Goal: Task Accomplishment & Management: Complete application form

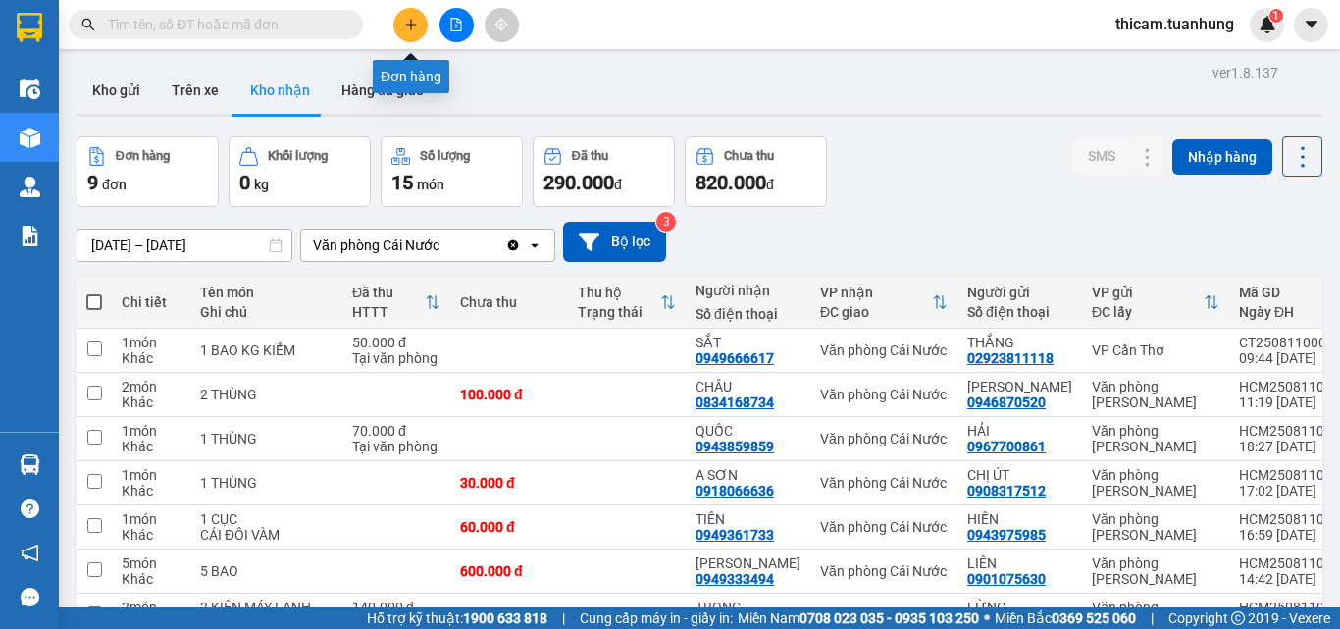
click at [399, 23] on button at bounding box center [410, 25] width 34 height 34
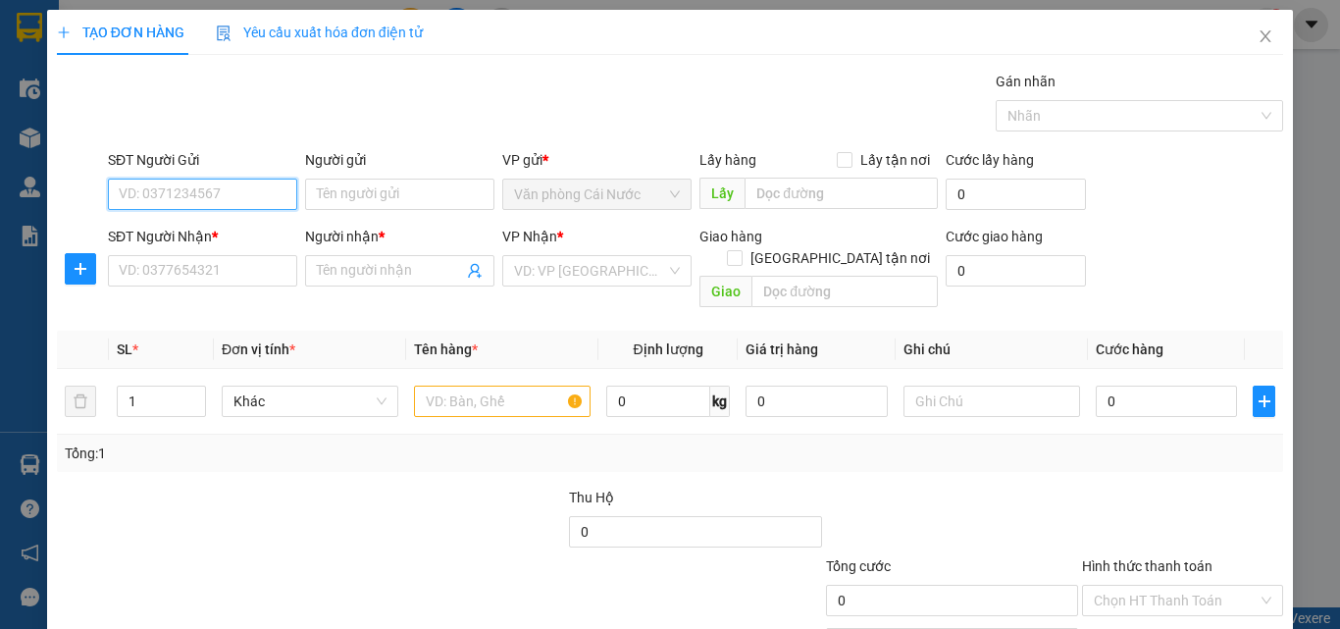
click at [210, 187] on input "SĐT Người Gửi" at bounding box center [202, 194] width 189 height 31
type input "0919629298"
click at [231, 230] on div "0919629298 - MỘNG CẦM" at bounding box center [215, 234] width 193 height 22
type input "MỘNG CẦM"
type input "0919629298"
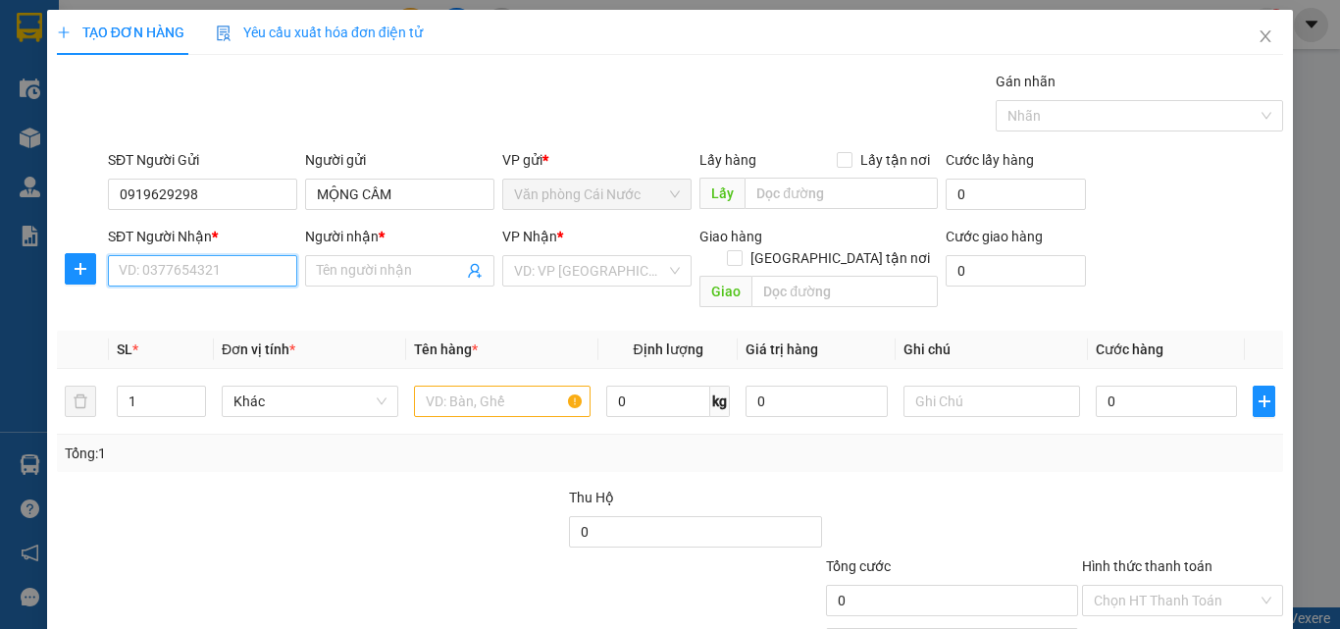
click at [205, 278] on input "SĐT Người Nhận *" at bounding box center [202, 270] width 189 height 31
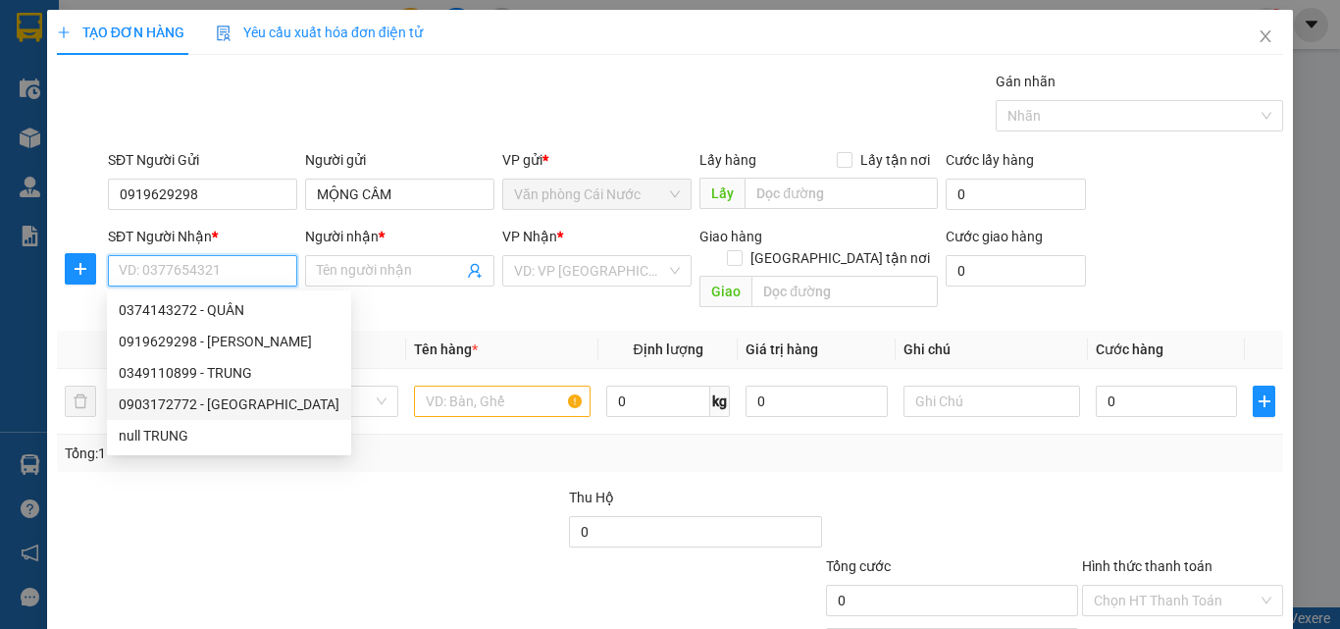
click at [204, 395] on div "0903172772 - NGA" at bounding box center [229, 404] width 221 height 22
type input "0903172772"
type input "NGA"
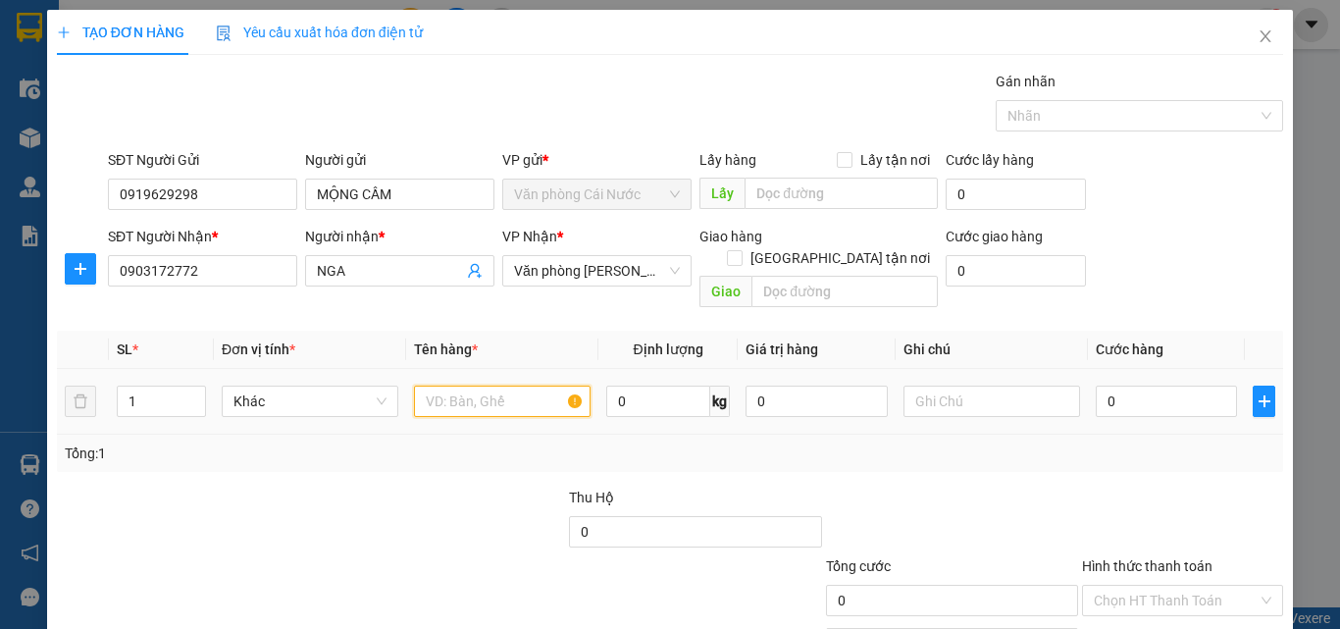
click at [511, 386] on input "text" at bounding box center [502, 401] width 177 height 31
type input "1 HỘP"
click at [1173, 393] on input "0" at bounding box center [1166, 401] width 141 height 31
type input "3"
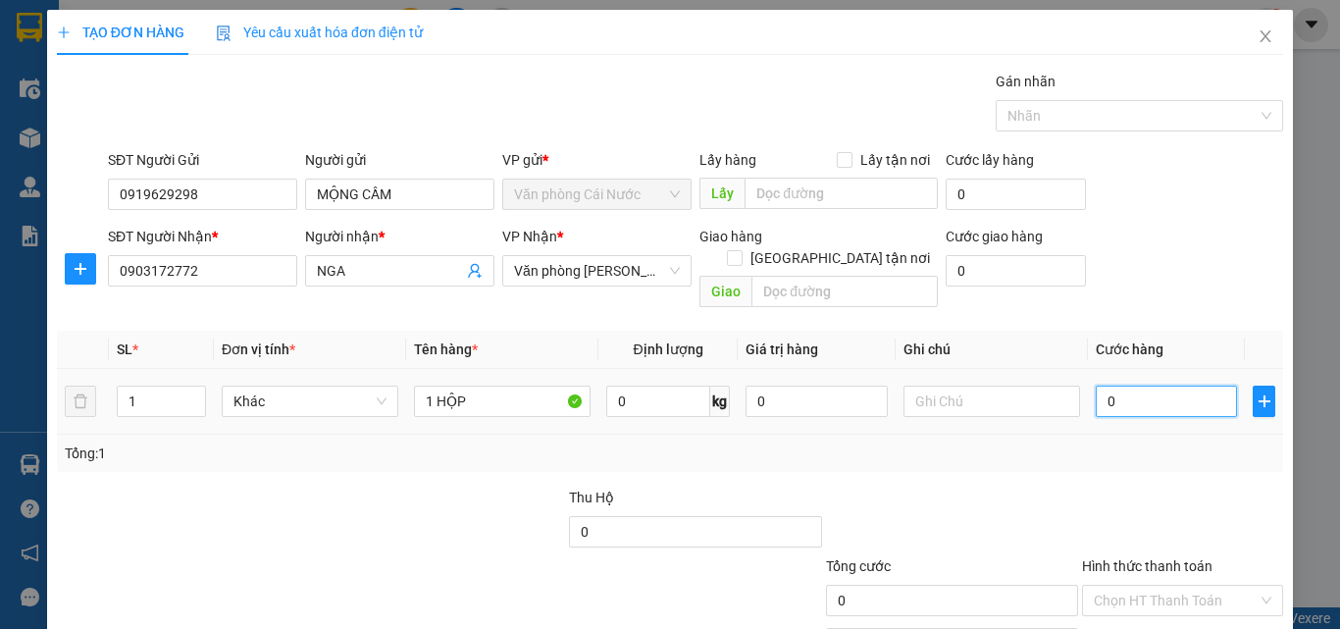
type input "3"
type input "30"
type input "30.000"
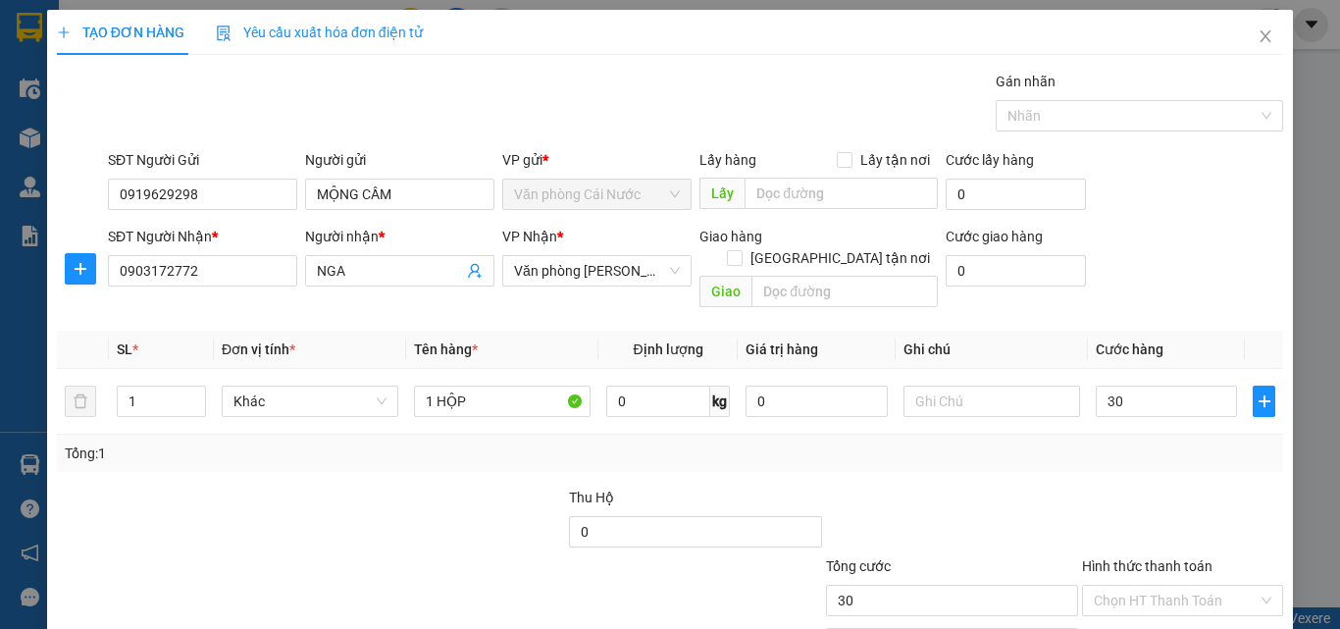
type input "30.000"
click at [1173, 442] on div "Tổng: 1" at bounding box center [670, 453] width 1211 height 22
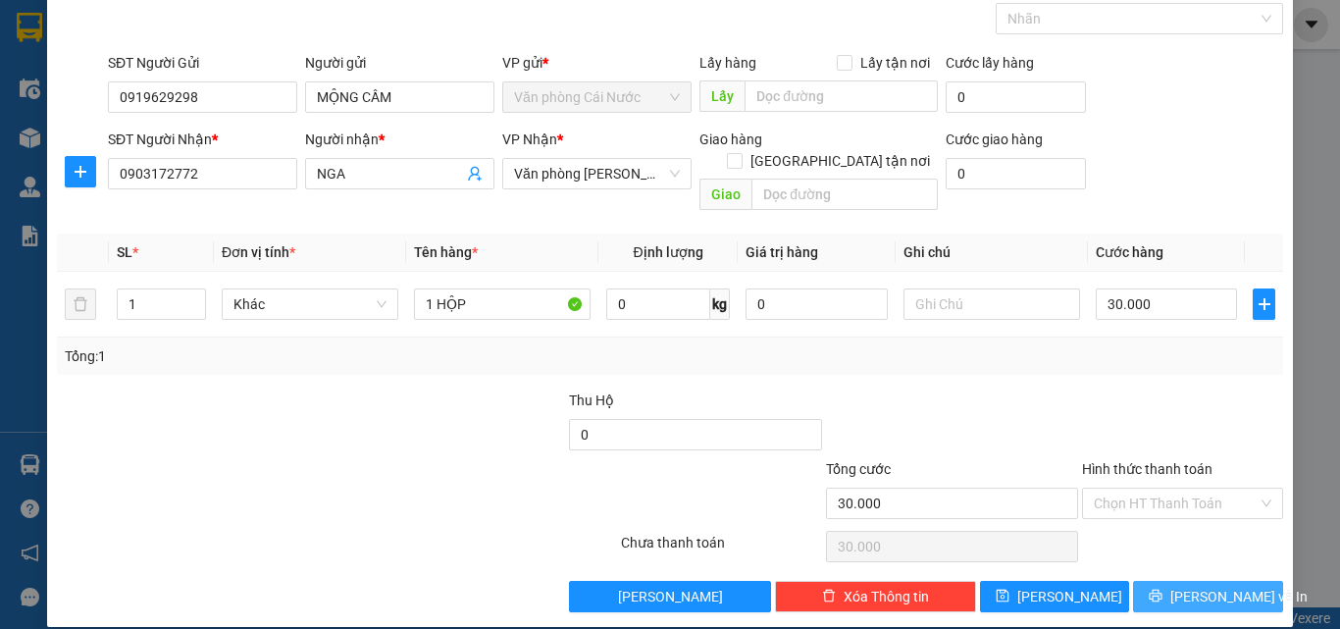
click at [1209, 586] on span "[PERSON_NAME] và In" at bounding box center [1238, 597] width 137 height 22
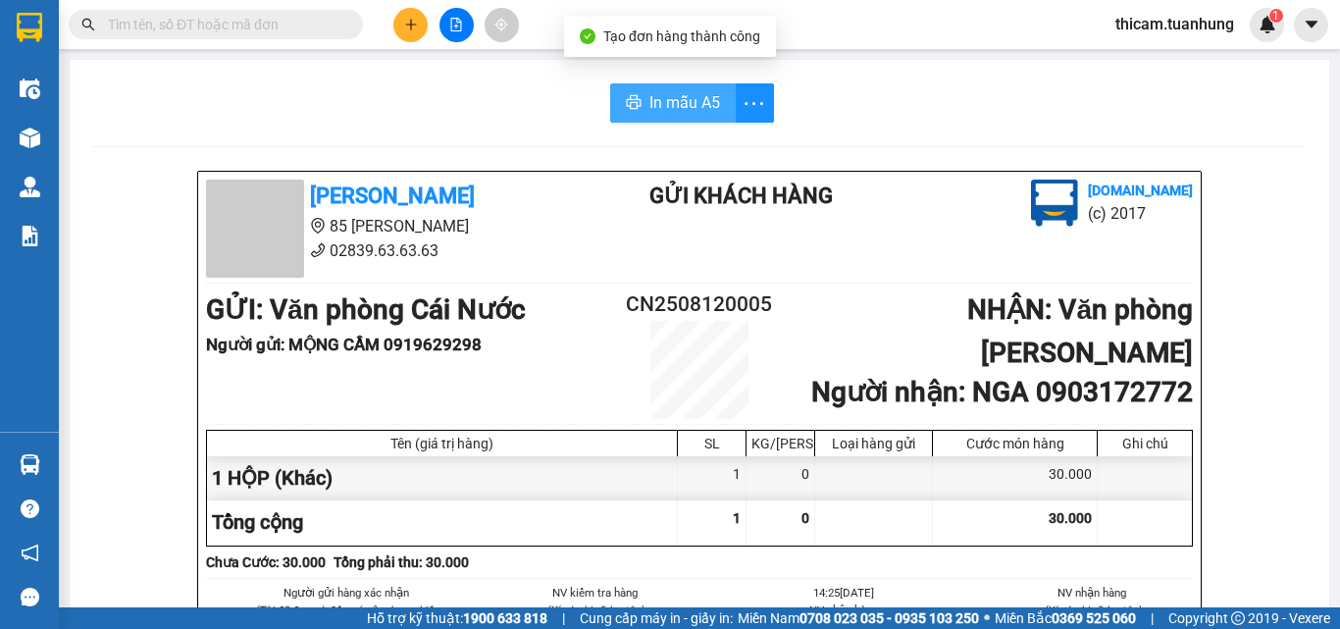
click at [659, 98] on span "In mẫu A5" at bounding box center [684, 102] width 71 height 25
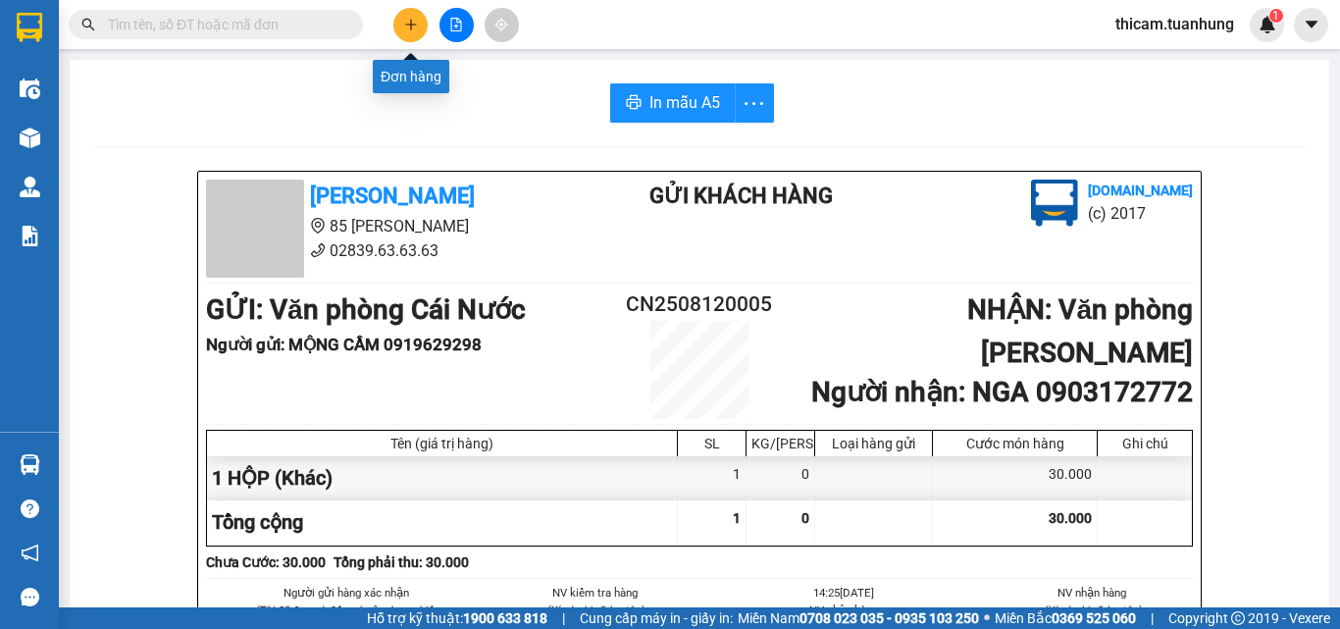
click at [418, 26] on button at bounding box center [410, 25] width 34 height 34
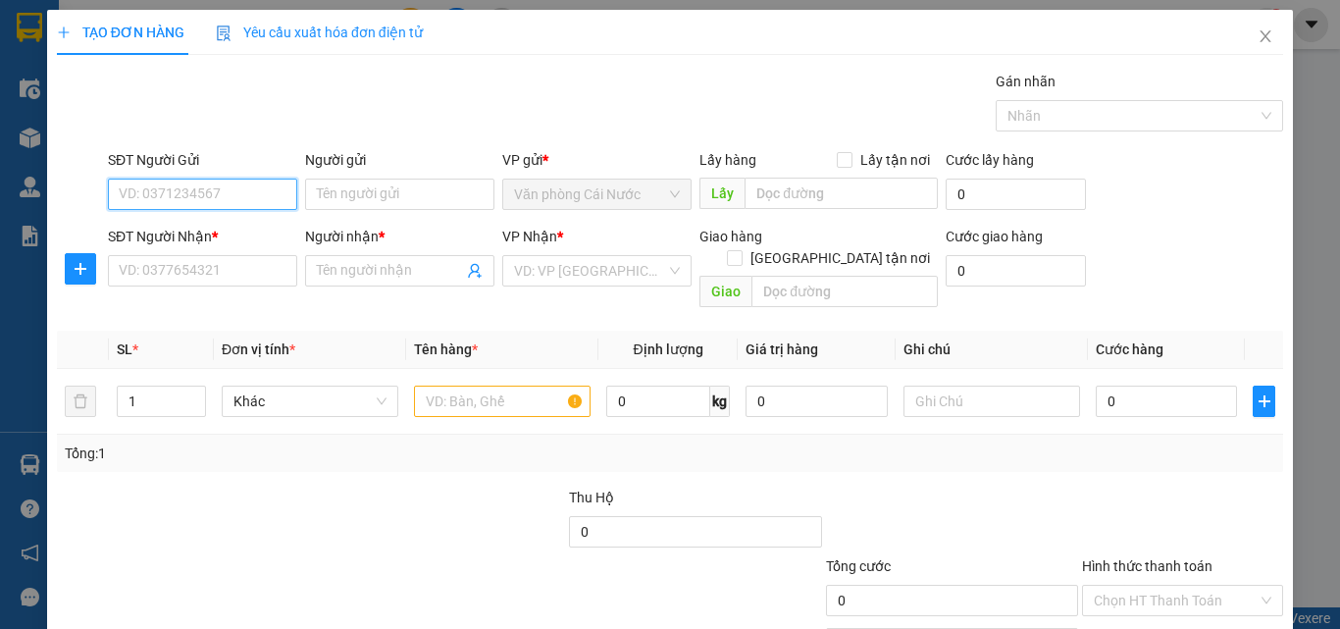
click at [224, 186] on input "SĐT Người Gửi" at bounding box center [202, 194] width 189 height 31
type input "0919629298"
click at [167, 230] on div "0919629298 - MỘNG CẦM" at bounding box center [215, 234] width 193 height 22
type input "MỘNG CẦM"
type input "0919629298"
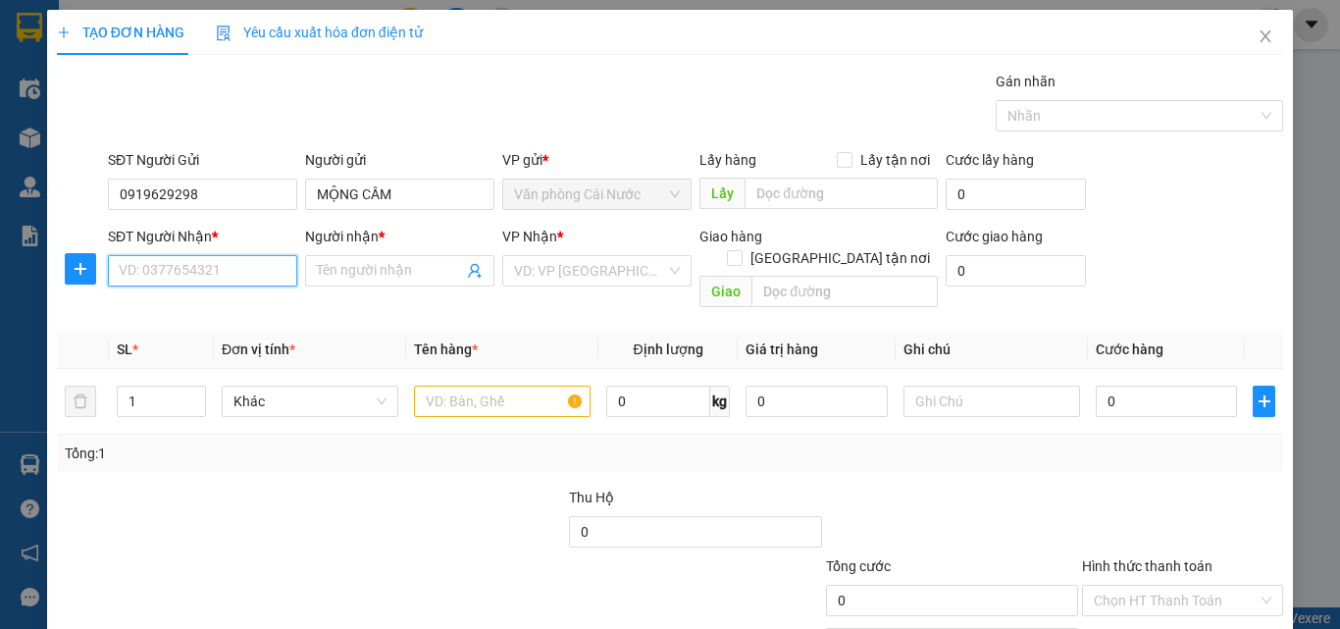
click at [186, 277] on input "SĐT Người Nhận *" at bounding box center [202, 270] width 189 height 31
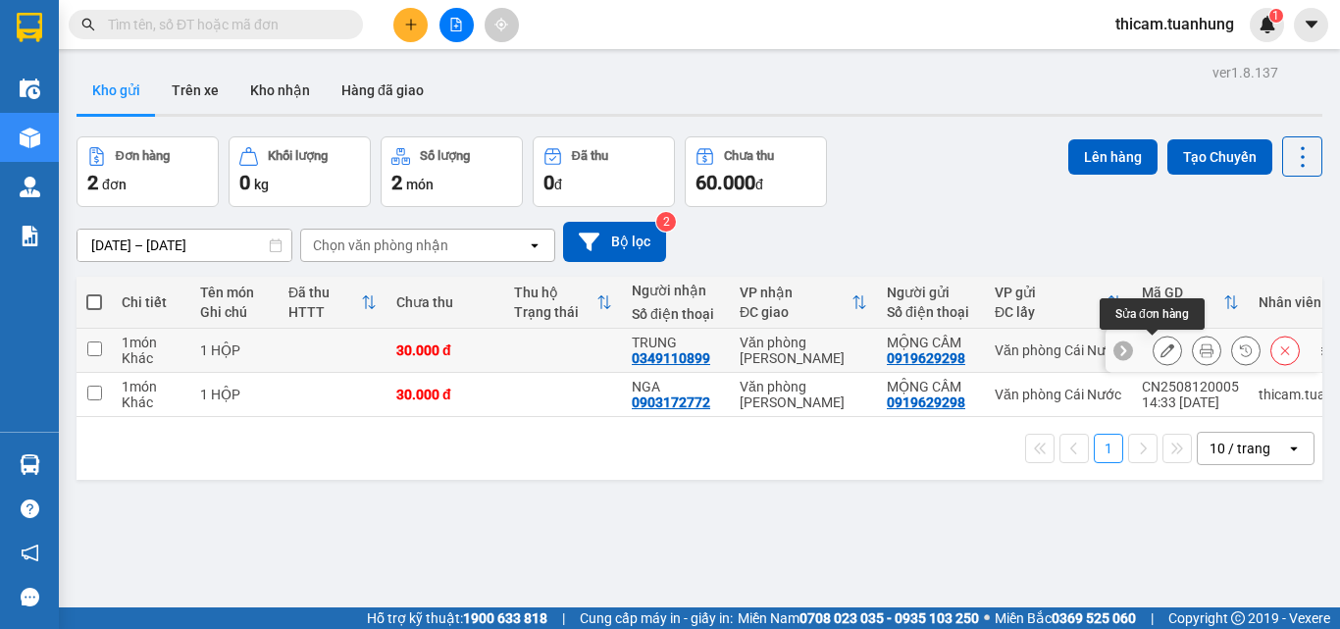
click at [1161, 345] on icon at bounding box center [1168, 350] width 14 height 14
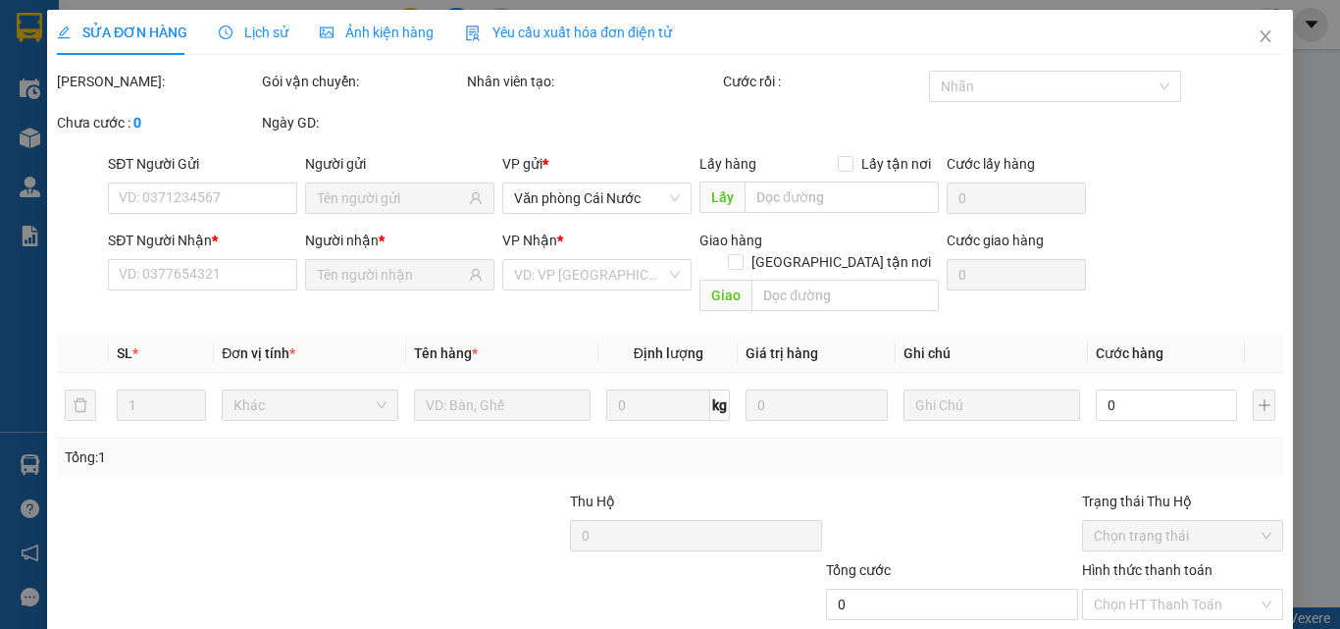
type input "0919629298"
type input "0349110899"
type input "30.000"
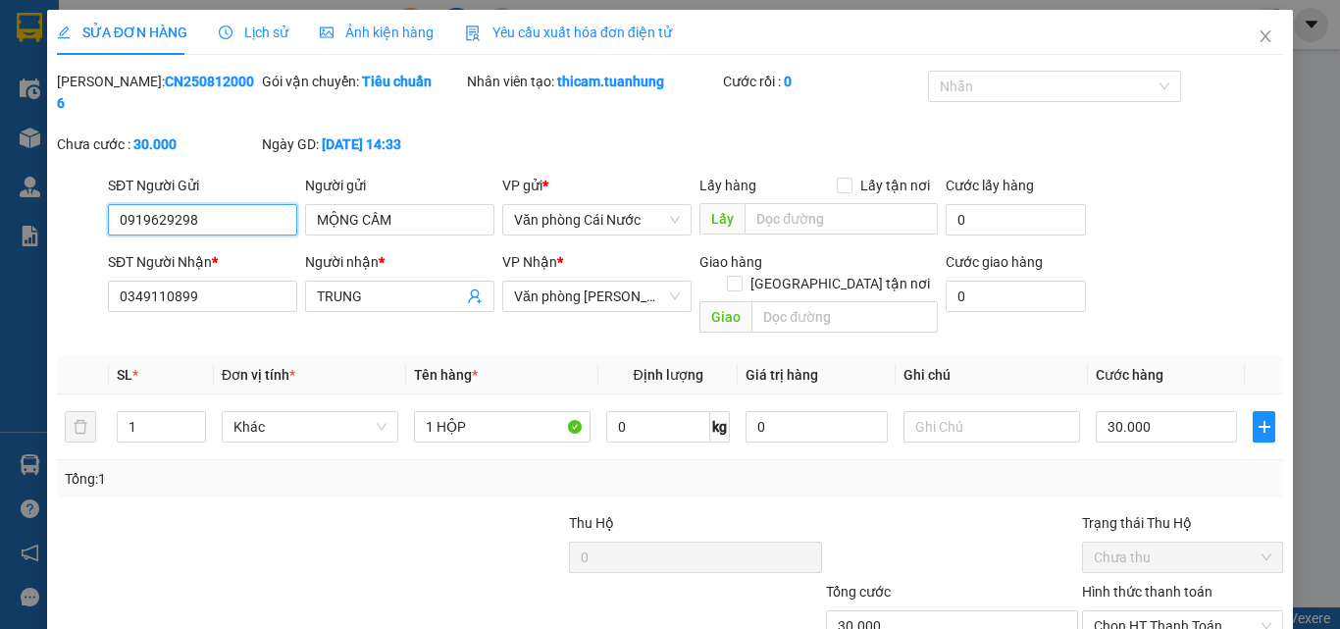
scroll to position [101, 0]
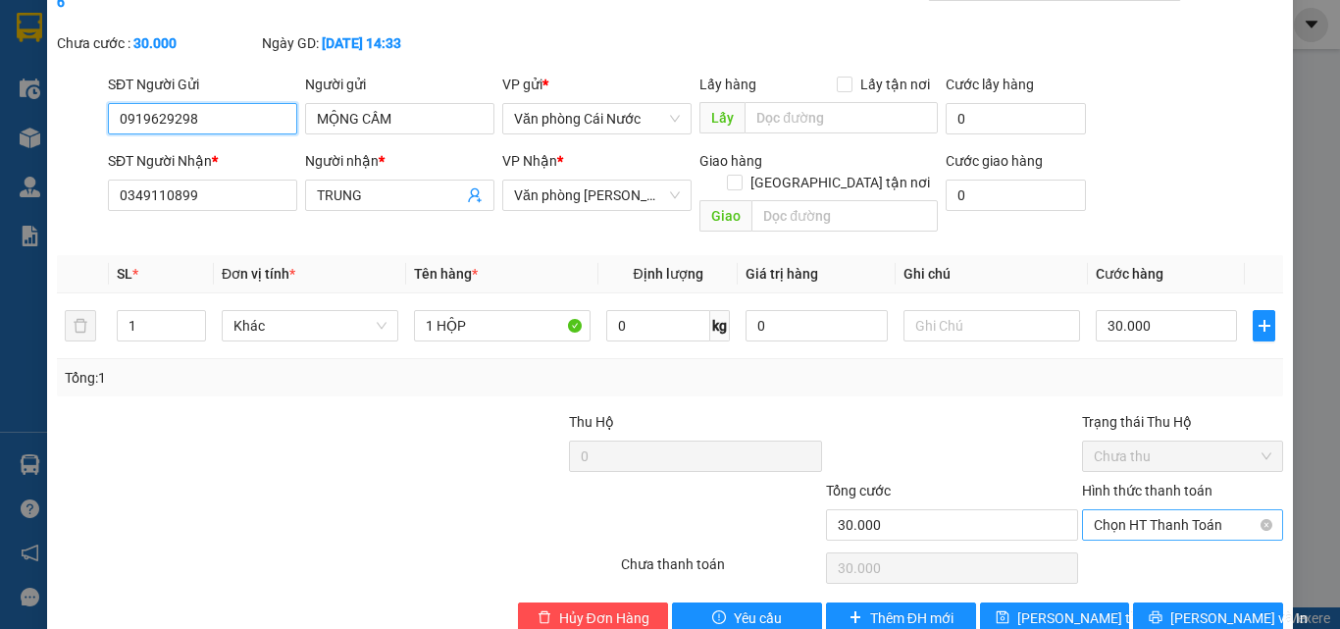
click at [1138, 510] on span "Chọn HT Thanh Toán" at bounding box center [1183, 524] width 178 height 29
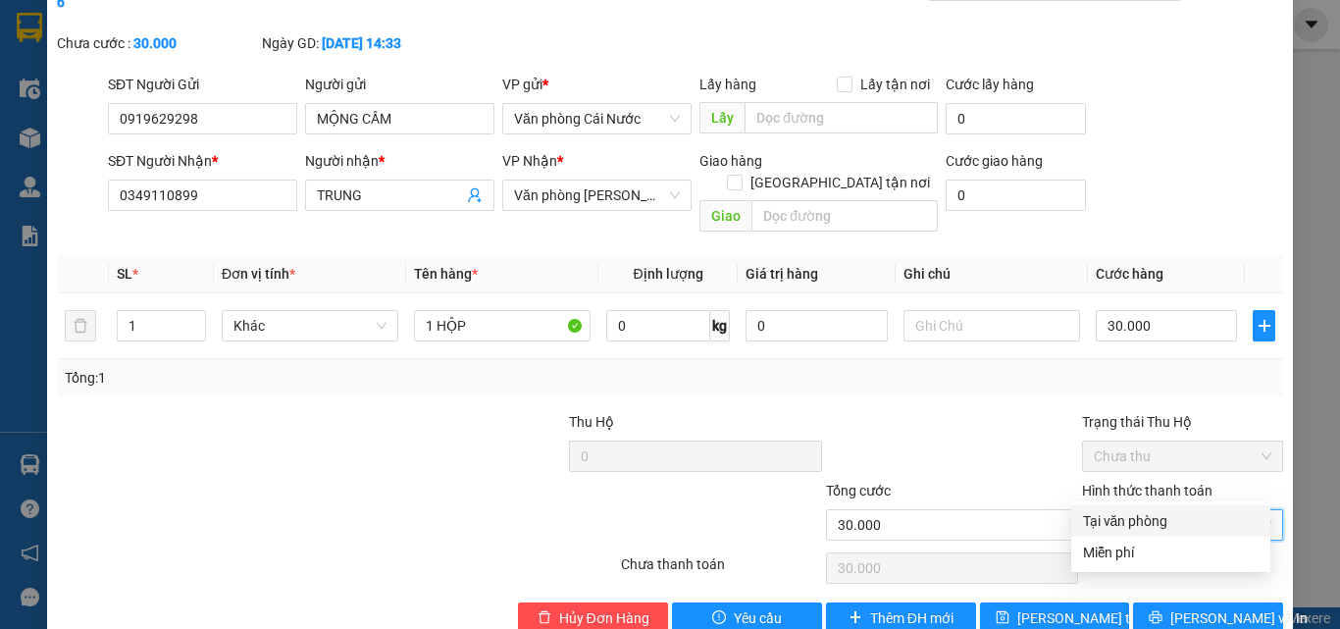
click at [1136, 521] on div "Tại văn phòng" at bounding box center [1171, 521] width 176 height 22
type input "0"
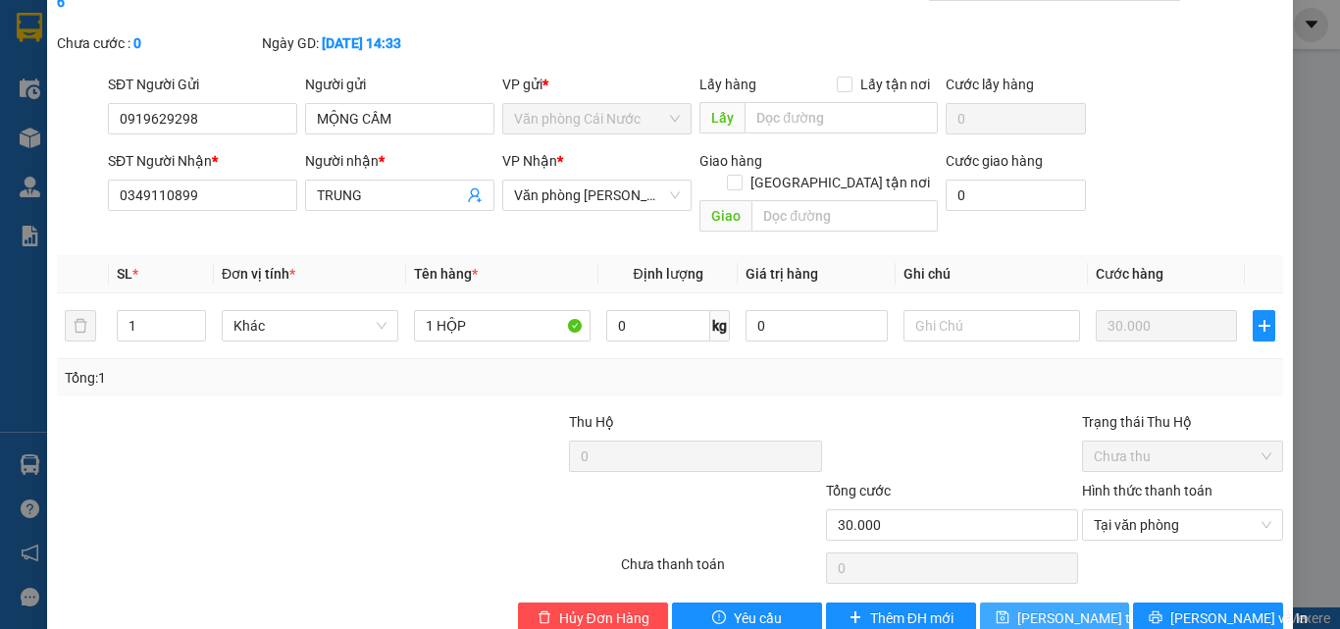
click at [1060, 594] on span "Lưu thay đổi" at bounding box center [1095, 618] width 157 height 22
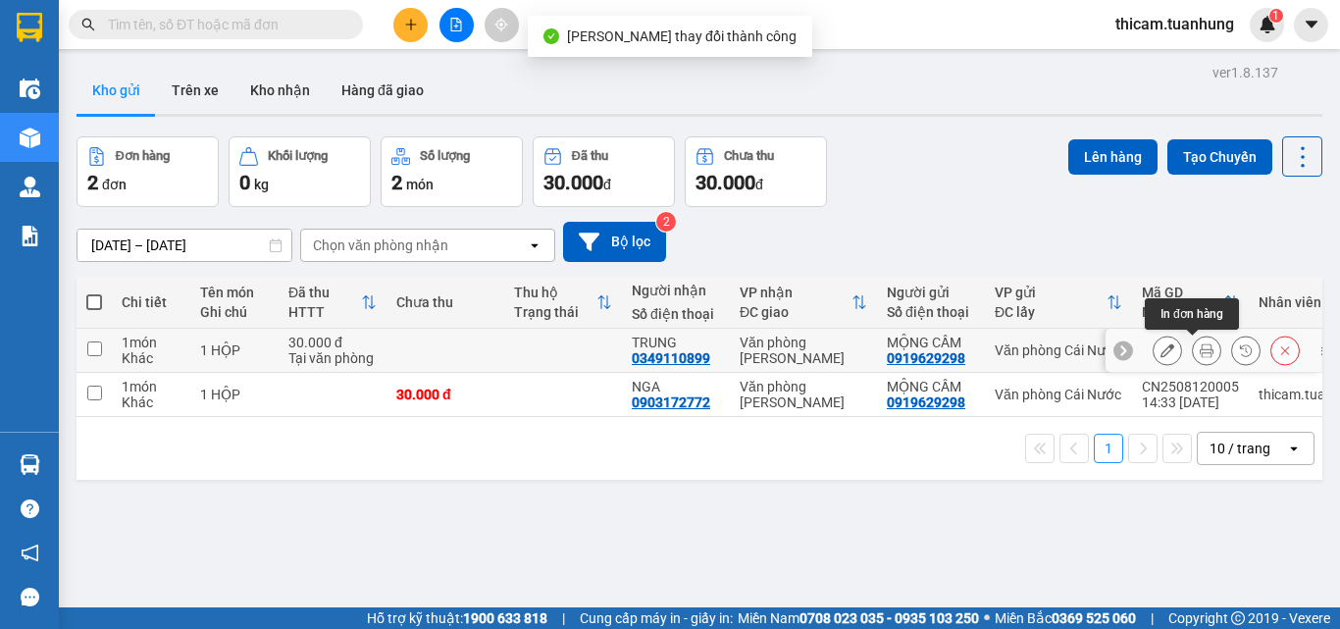
click at [1200, 349] on icon at bounding box center [1207, 350] width 14 height 14
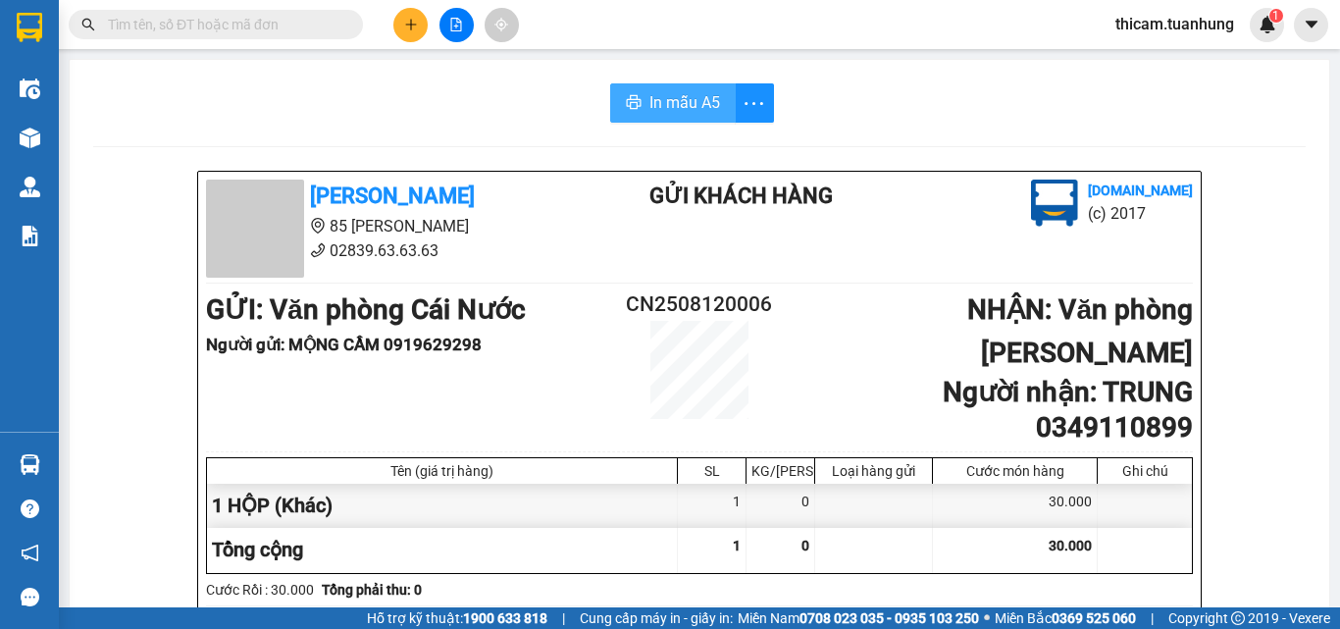
click at [686, 110] on span "In mẫu A5" at bounding box center [684, 102] width 71 height 25
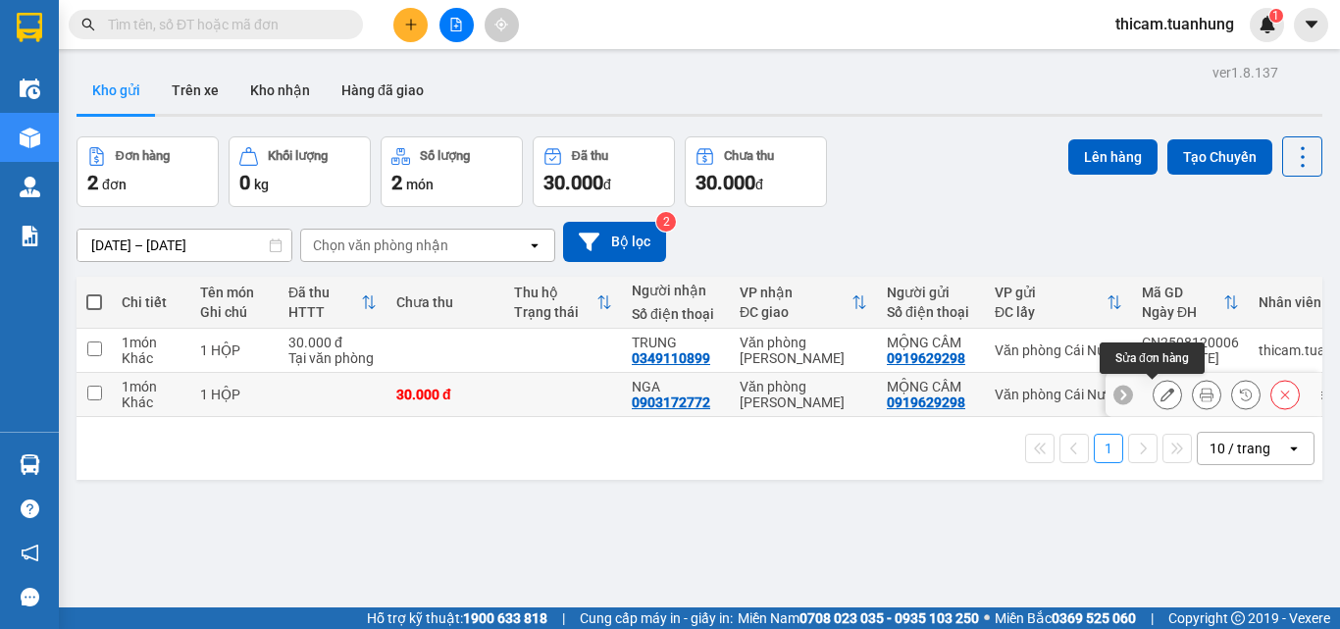
click at [1161, 393] on icon at bounding box center [1168, 395] width 14 height 14
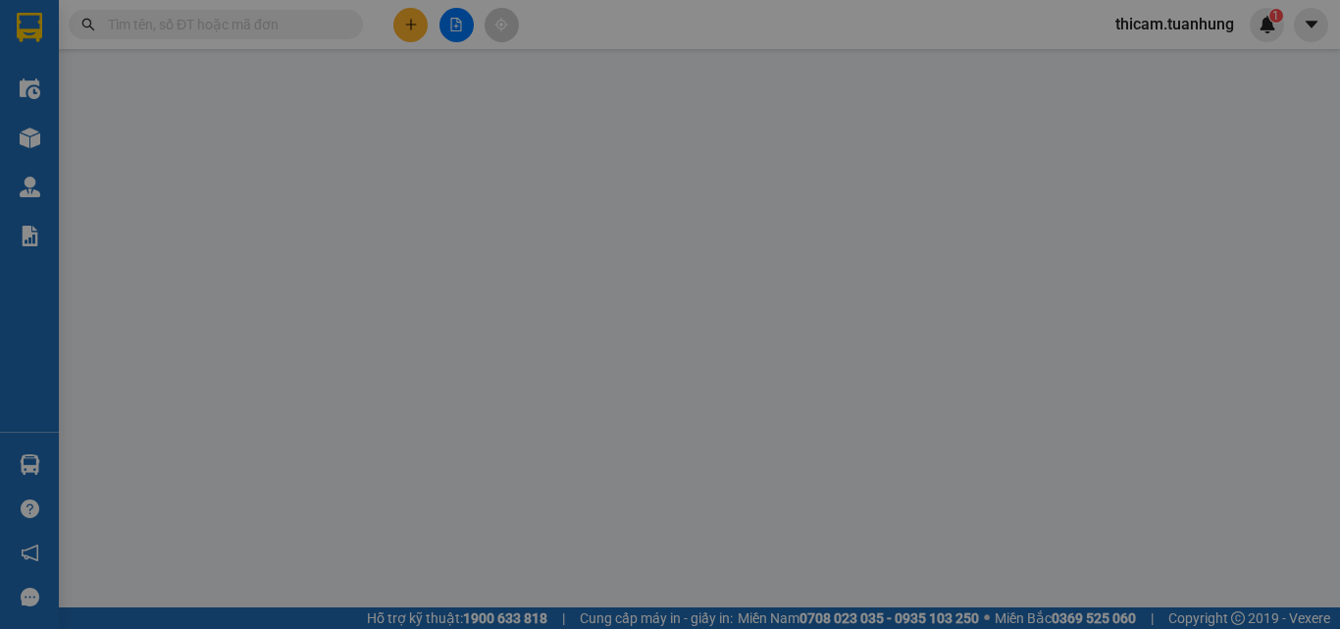
type input "0919629298"
type input "0903172772"
type input "30.000"
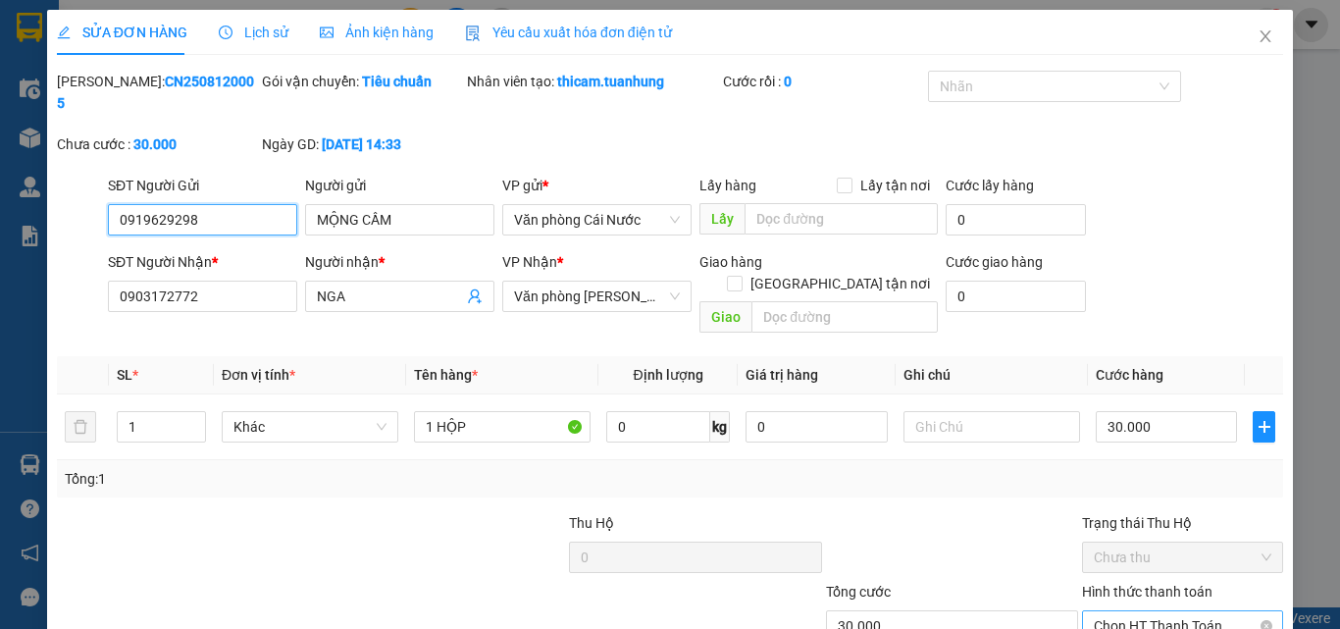
scroll to position [101, 0]
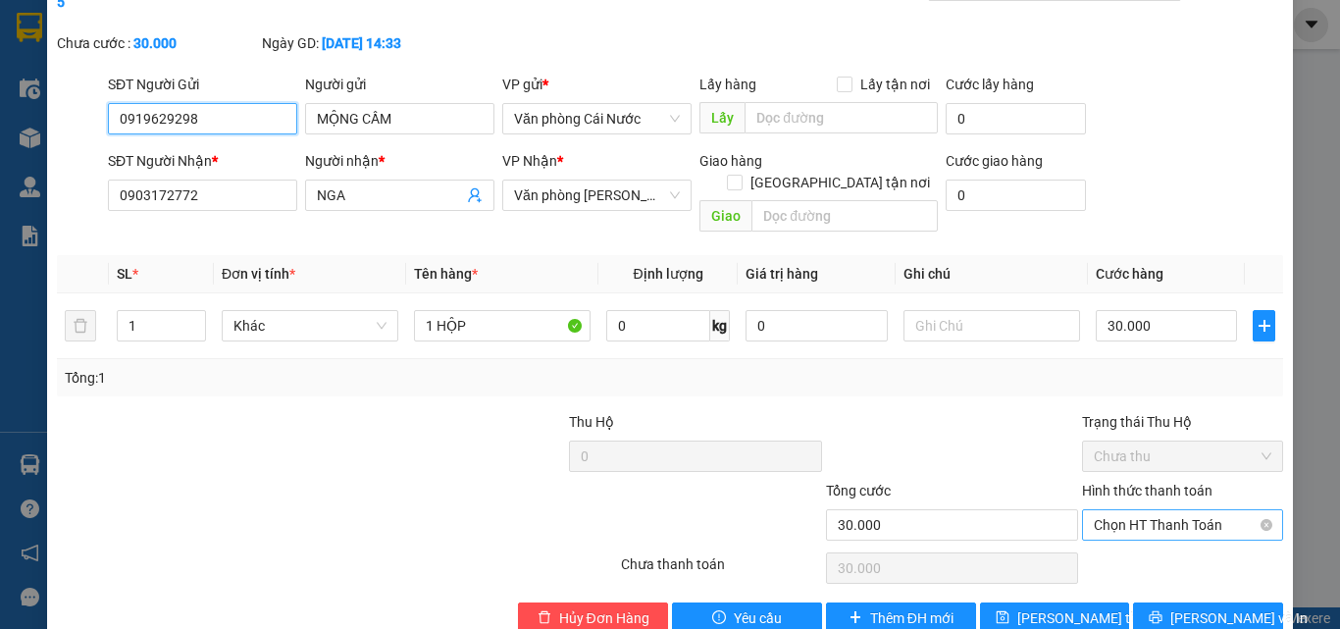
click at [1139, 510] on span "Chọn HT Thanh Toán" at bounding box center [1183, 524] width 178 height 29
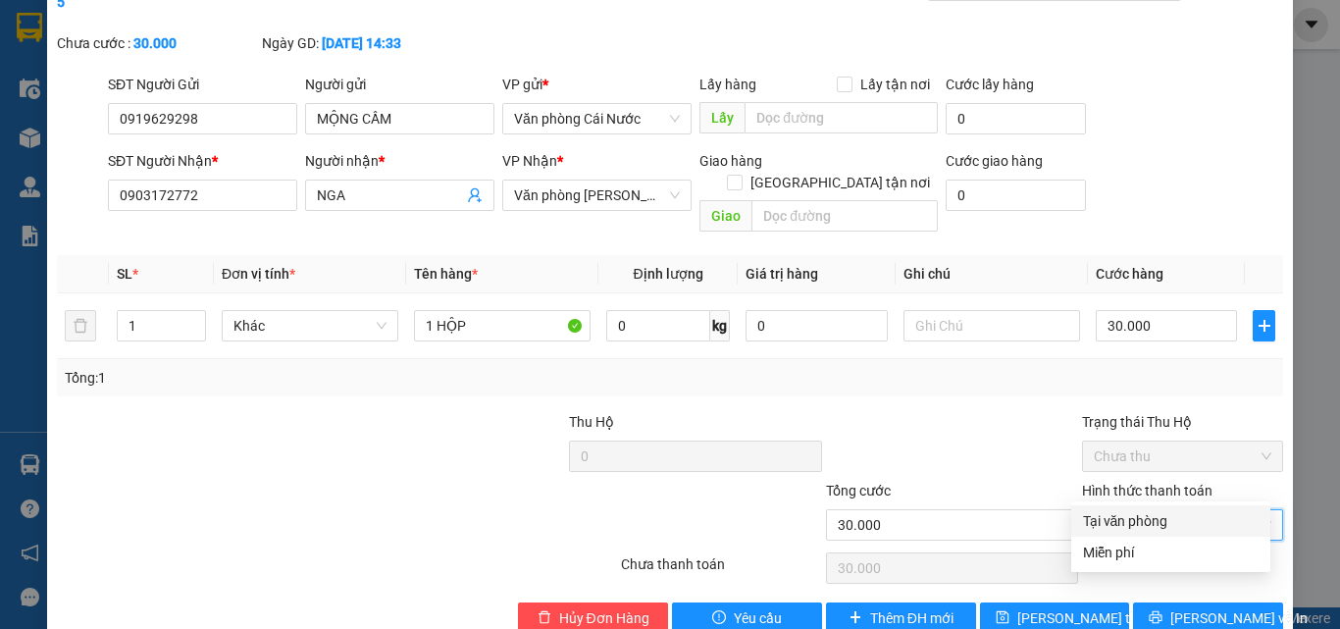
click at [1126, 514] on div "Tại văn phòng" at bounding box center [1171, 521] width 176 height 22
type input "0"
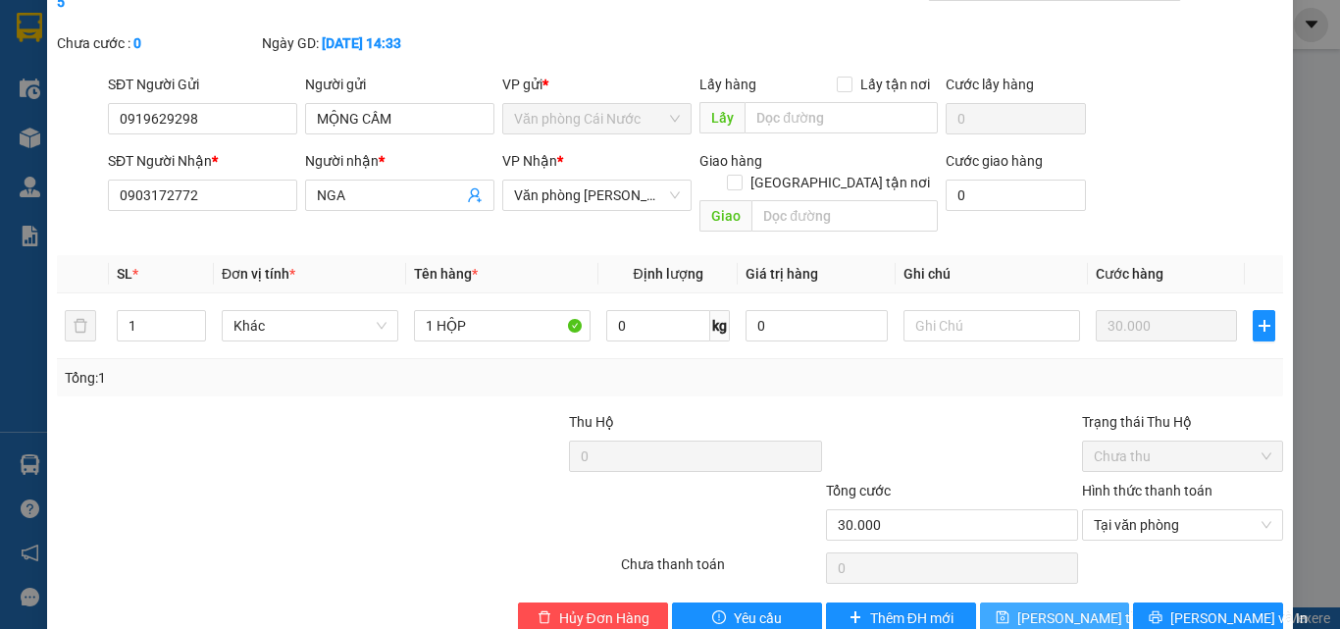
click at [1047, 594] on span "Lưu thay đổi" at bounding box center [1095, 618] width 157 height 22
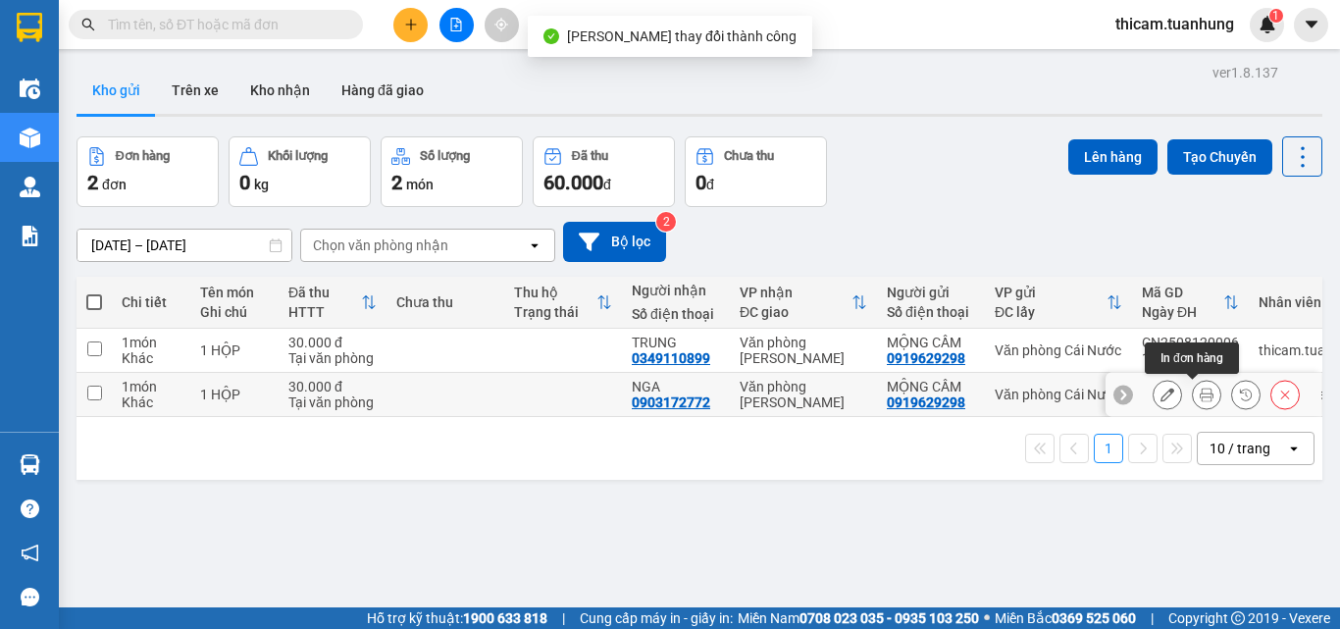
click at [1200, 389] on icon at bounding box center [1207, 395] width 14 height 14
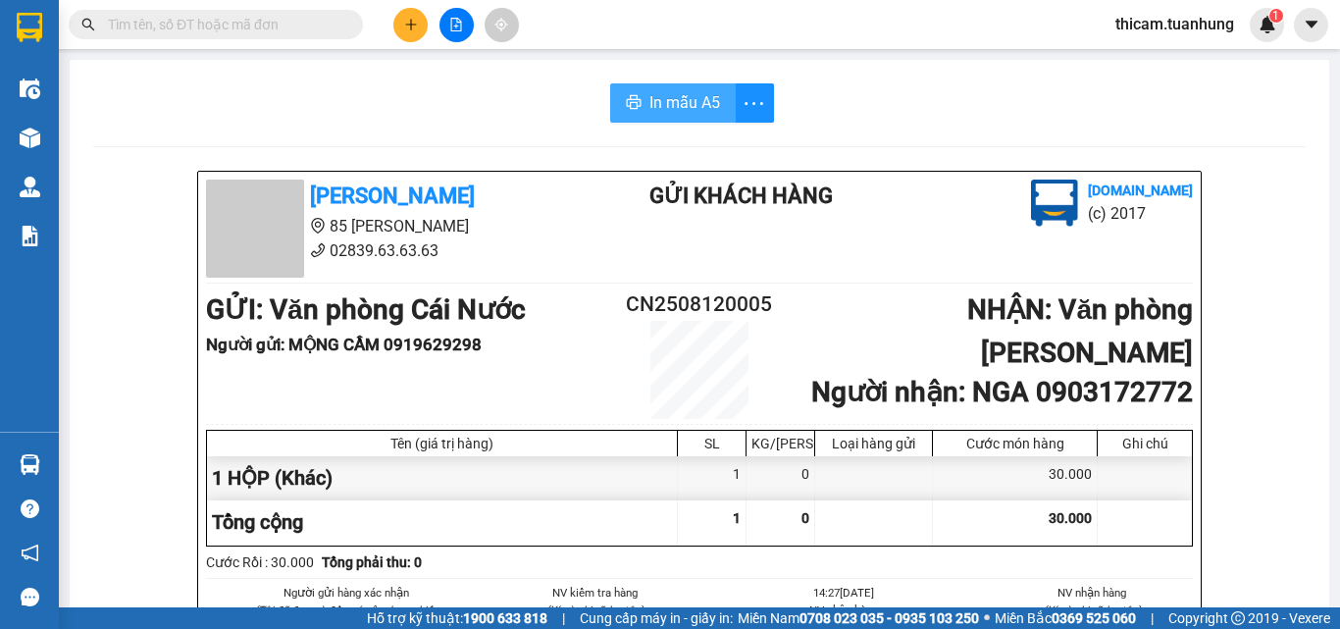
click at [669, 97] on span "In mẫu A5" at bounding box center [684, 102] width 71 height 25
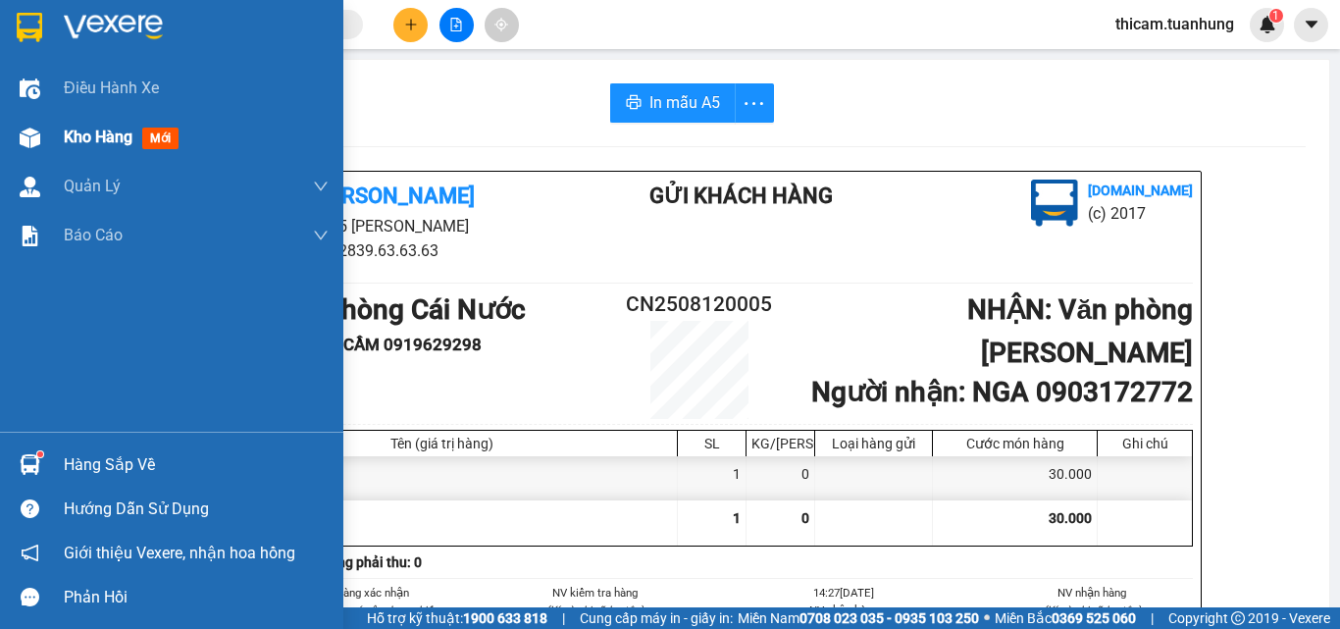
click at [92, 129] on span "Kho hàng" at bounding box center [98, 137] width 69 height 19
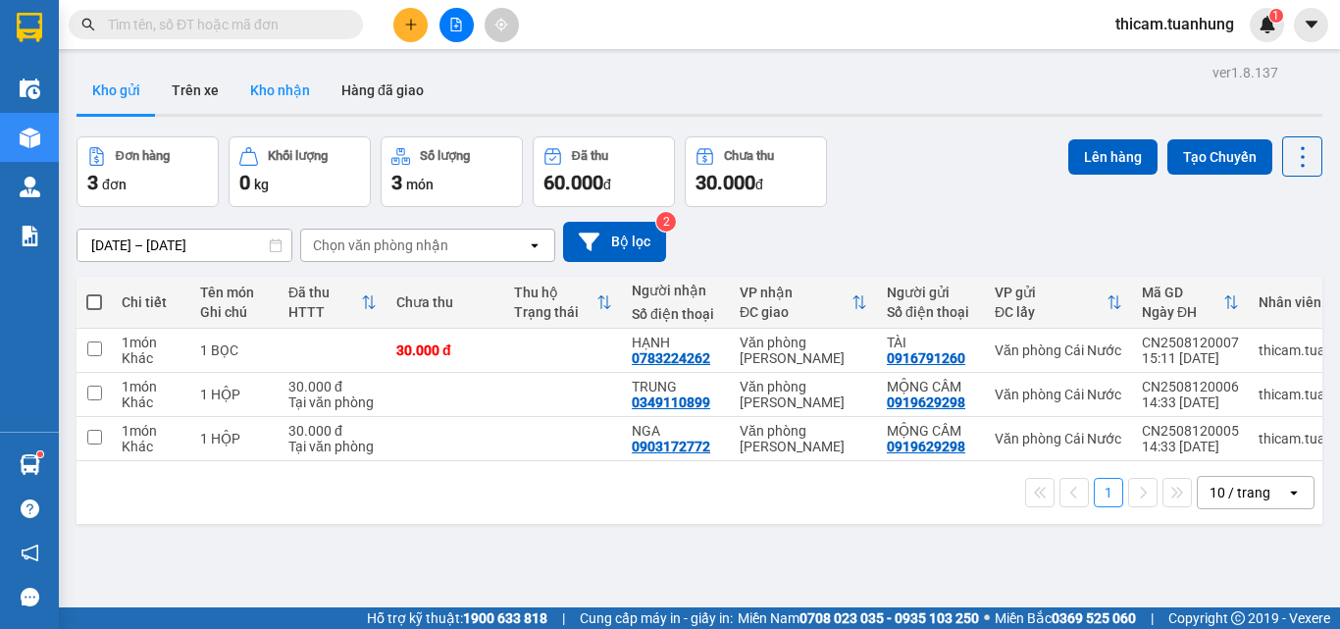
click at [305, 112] on button "Kho nhận" at bounding box center [279, 90] width 91 height 47
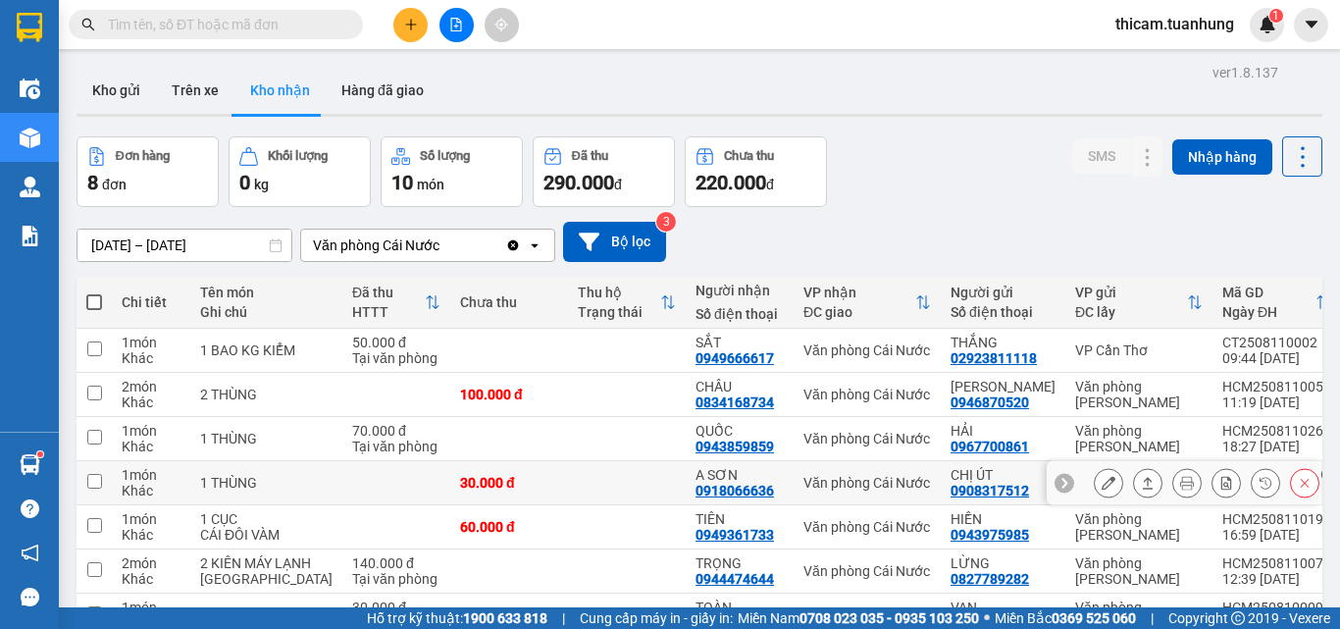
scroll to position [196, 0]
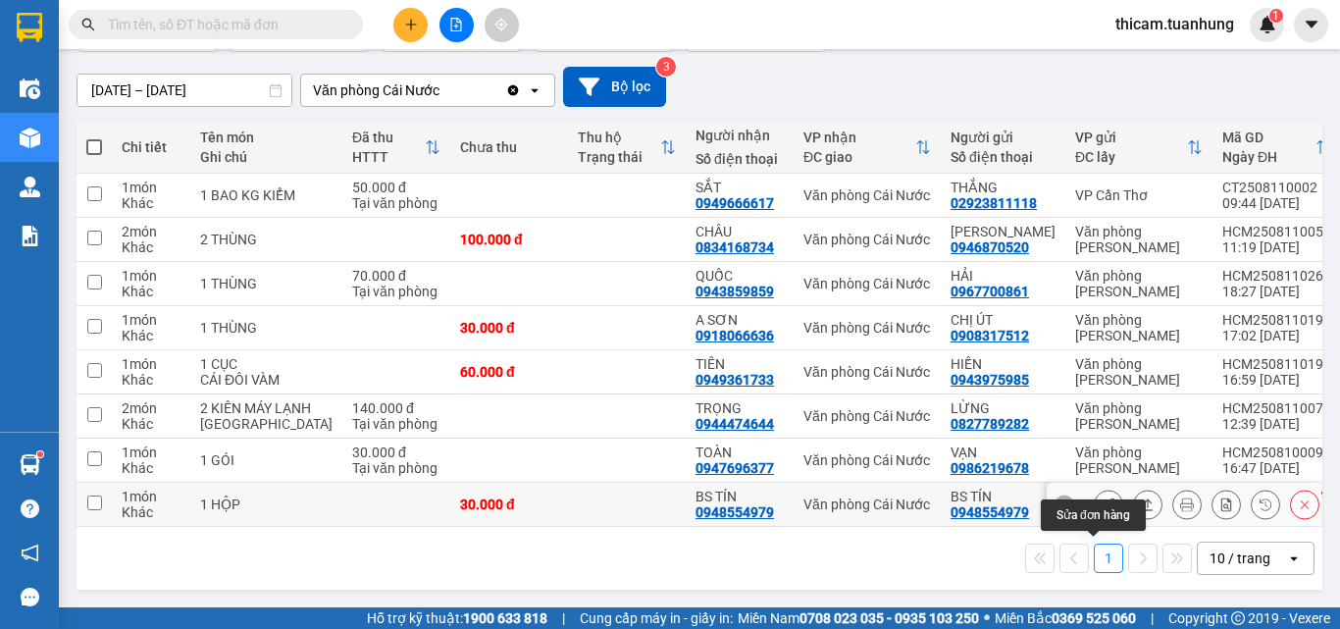
click at [1102, 510] on icon at bounding box center [1109, 504] width 14 height 14
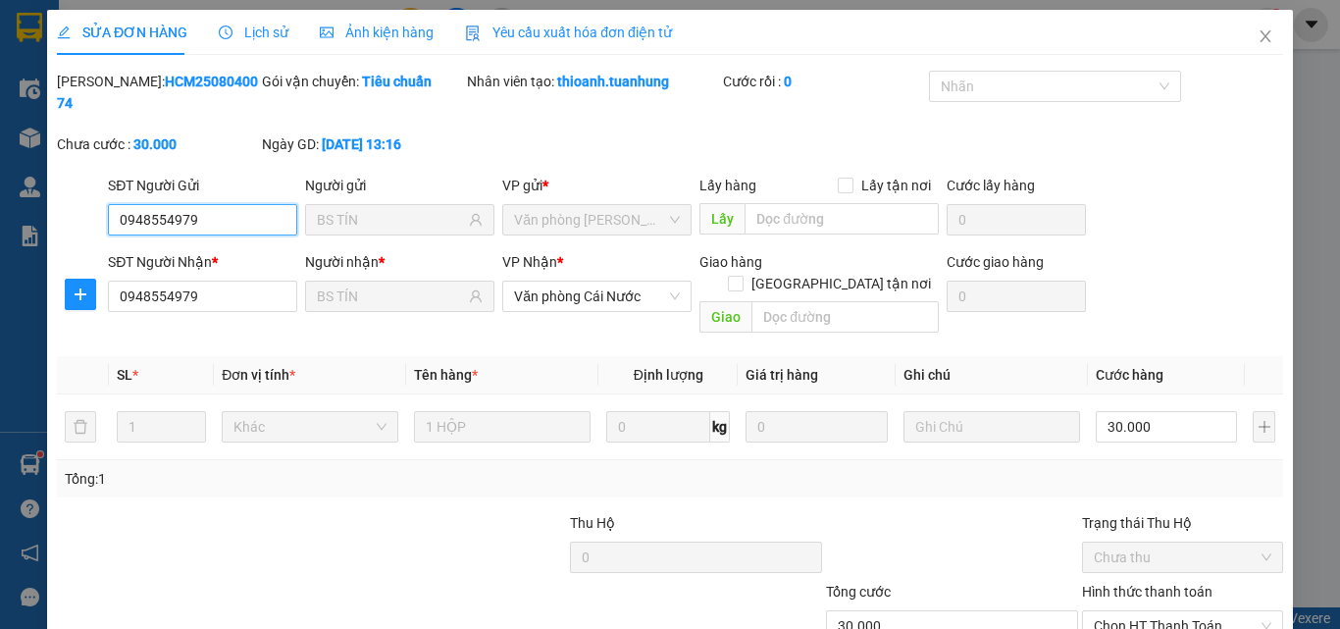
scroll to position [101, 0]
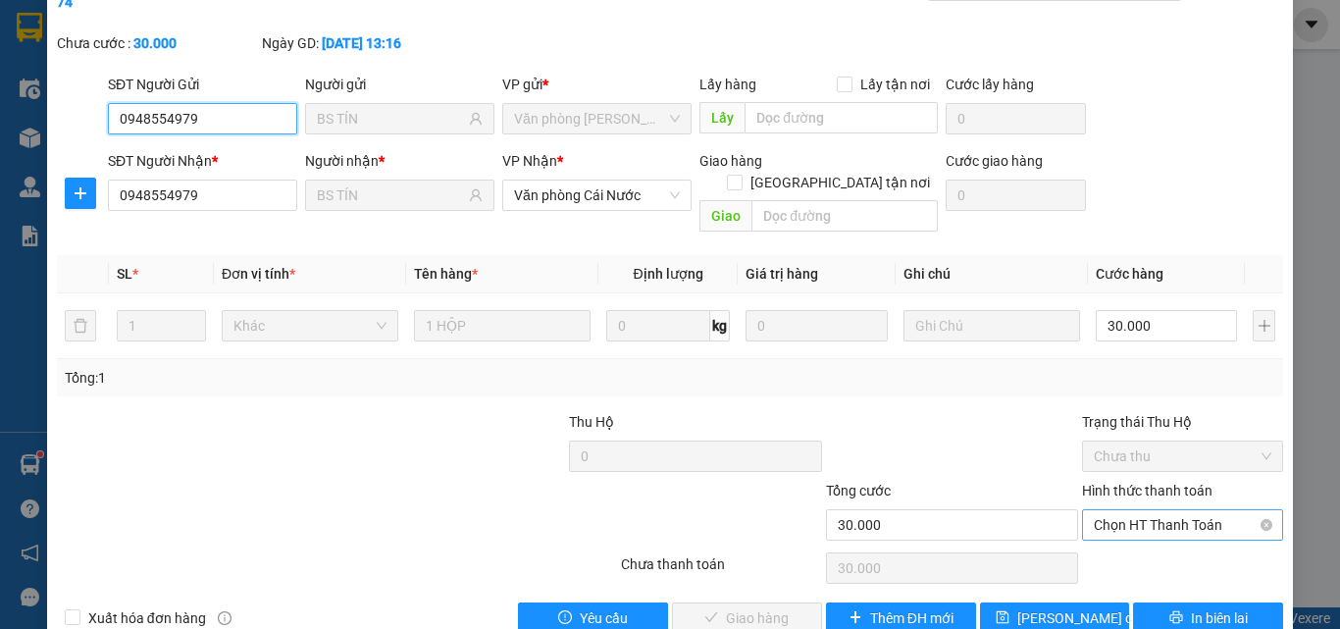
click at [1186, 510] on span "Chọn HT Thanh Toán" at bounding box center [1183, 524] width 178 height 29
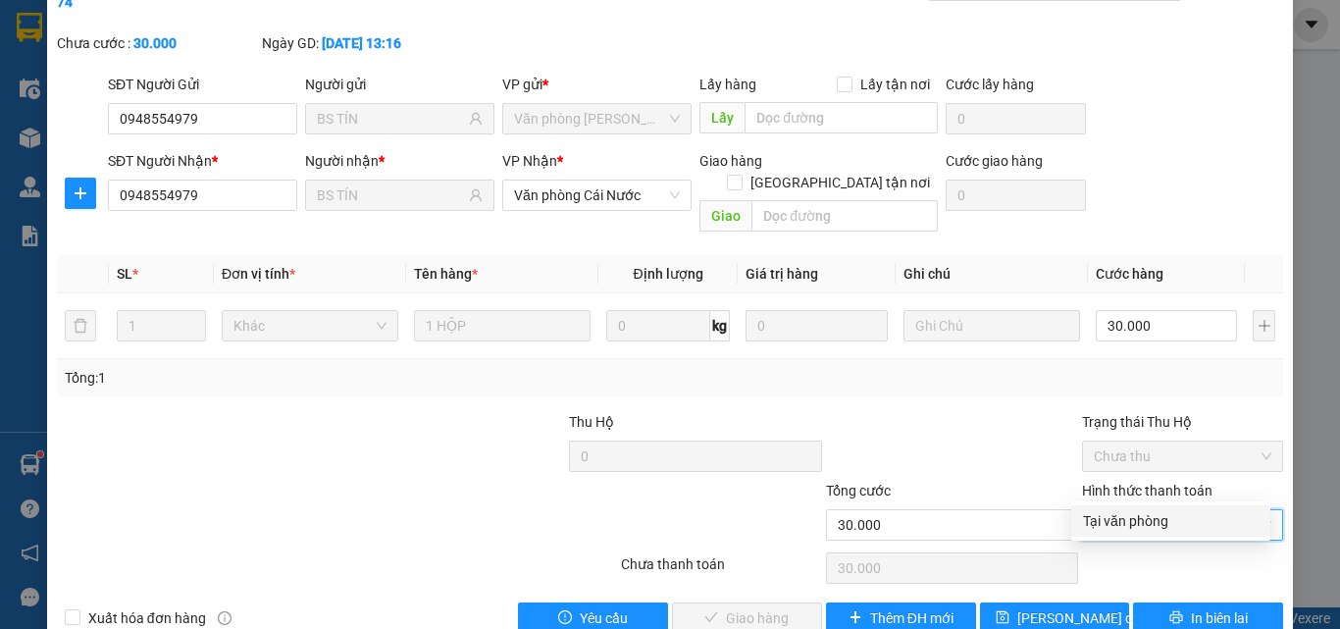
click at [1165, 524] on div "Tại văn phòng" at bounding box center [1171, 521] width 176 height 22
type input "0"
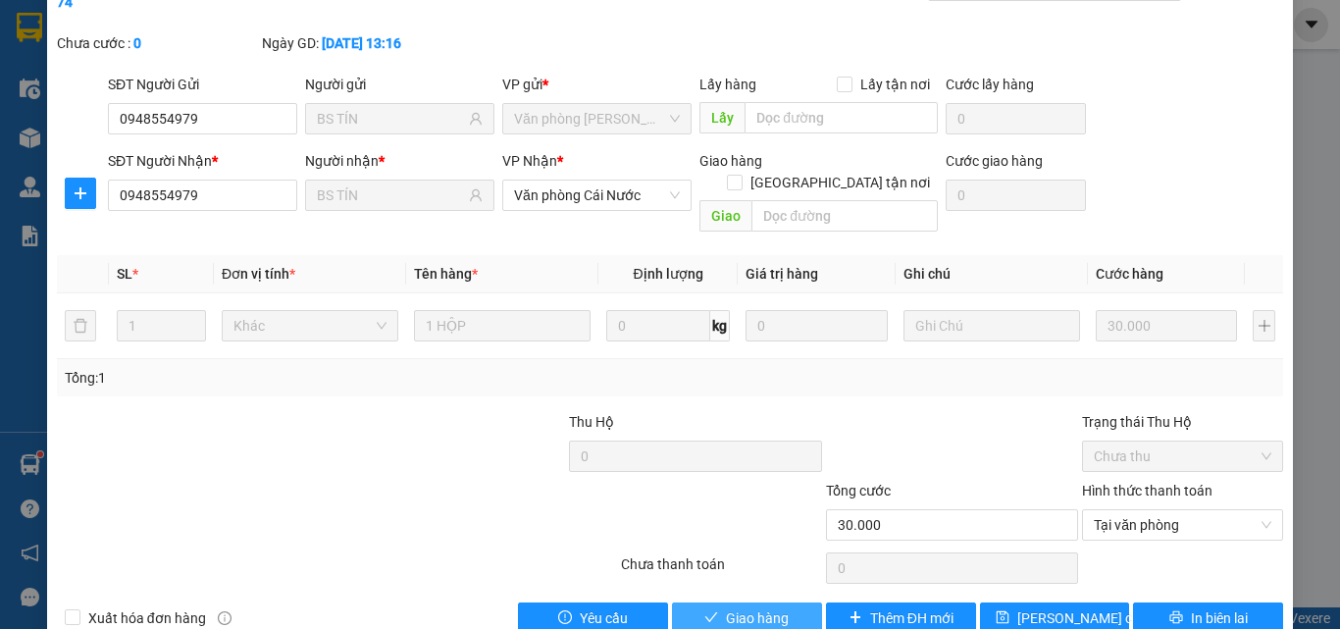
click at [735, 594] on button "Giao hàng" at bounding box center [747, 617] width 150 height 31
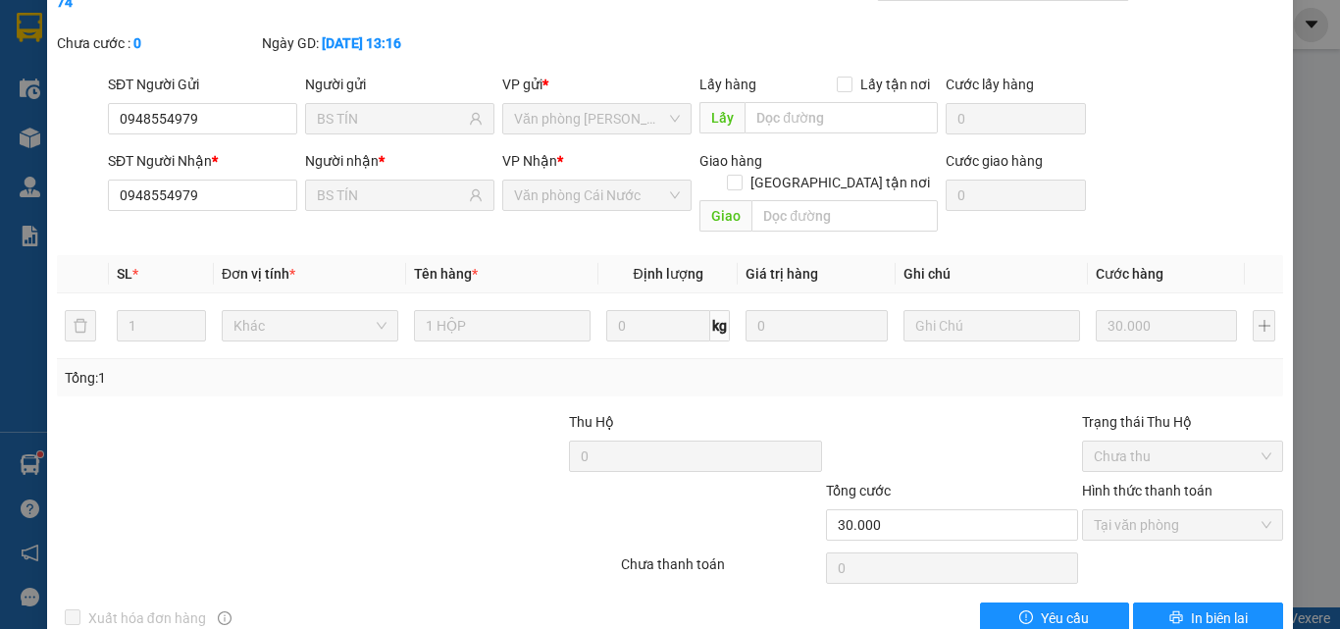
scroll to position [0, 0]
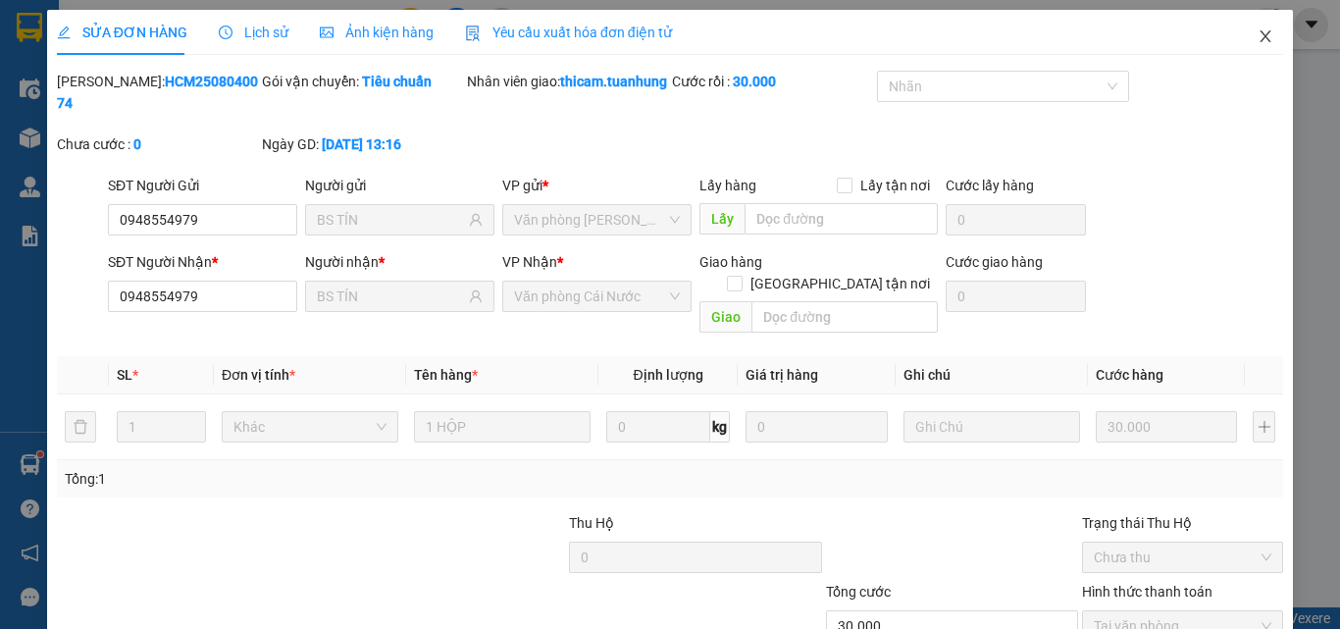
click at [1258, 37] on icon "close" at bounding box center [1266, 36] width 16 height 16
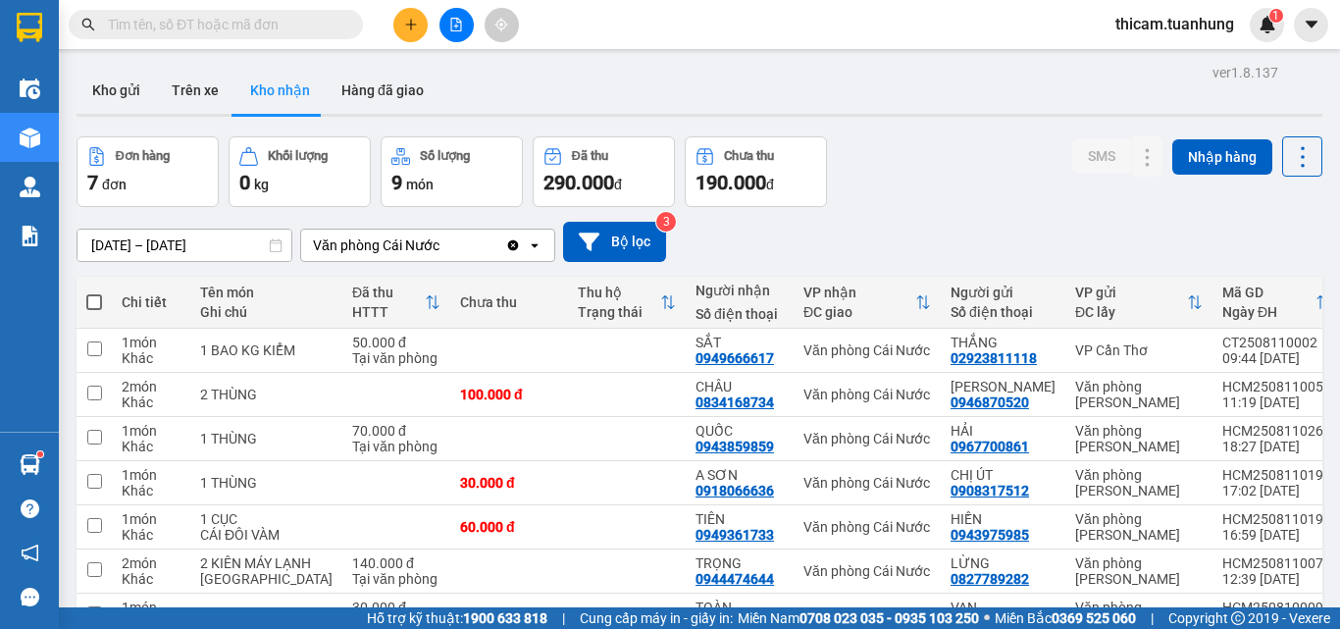
scroll to position [98, 0]
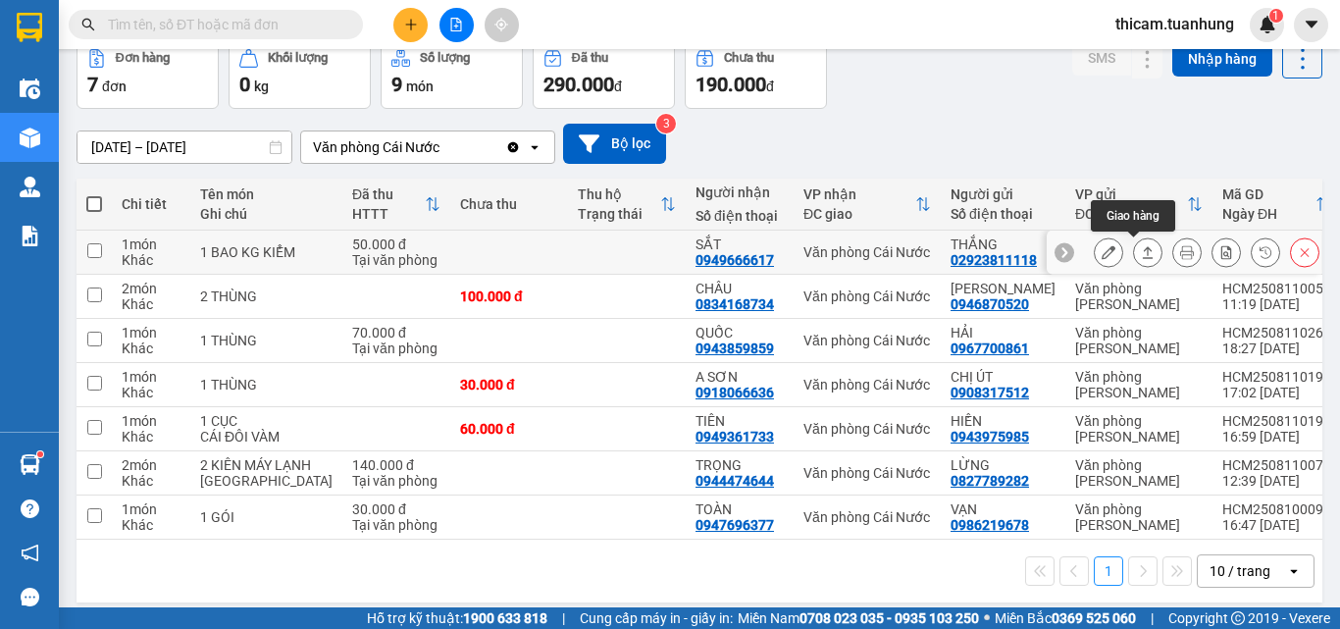
click at [1141, 250] on button at bounding box center [1147, 252] width 27 height 34
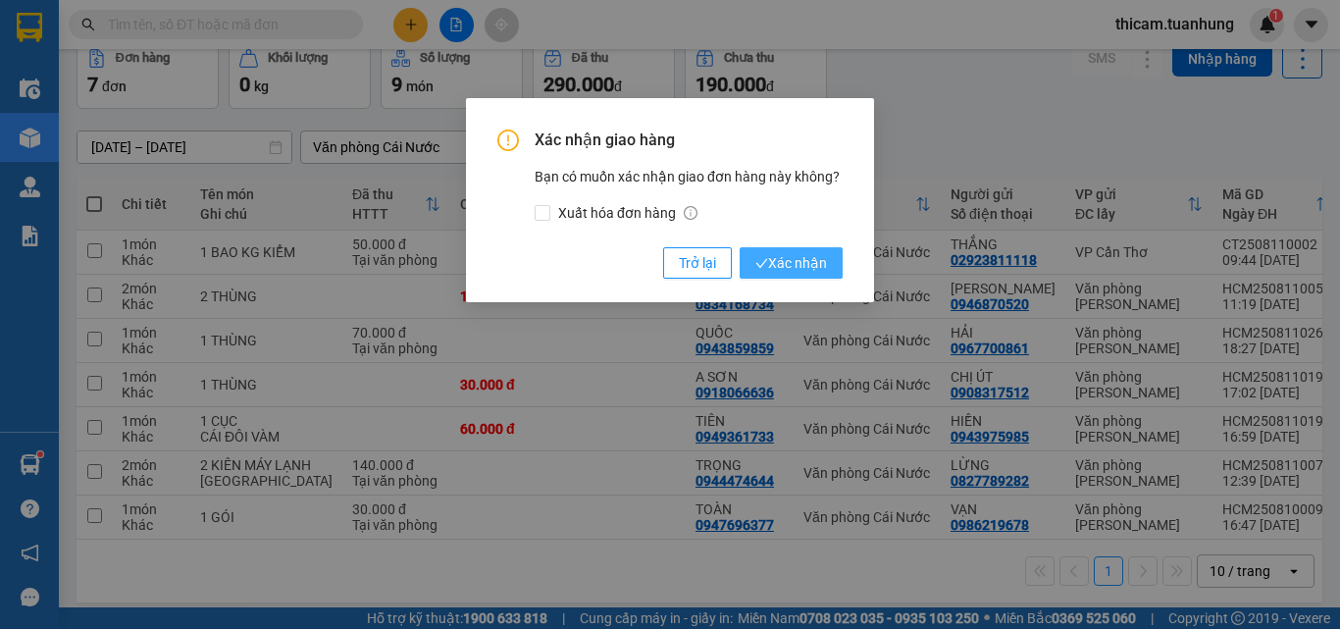
click at [799, 258] on span "Xác nhận" at bounding box center [791, 263] width 72 height 22
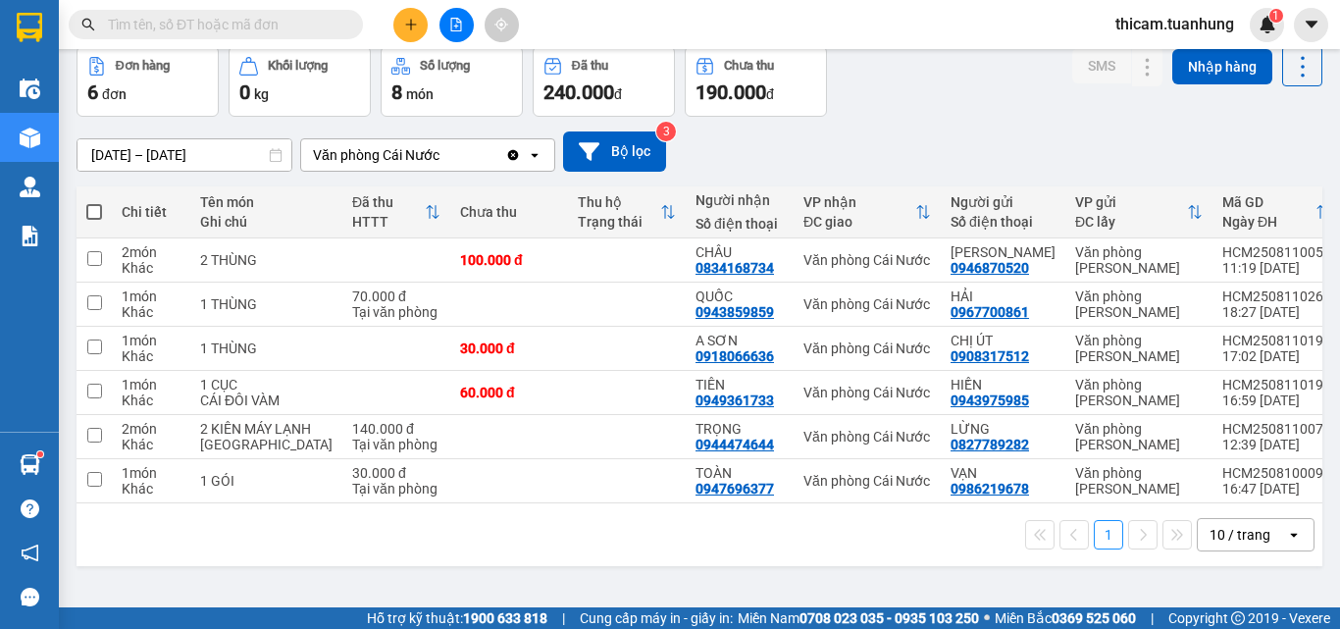
scroll to position [0, 0]
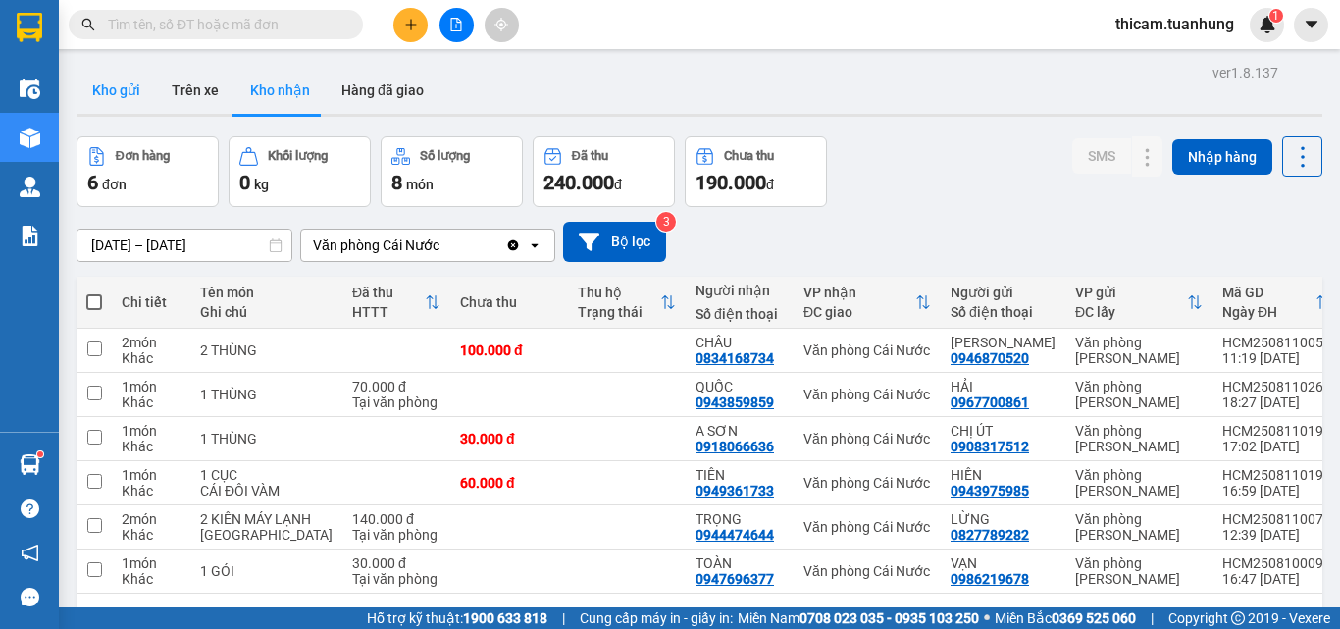
click at [131, 91] on button "Kho gửi" at bounding box center [116, 90] width 79 height 47
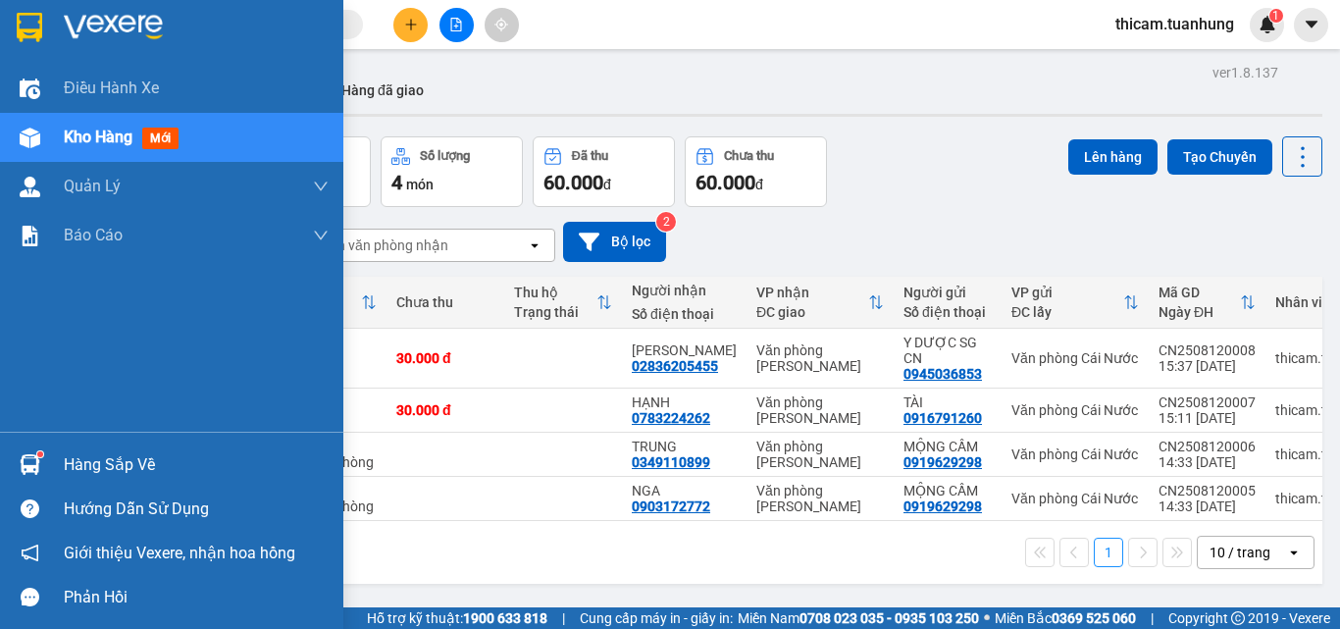
click at [108, 464] on div "Hàng sắp về" at bounding box center [196, 464] width 265 height 29
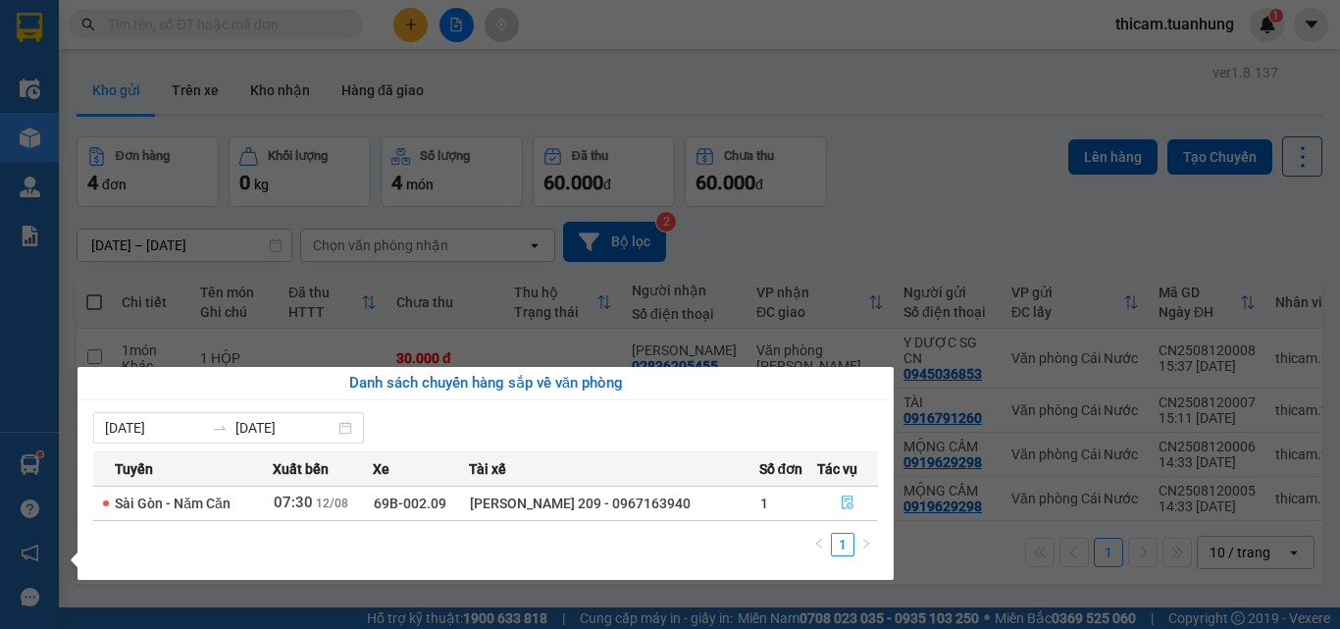
click at [834, 509] on button "button" at bounding box center [847, 503] width 59 height 31
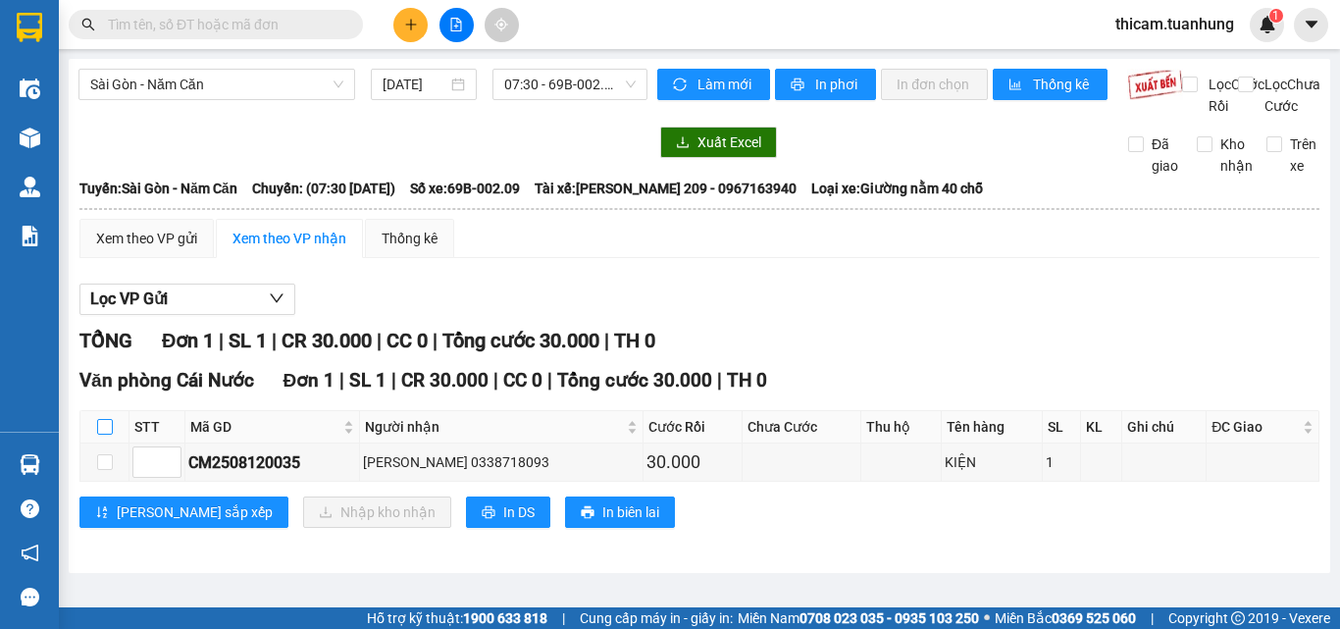
click at [101, 435] on input "checkbox" at bounding box center [105, 427] width 16 height 16
checkbox input "true"
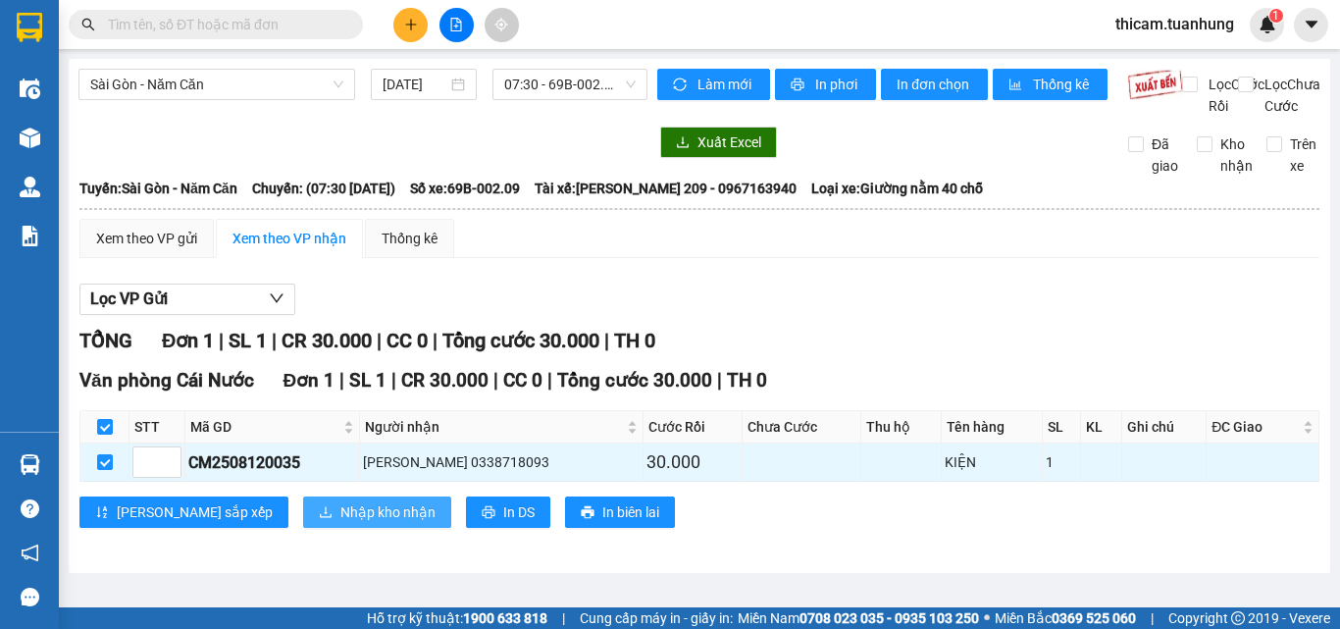
click at [340, 523] on span "Nhập kho nhận" at bounding box center [387, 512] width 95 height 22
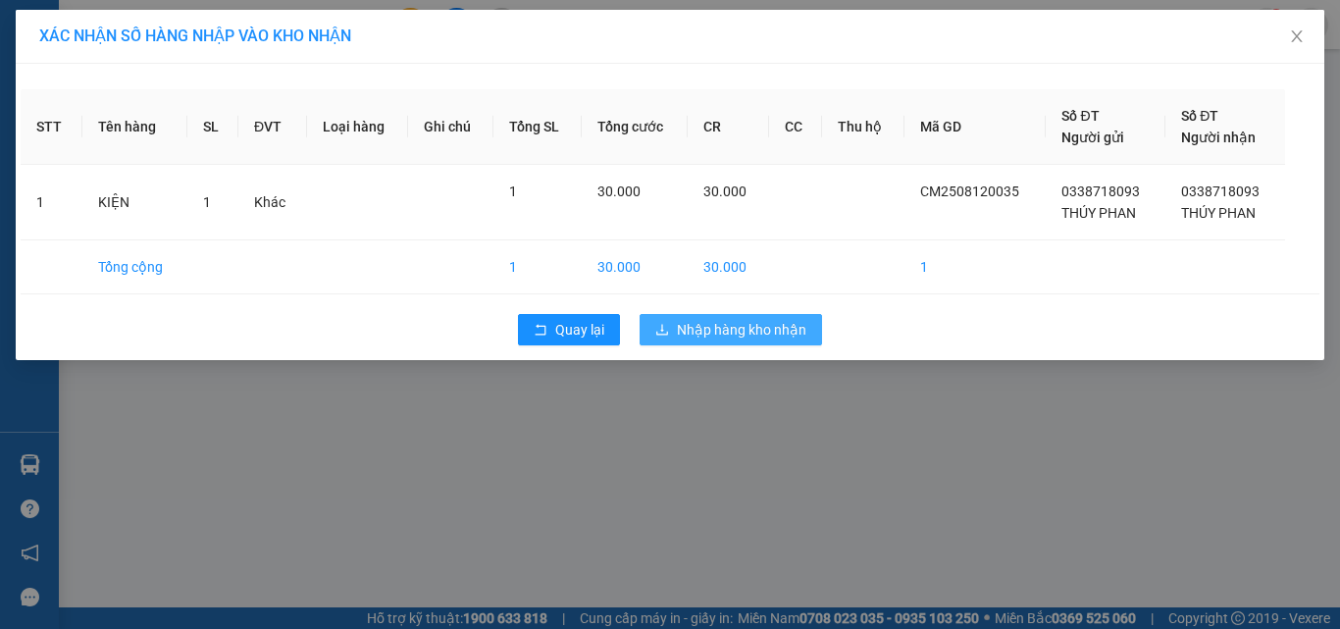
click at [756, 338] on span "Nhập hàng kho nhận" at bounding box center [741, 330] width 129 height 22
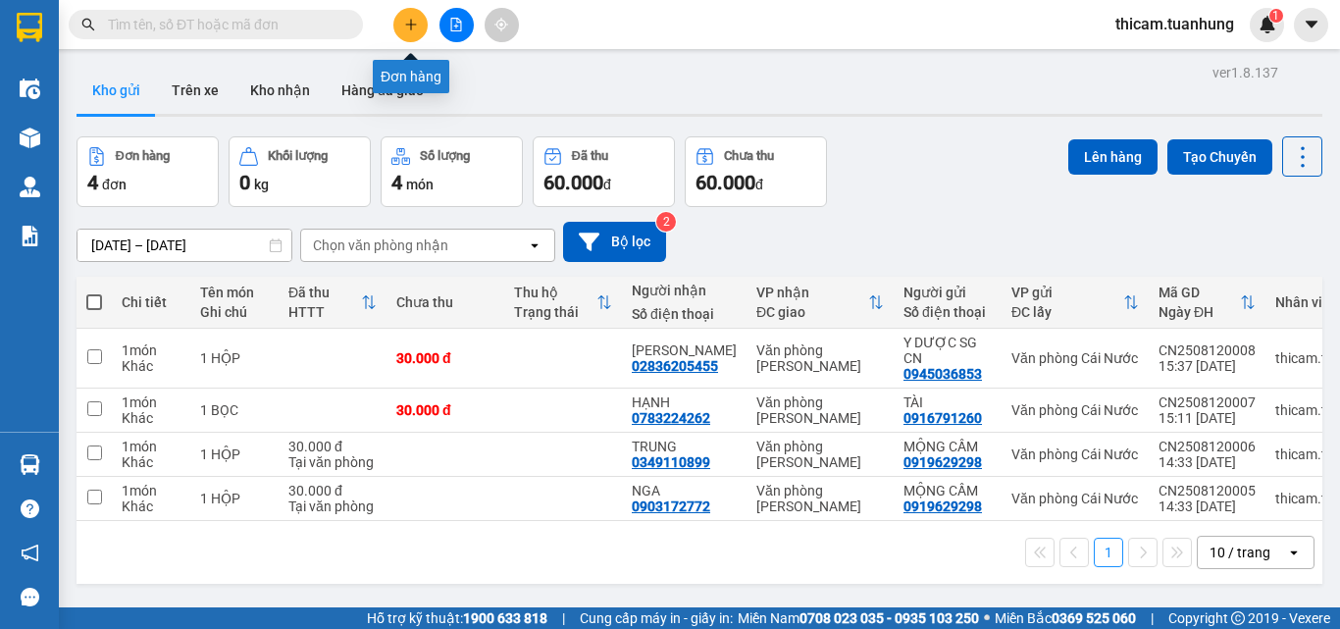
click at [416, 29] on icon "plus" at bounding box center [411, 25] width 14 height 14
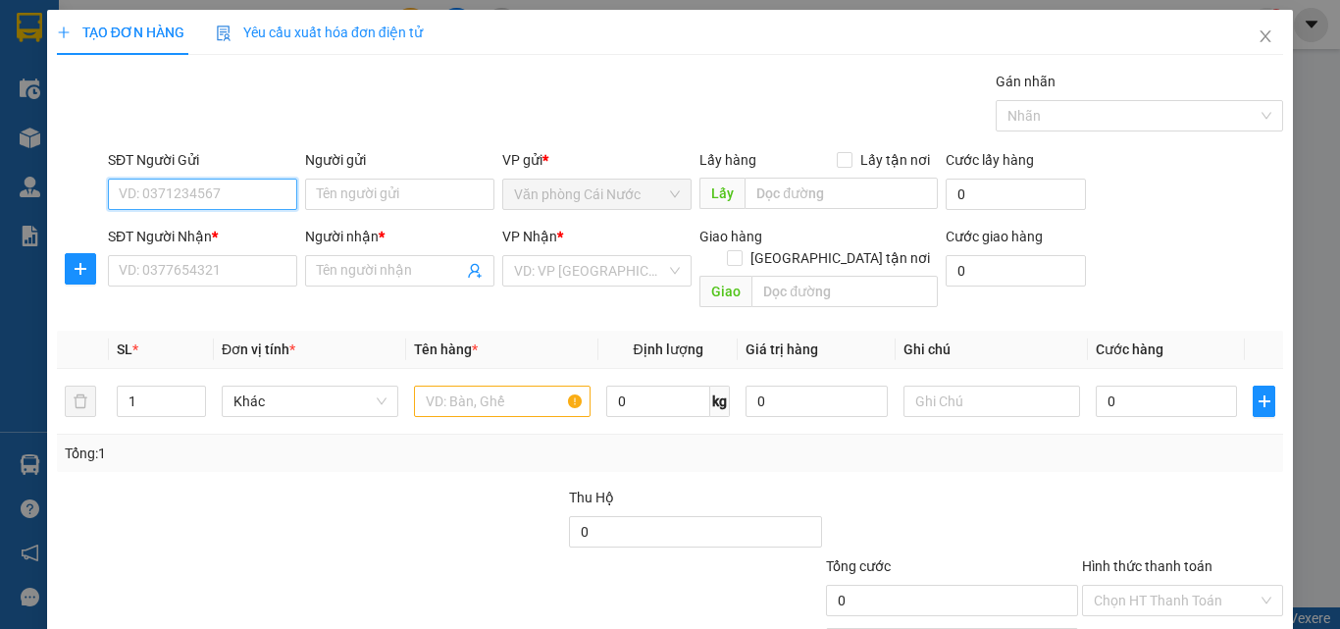
click at [264, 201] on input "SĐT Người Gửi" at bounding box center [202, 194] width 189 height 31
click at [220, 228] on div "0823453431 - XƯA" at bounding box center [201, 234] width 164 height 22
type input "0823453431"
type input "XƯA"
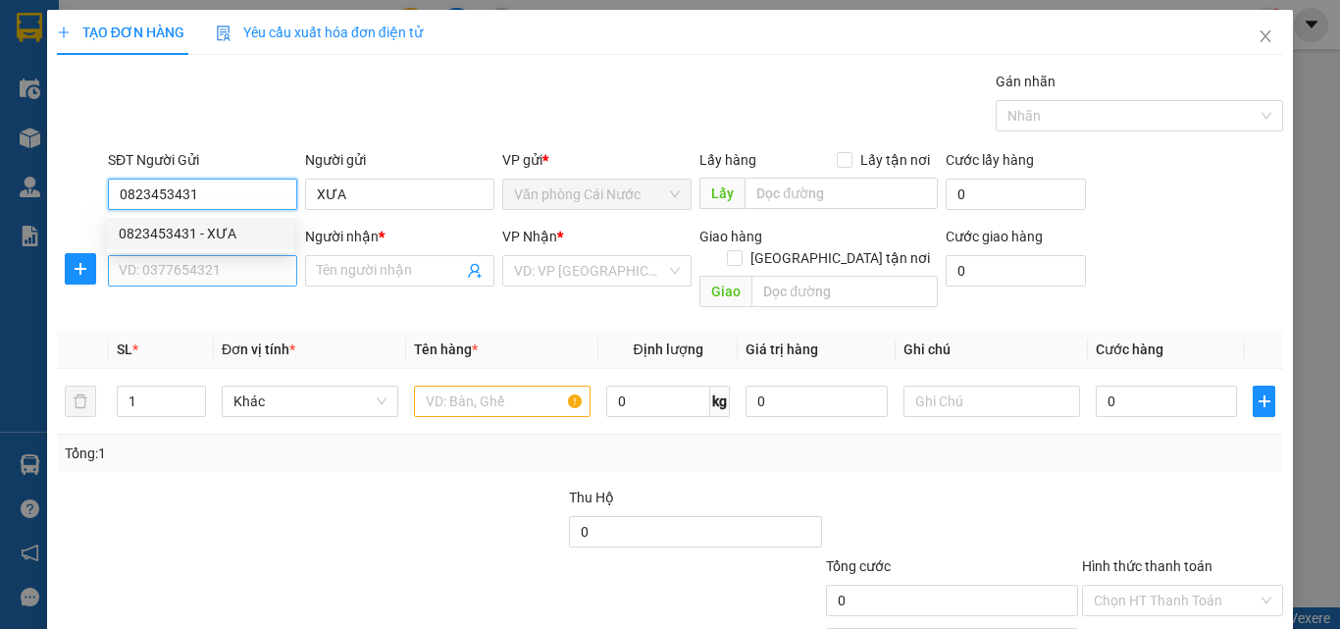
type input "0823453431"
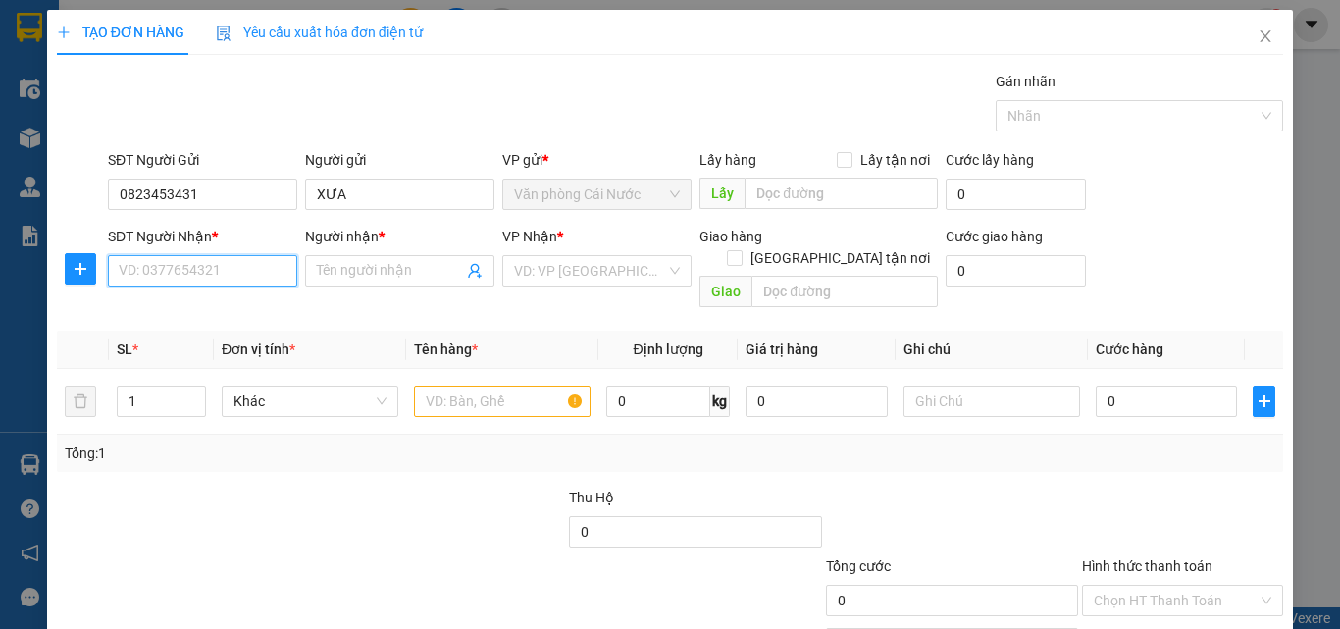
click at [218, 268] on input "SĐT Người Nhận *" at bounding box center [202, 270] width 189 height 31
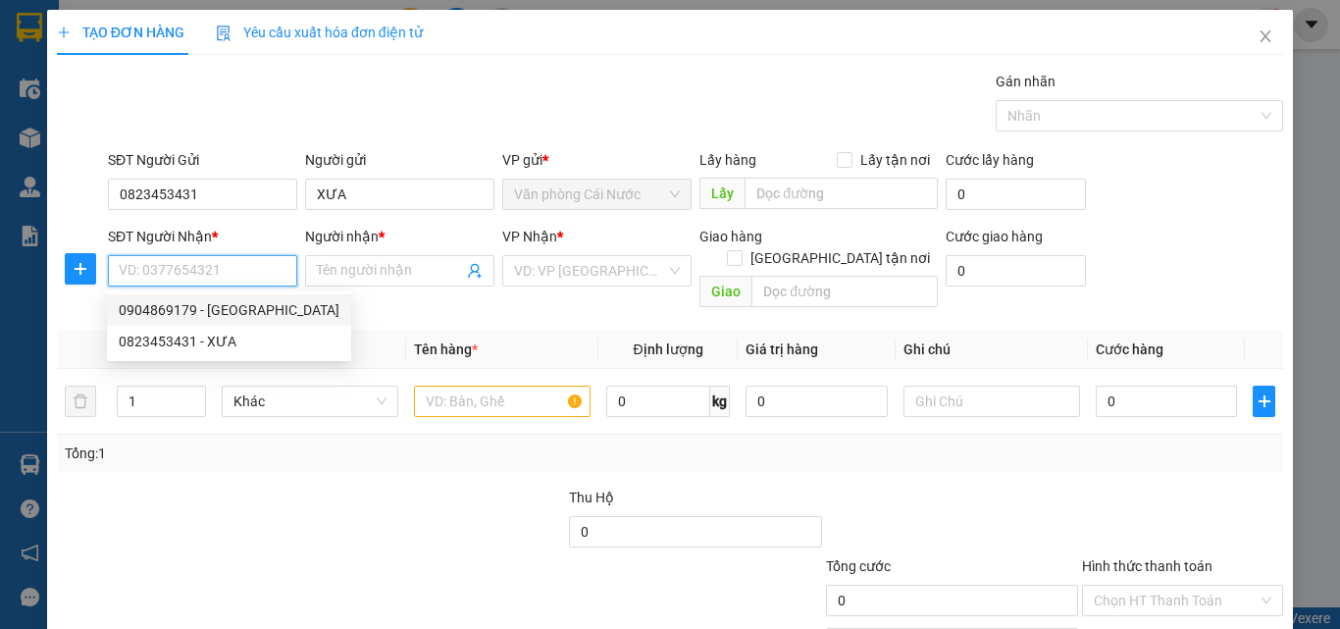
click at [214, 308] on div "0904869179 - ĐỨC" at bounding box center [229, 310] width 221 height 22
type input "0904869179"
type input "ĐỨC"
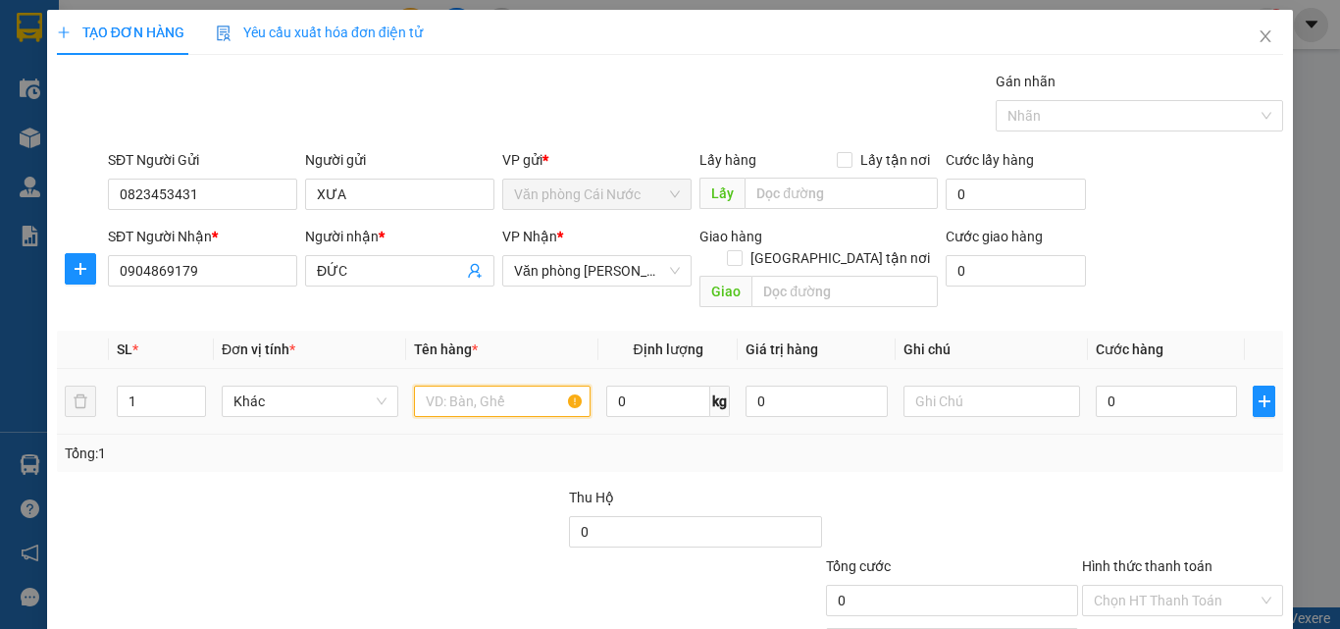
click at [443, 386] on input "text" at bounding box center [502, 401] width 177 height 31
type input "1 BAO"
click at [1173, 386] on input "0" at bounding box center [1166, 401] width 141 height 31
type input "1"
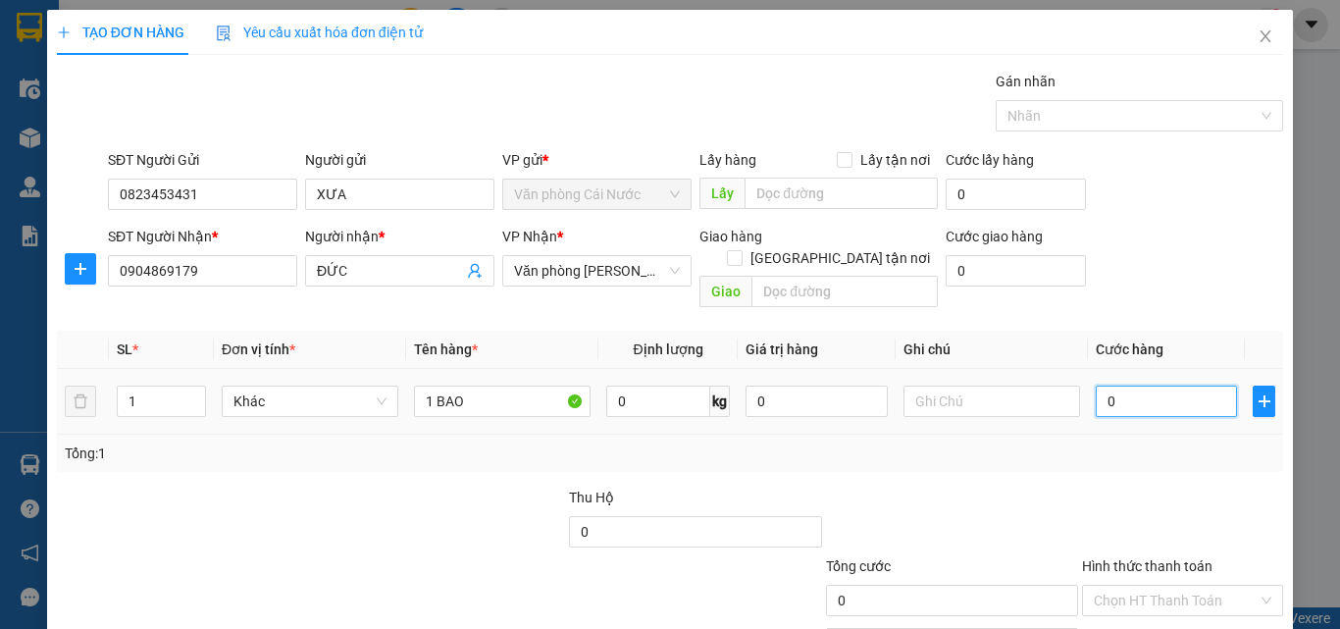
type input "1"
type input "12"
type input "120"
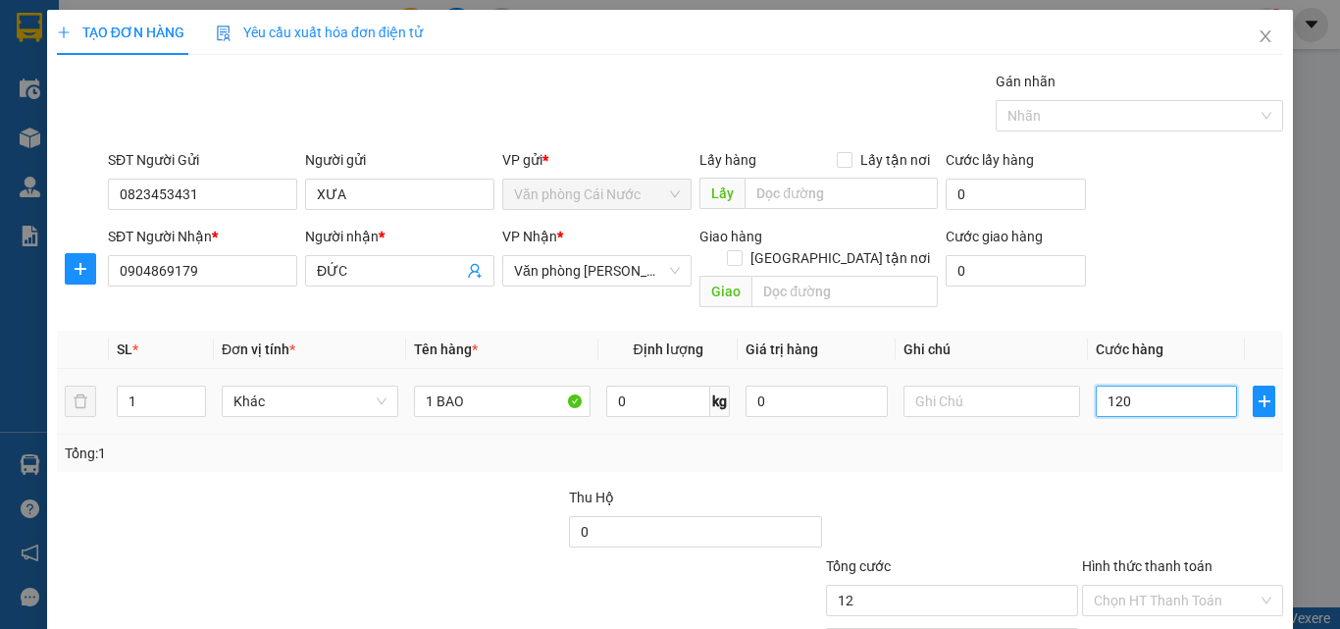
type input "120"
type input "120.000"
click at [1203, 442] on div "Tổng: 1" at bounding box center [670, 453] width 1211 height 22
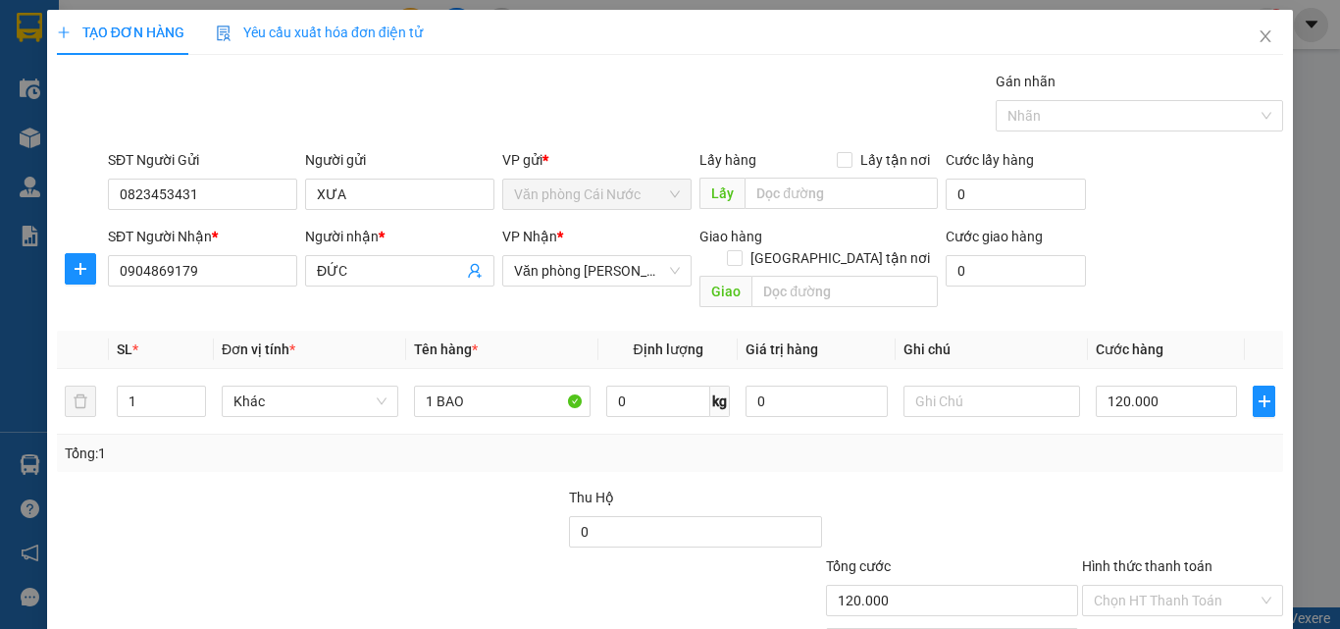
scroll to position [97, 0]
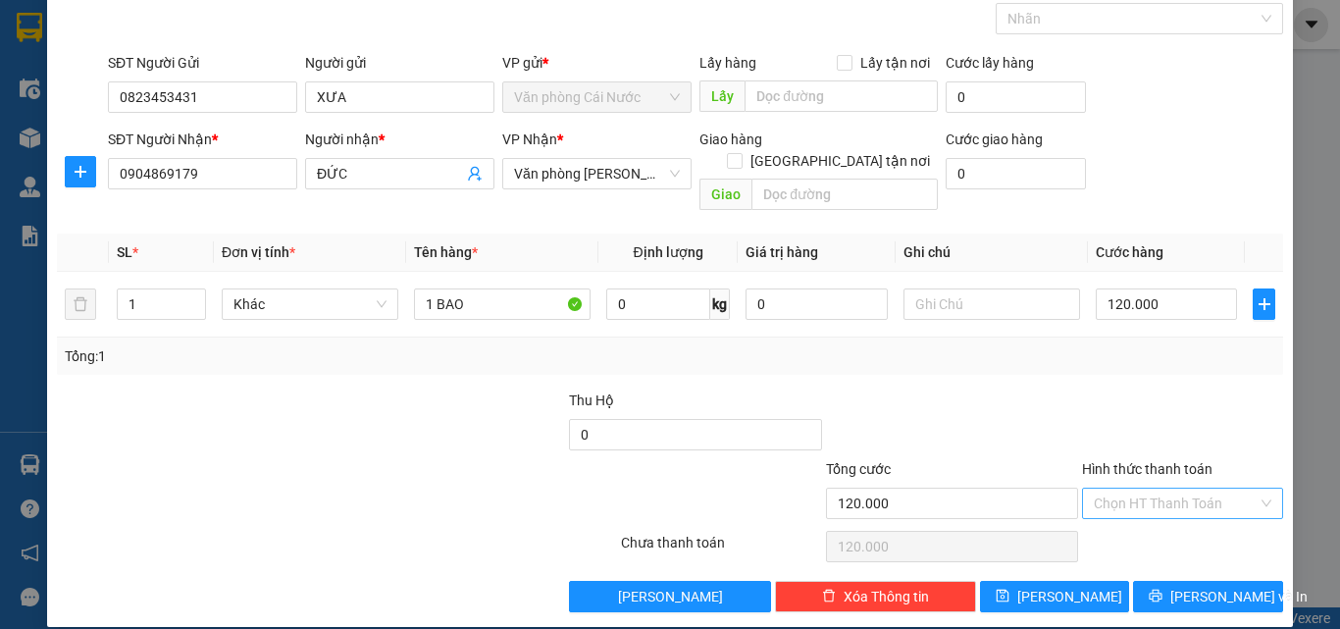
click at [1140, 489] on input "Hình thức thanh toán" at bounding box center [1176, 503] width 164 height 29
click at [1123, 527] on div "Tại văn phòng" at bounding box center [1171, 521] width 176 height 22
type input "0"
click at [1221, 586] on span "[PERSON_NAME] và In" at bounding box center [1238, 597] width 137 height 22
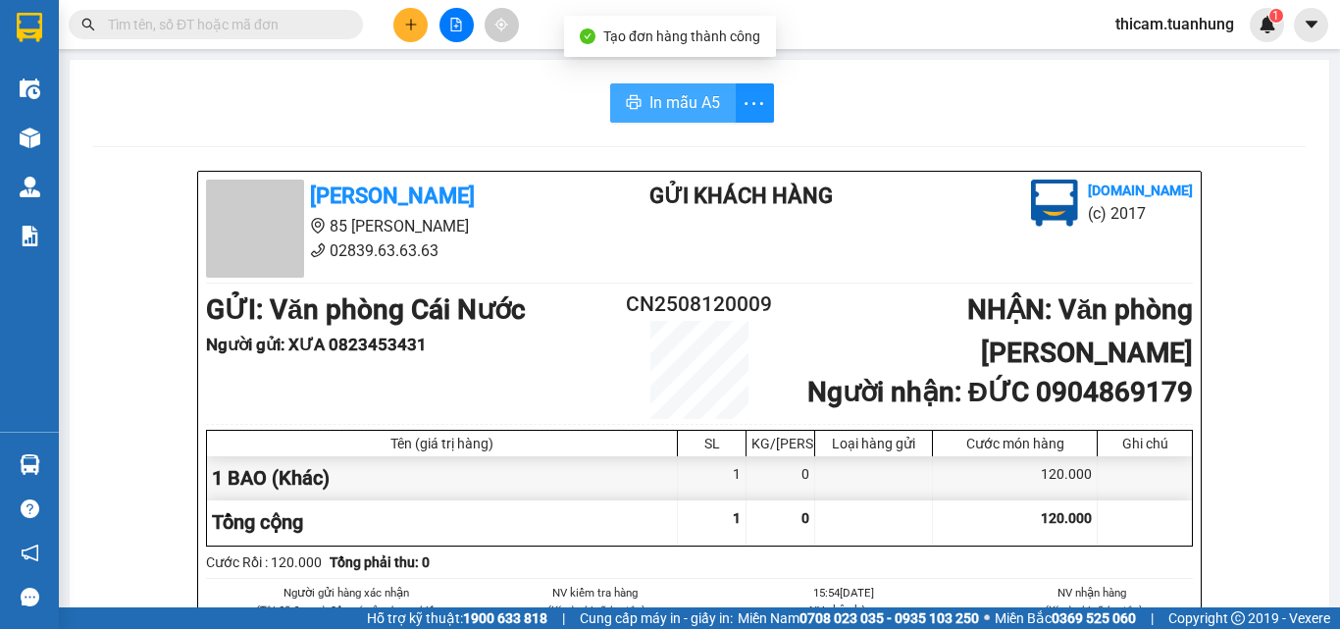
click at [710, 104] on span "In mẫu A5" at bounding box center [684, 102] width 71 height 25
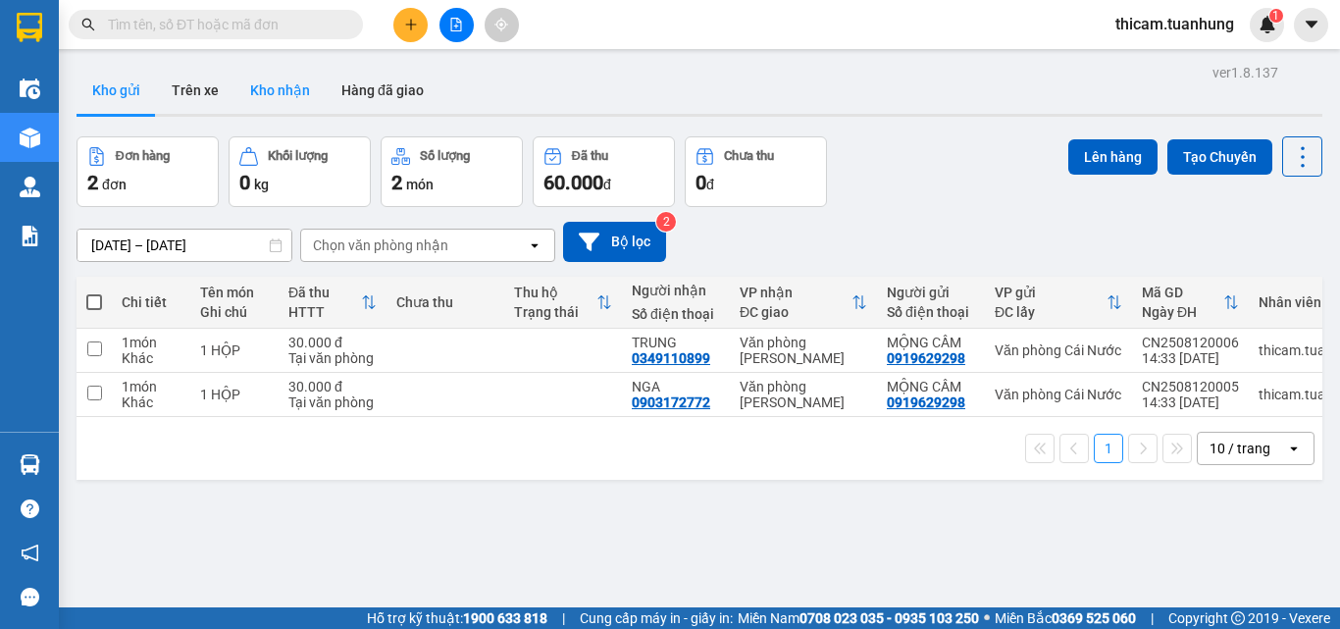
click at [278, 84] on button "Kho nhận" at bounding box center [279, 90] width 91 height 47
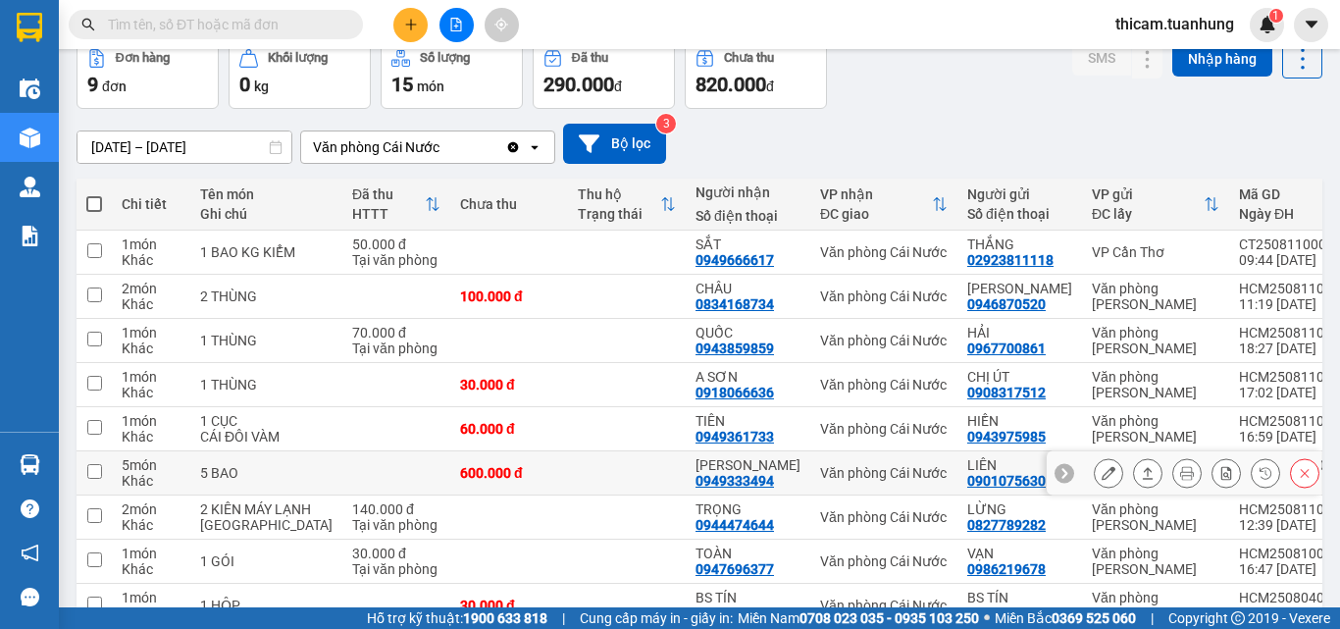
scroll to position [196, 0]
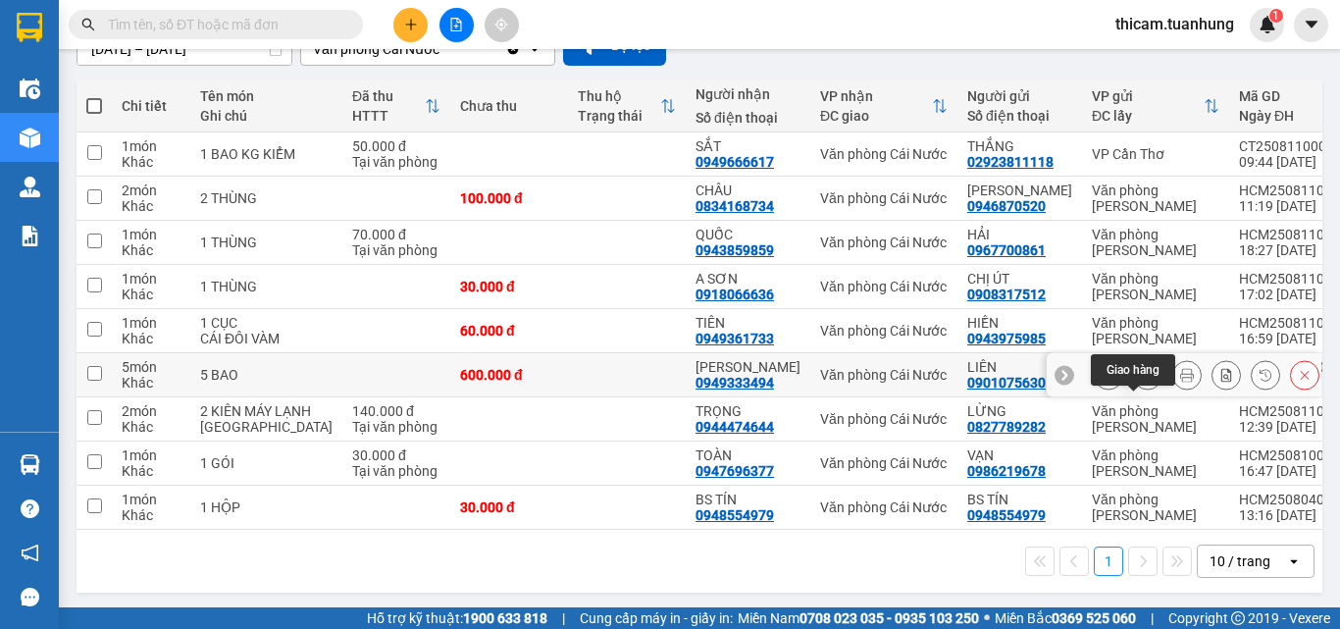
click at [1141, 382] on icon at bounding box center [1148, 375] width 14 height 14
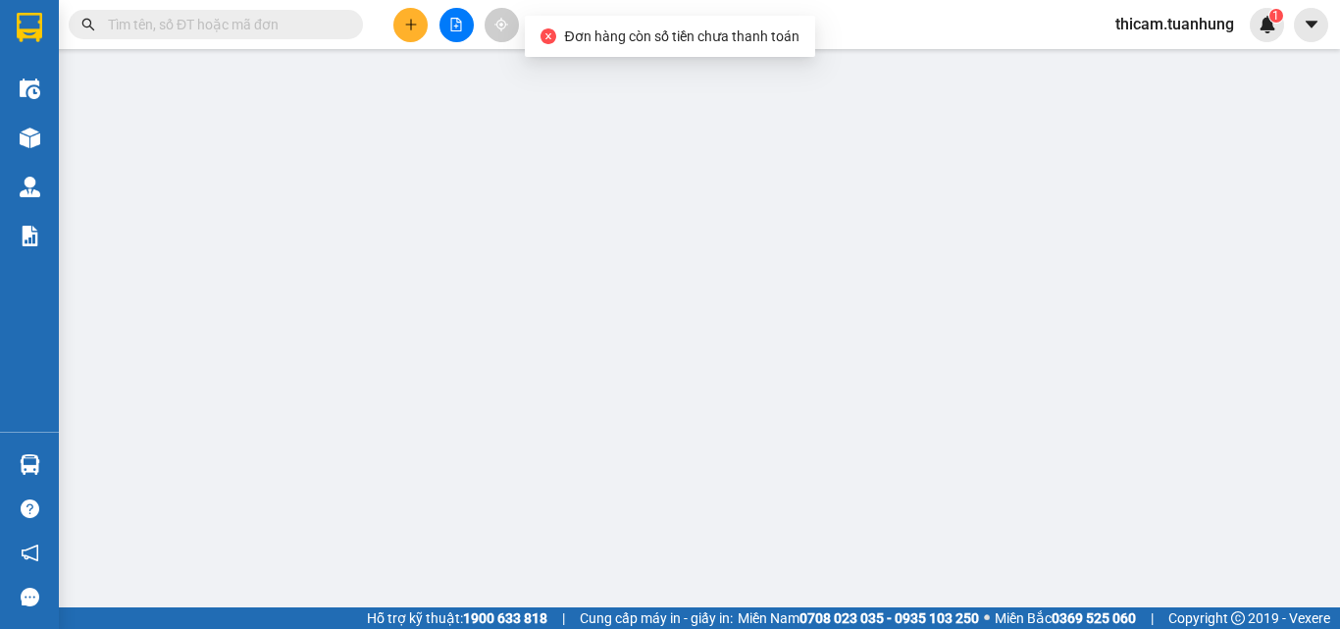
type input "0901075630"
type input "LIÊN"
type input "0949333494"
type input "[PERSON_NAME]"
type input "600.000"
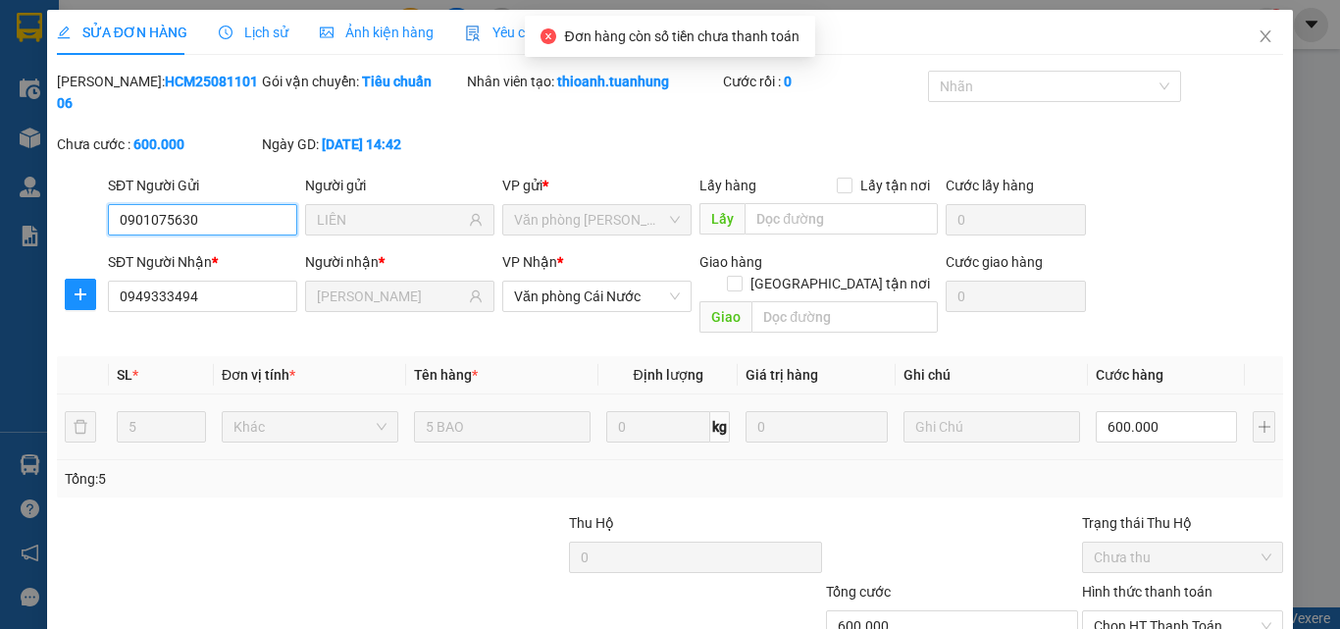
scroll to position [101, 0]
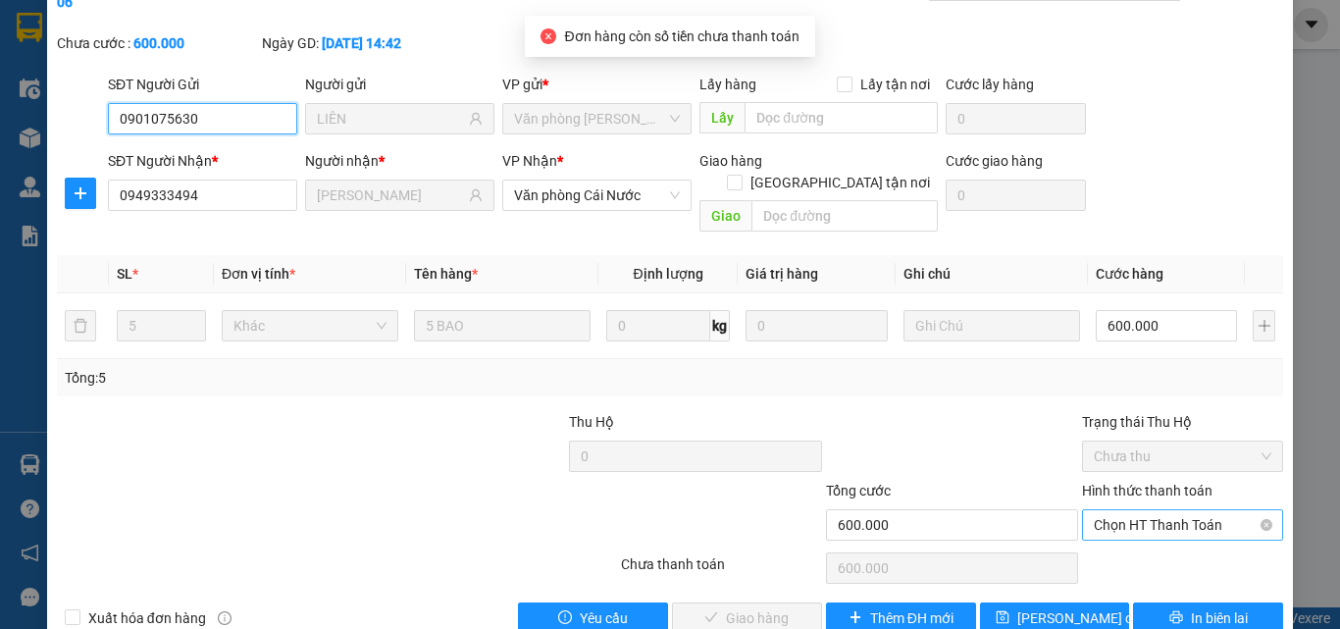
click at [1159, 510] on span "Chọn HT Thanh Toán" at bounding box center [1183, 524] width 178 height 29
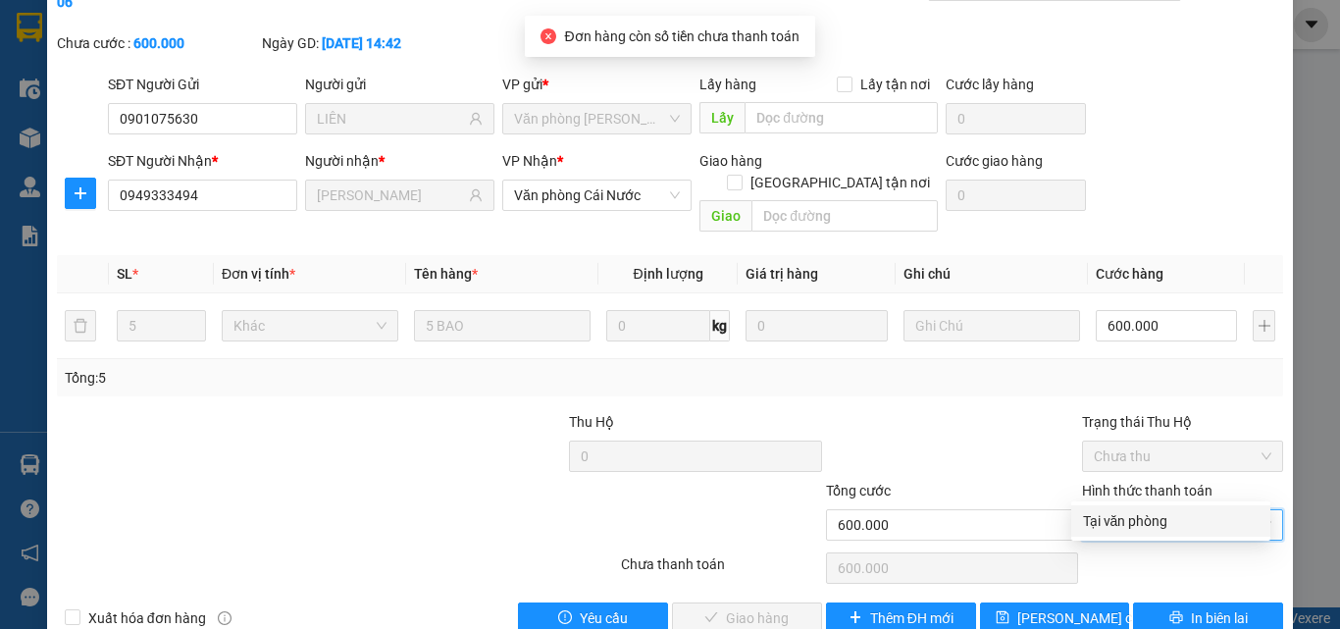
click at [1108, 519] on div "Tại văn phòng" at bounding box center [1171, 521] width 176 height 22
type input "0"
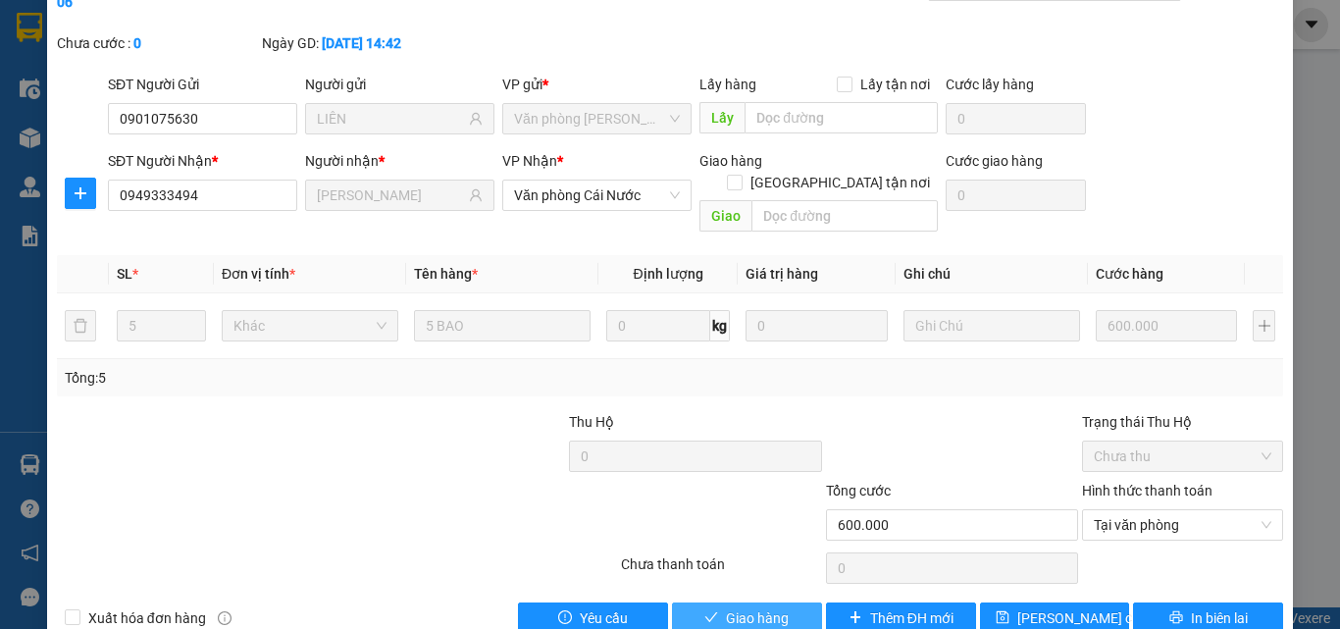
click at [744, 594] on span "Giao hàng" at bounding box center [757, 618] width 63 height 22
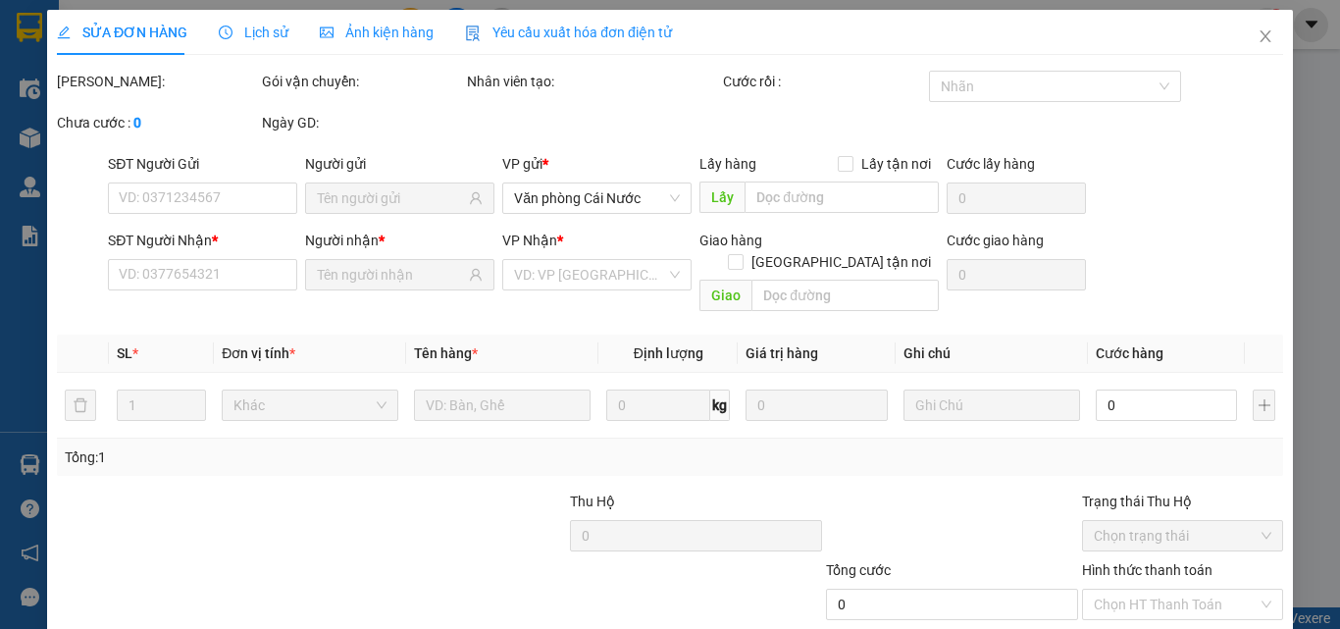
type input "0901075630"
type input "LIÊN"
type input "0949333494"
type input "[PERSON_NAME]"
type input "600.000"
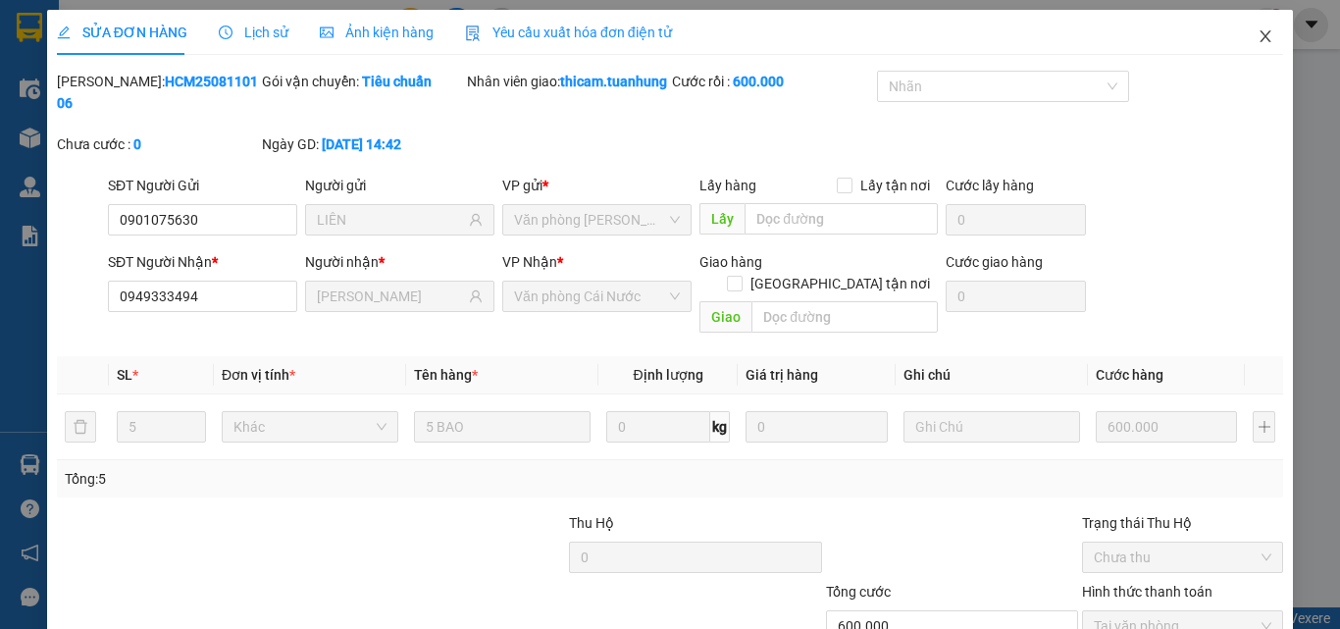
click at [1258, 41] on icon "close" at bounding box center [1266, 36] width 16 height 16
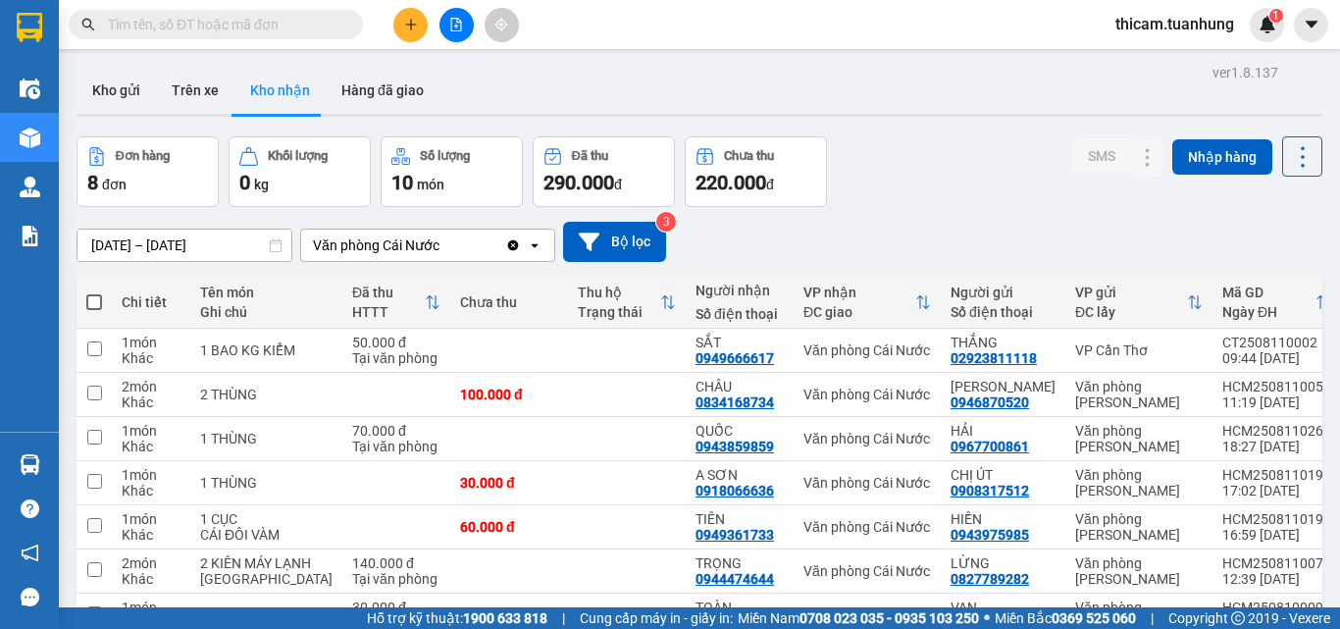
click at [407, 26] on icon "plus" at bounding box center [411, 25] width 14 height 14
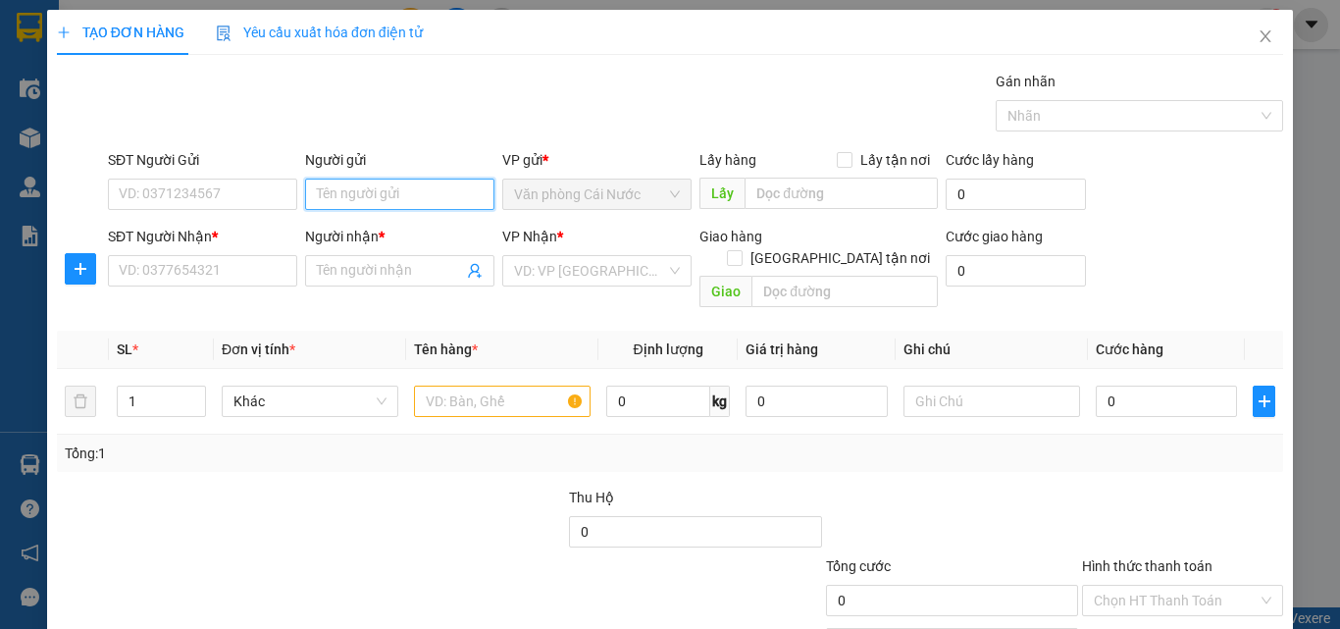
click at [475, 196] on input "Người gửi" at bounding box center [399, 194] width 189 height 31
type input "TÀI"
click at [233, 301] on div "Transit Pickup Surcharge Ids Transit Deliver Surcharge Ids Transit Deliver Surc…" at bounding box center [670, 390] width 1226 height 639
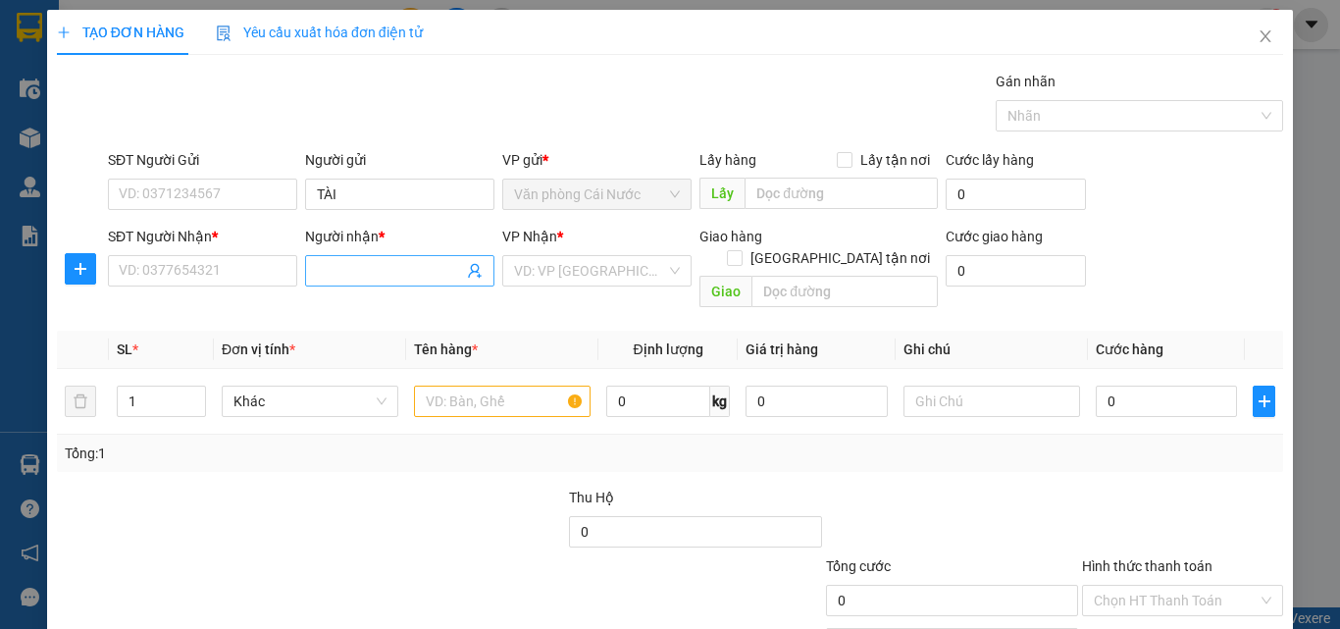
click at [349, 266] on input "Người nhận *" at bounding box center [390, 271] width 146 height 22
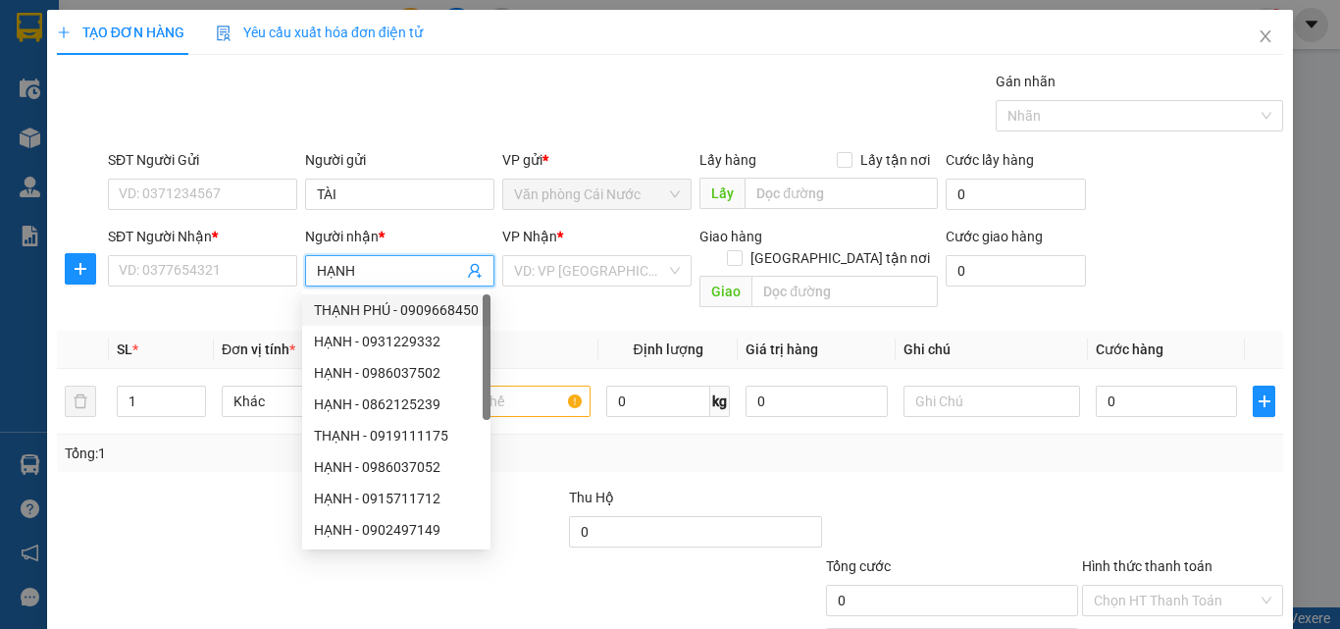
type input "HẠNH"
click at [140, 254] on div "SĐT Người Nhận *" at bounding box center [202, 240] width 189 height 29
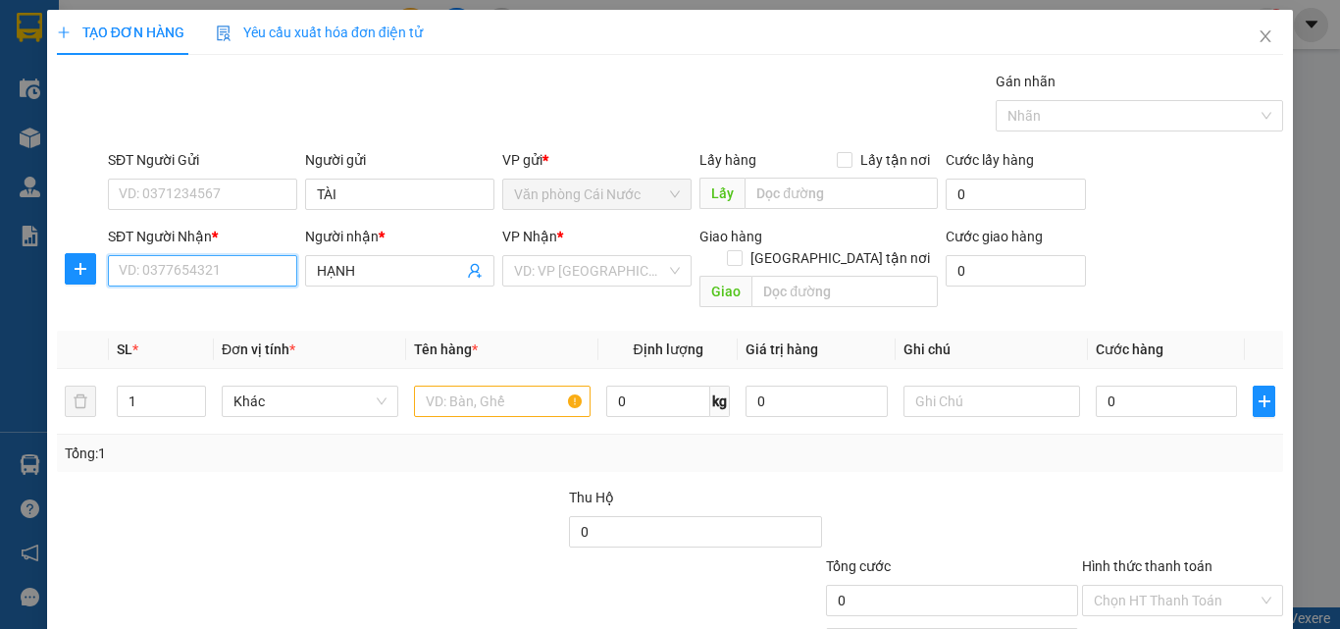
click at [146, 270] on input "SĐT Người Nhận *" at bounding box center [202, 270] width 189 height 31
click at [198, 254] on div "SĐT Người Nhận *" at bounding box center [202, 240] width 189 height 29
click at [188, 285] on input "SĐT Người Nhận *" at bounding box center [202, 270] width 189 height 31
type input "0783224262"
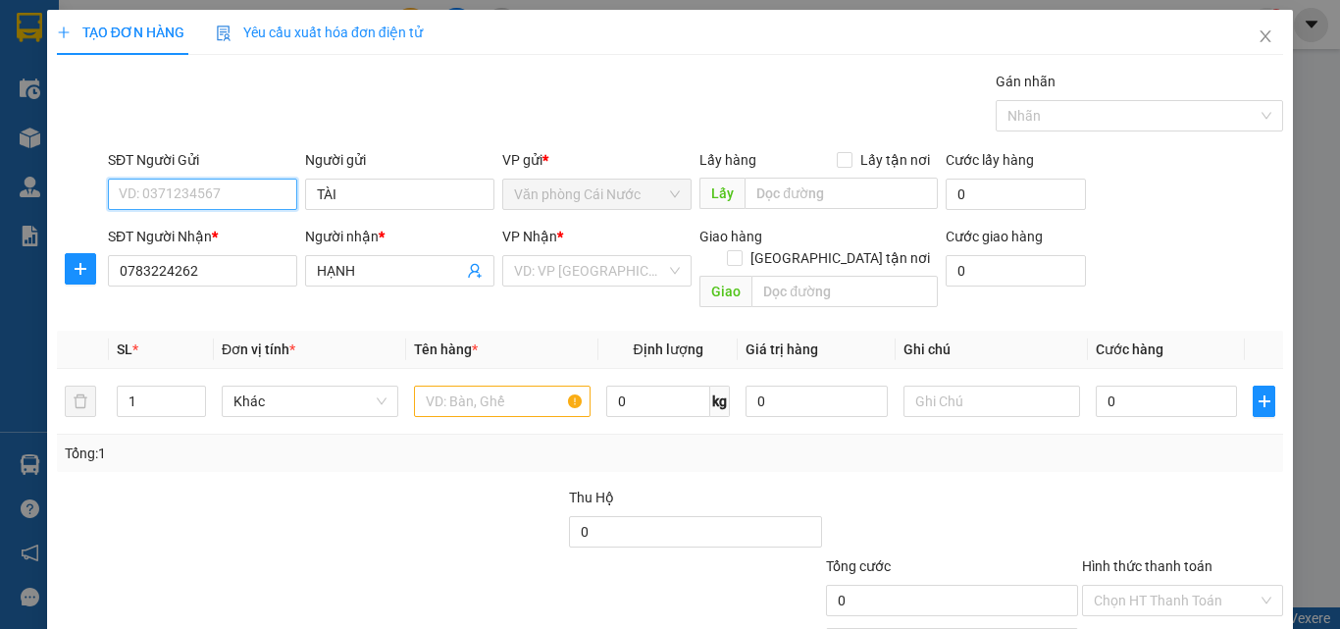
drag, startPoint x: 177, startPoint y: 206, endPoint x: 177, endPoint y: 194, distance: 11.8
click at [177, 197] on input "SĐT Người Gửi" at bounding box center [202, 194] width 189 height 31
click at [575, 255] on div "VD: VP [GEOGRAPHIC_DATA]" at bounding box center [596, 270] width 189 height 31
type input "0916791260"
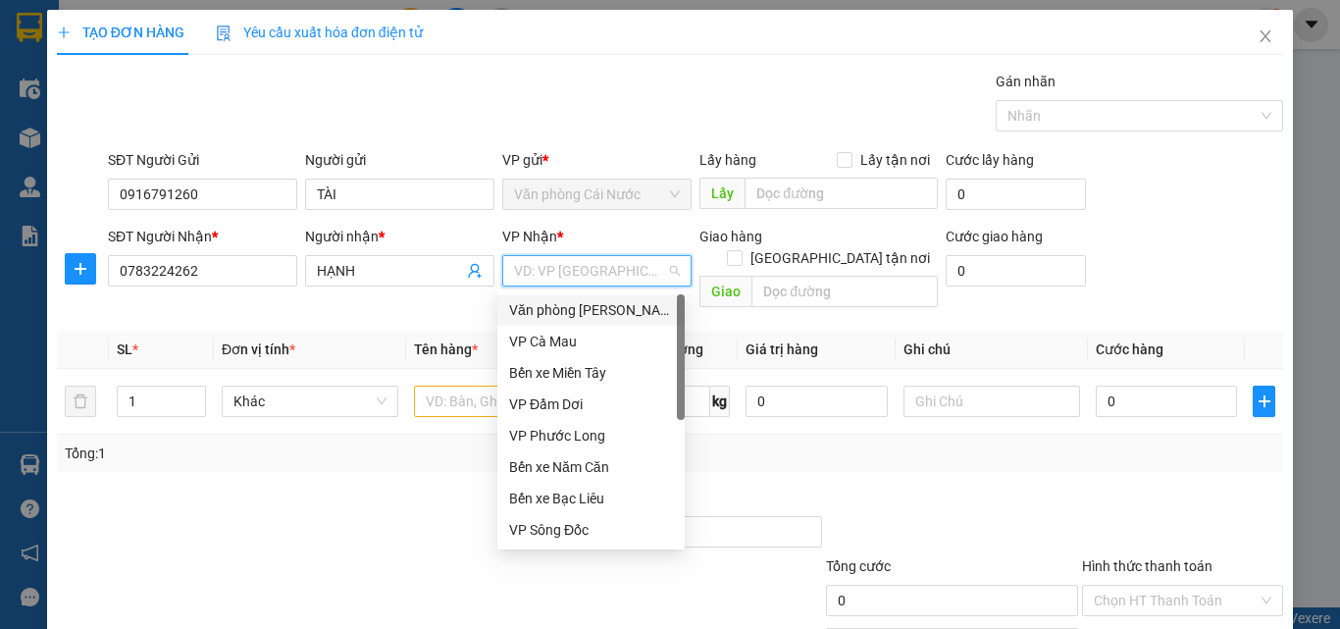
click at [600, 314] on div "Văn phòng [PERSON_NAME]" at bounding box center [591, 310] width 164 height 22
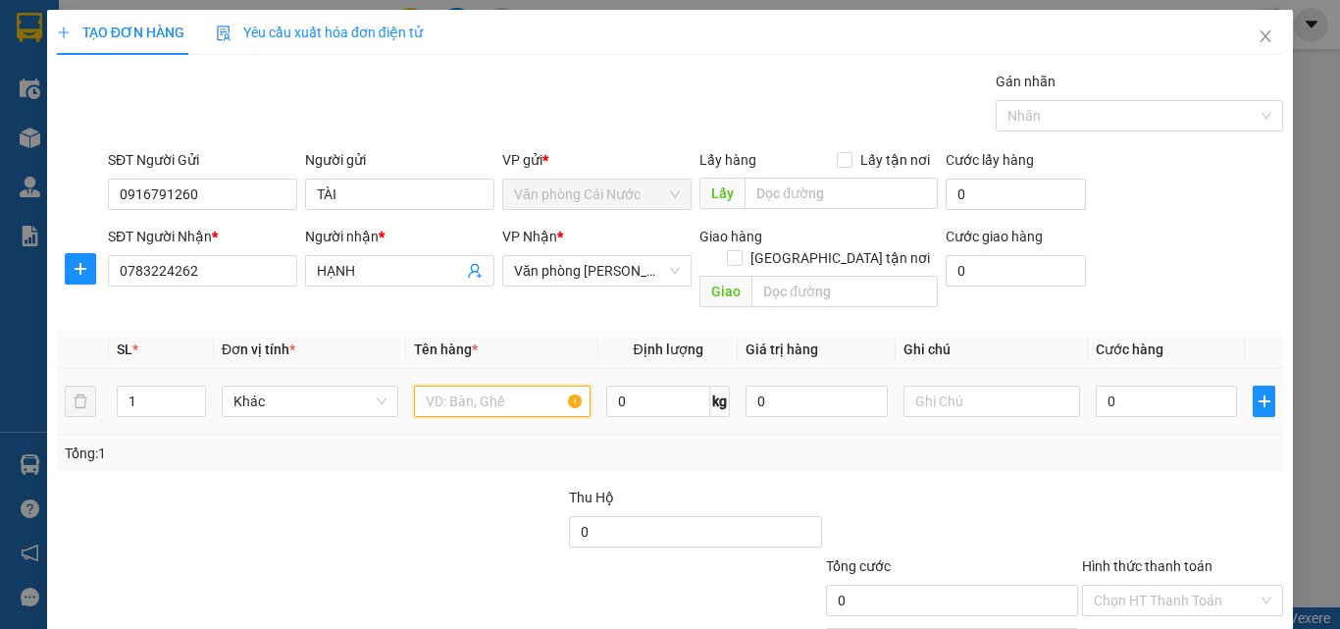
click at [493, 386] on input "text" at bounding box center [502, 401] width 177 height 31
type input "1 BỌC"
click at [1170, 386] on input "0" at bounding box center [1166, 401] width 141 height 31
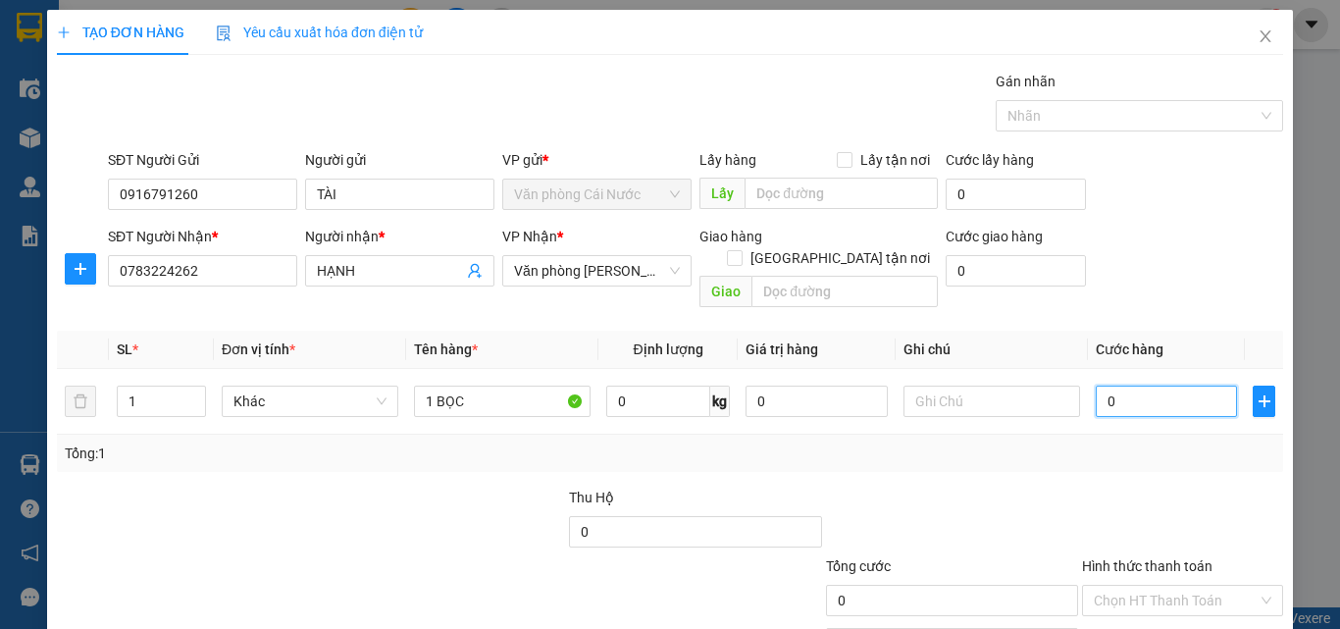
type input "3"
type input "30"
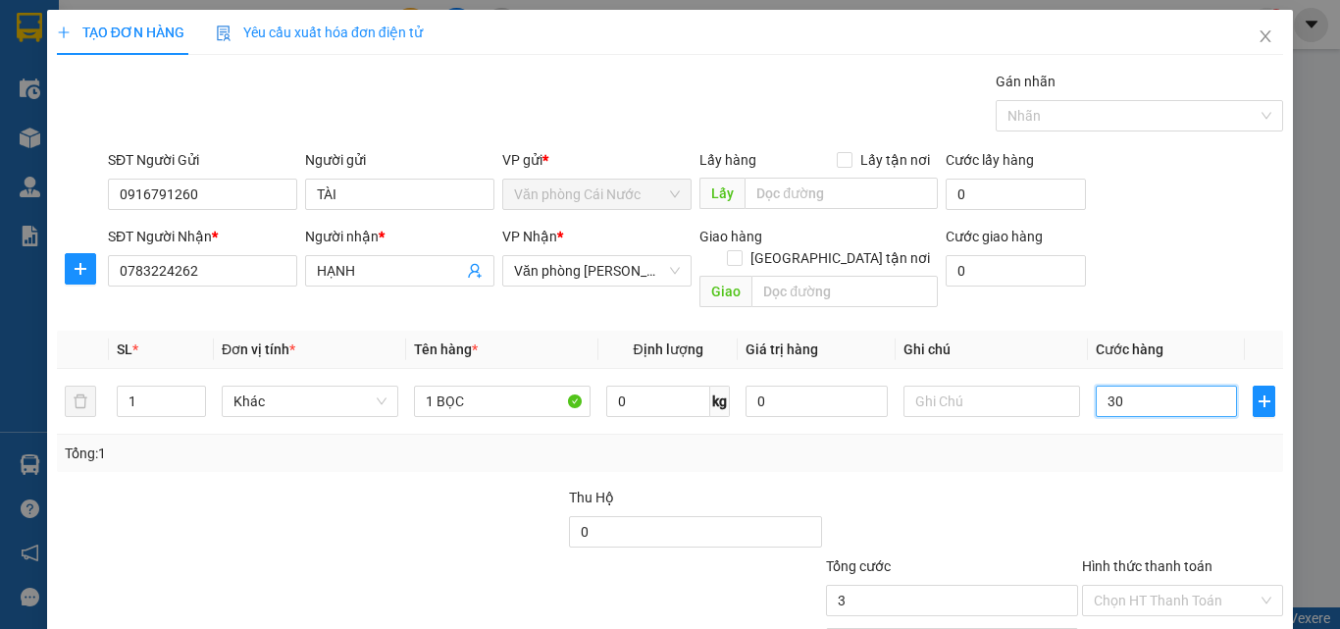
type input "30"
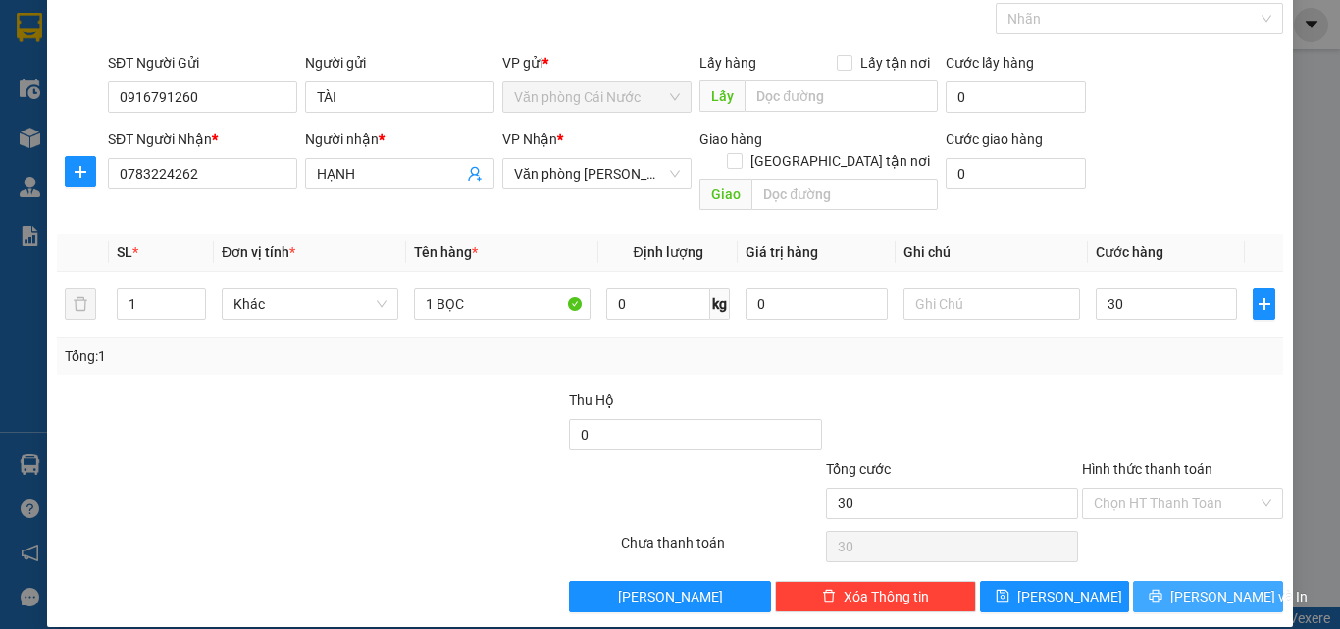
type input "30.000"
click at [1180, 586] on span "[PERSON_NAME] và In" at bounding box center [1238, 597] width 137 height 22
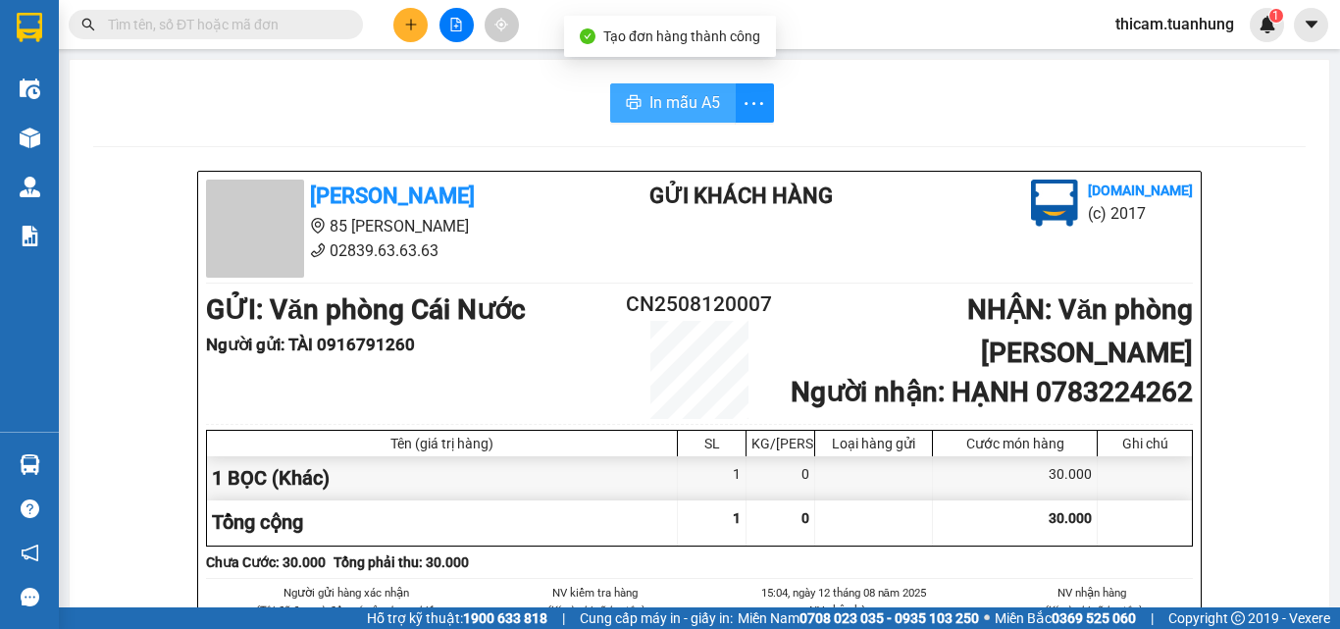
click at [690, 117] on button "In mẫu A5" at bounding box center [673, 102] width 126 height 39
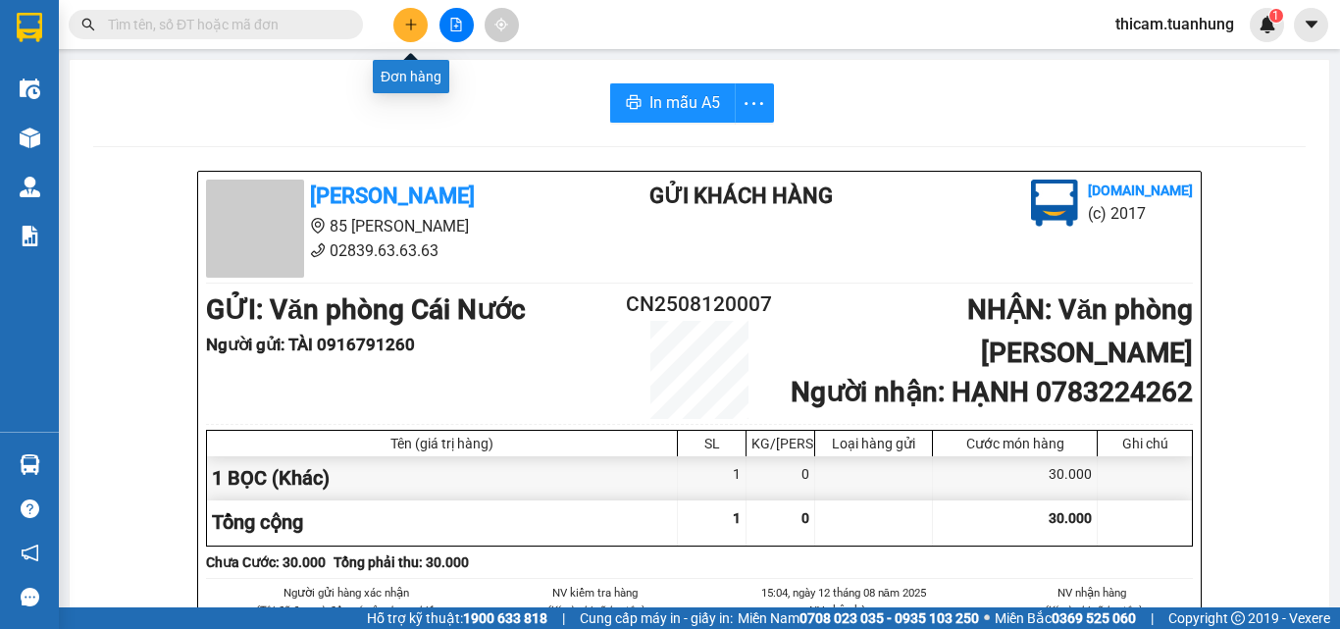
click at [402, 24] on button at bounding box center [410, 25] width 34 height 34
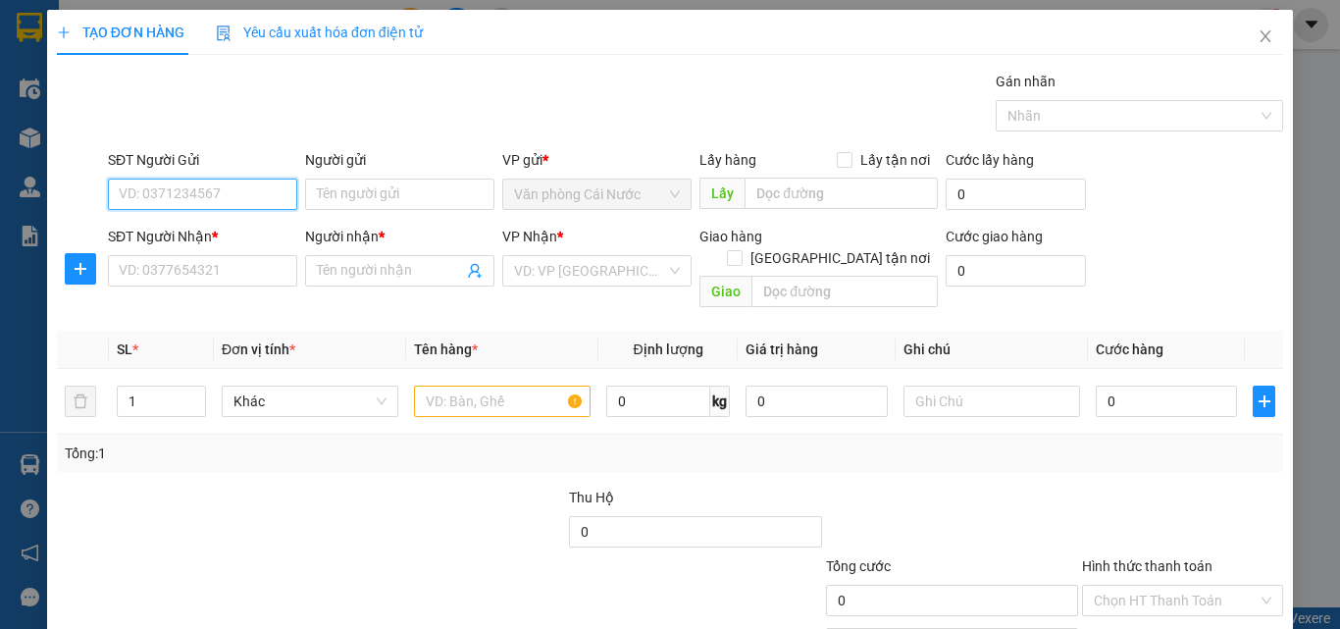
click at [245, 184] on input "SĐT Người Gửi" at bounding box center [202, 194] width 189 height 31
type input "5"
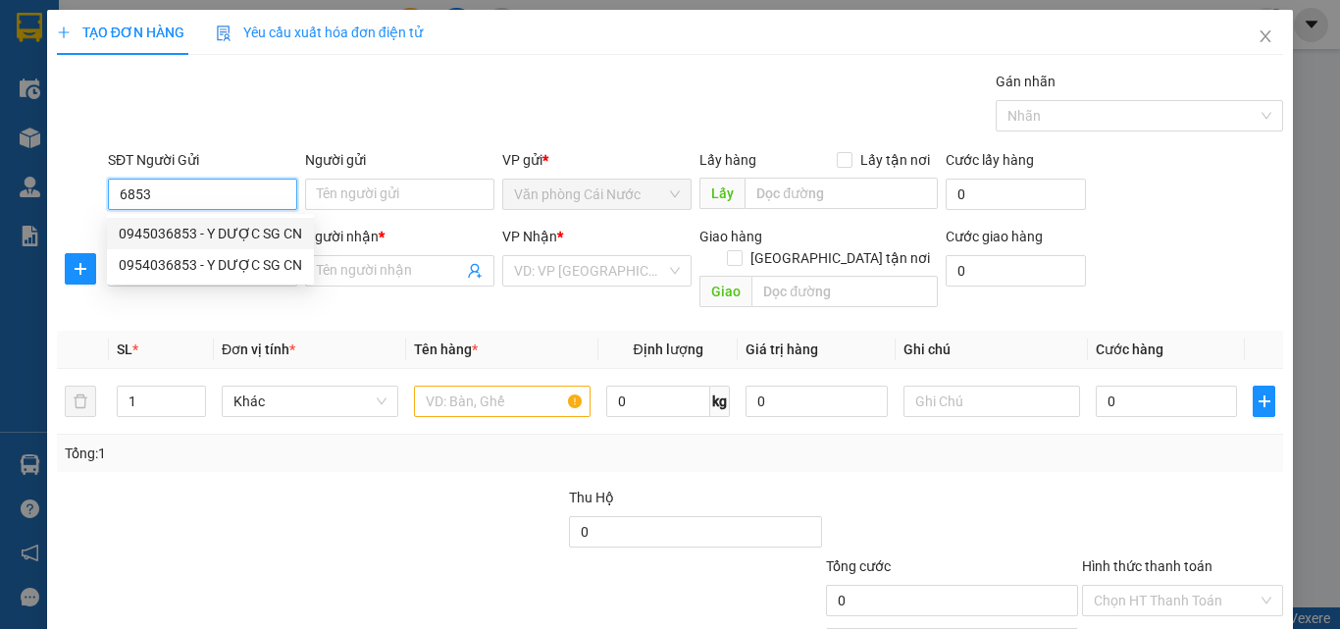
click at [235, 239] on div "0945036853 - Y DƯỢC SG CN" at bounding box center [210, 234] width 183 height 22
type input "0945036853"
type input "Y DƯỢC SG CN"
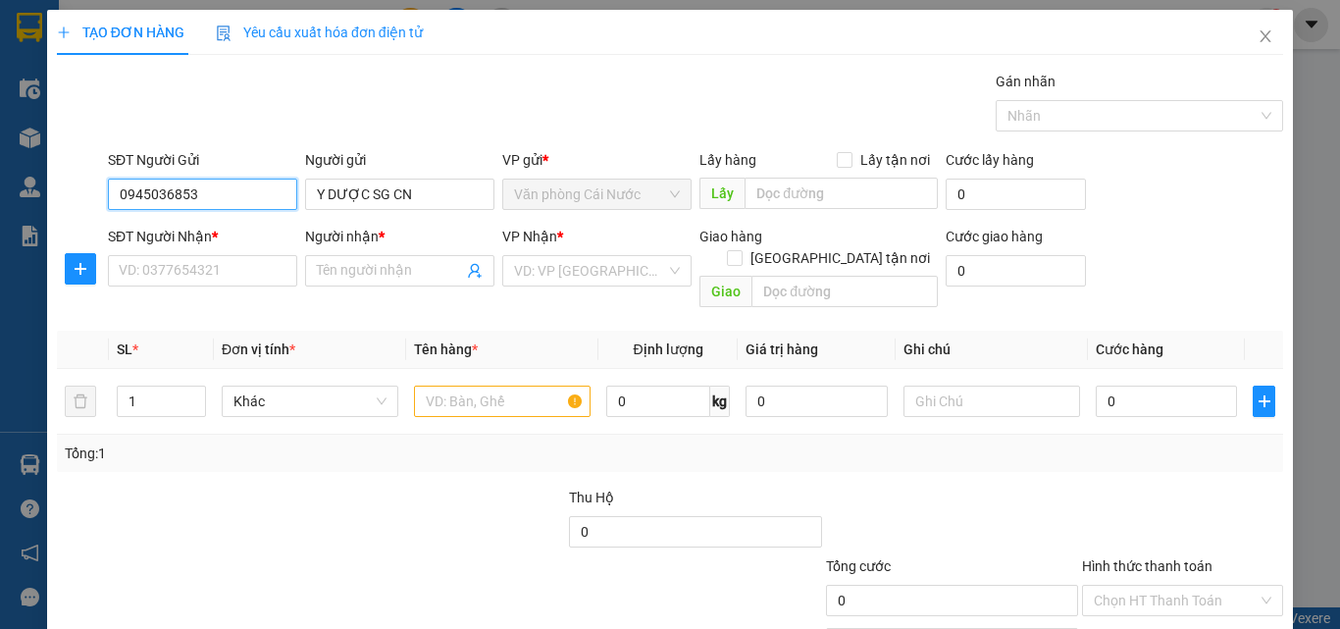
type input "0945036853"
click at [242, 287] on div "SĐT Người Nhận * VD: 0377654321" at bounding box center [202, 260] width 189 height 69
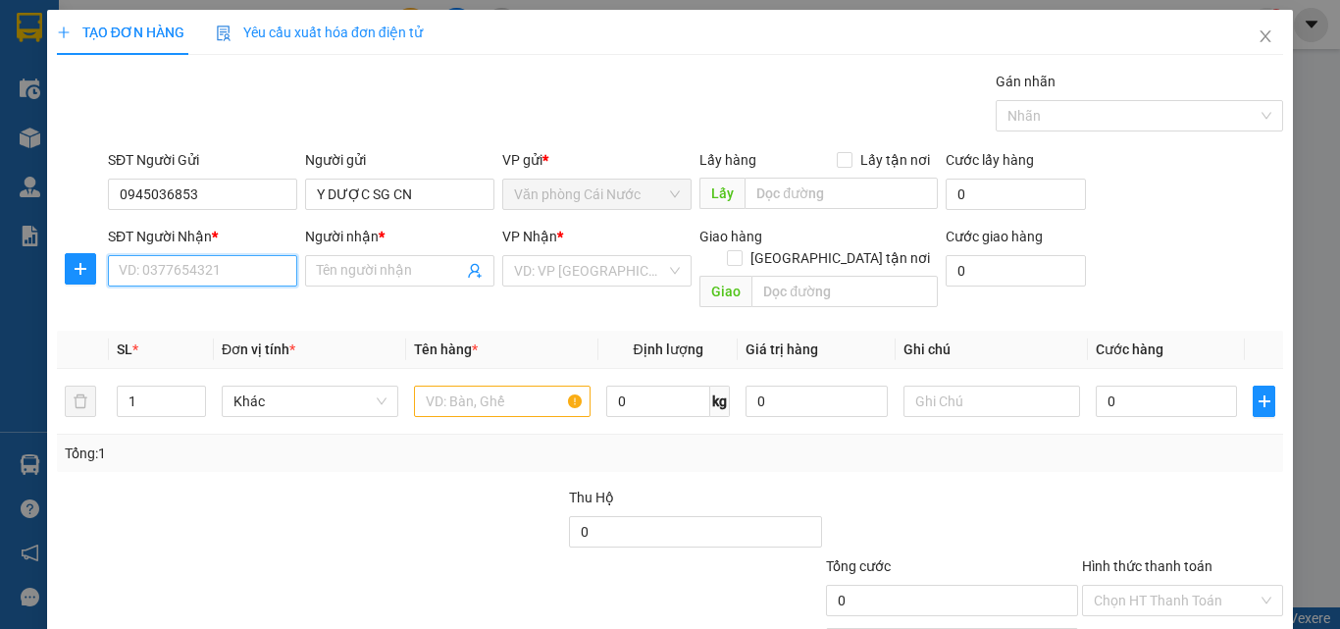
click at [242, 273] on input "SĐT Người Nhận *" at bounding box center [202, 270] width 189 height 31
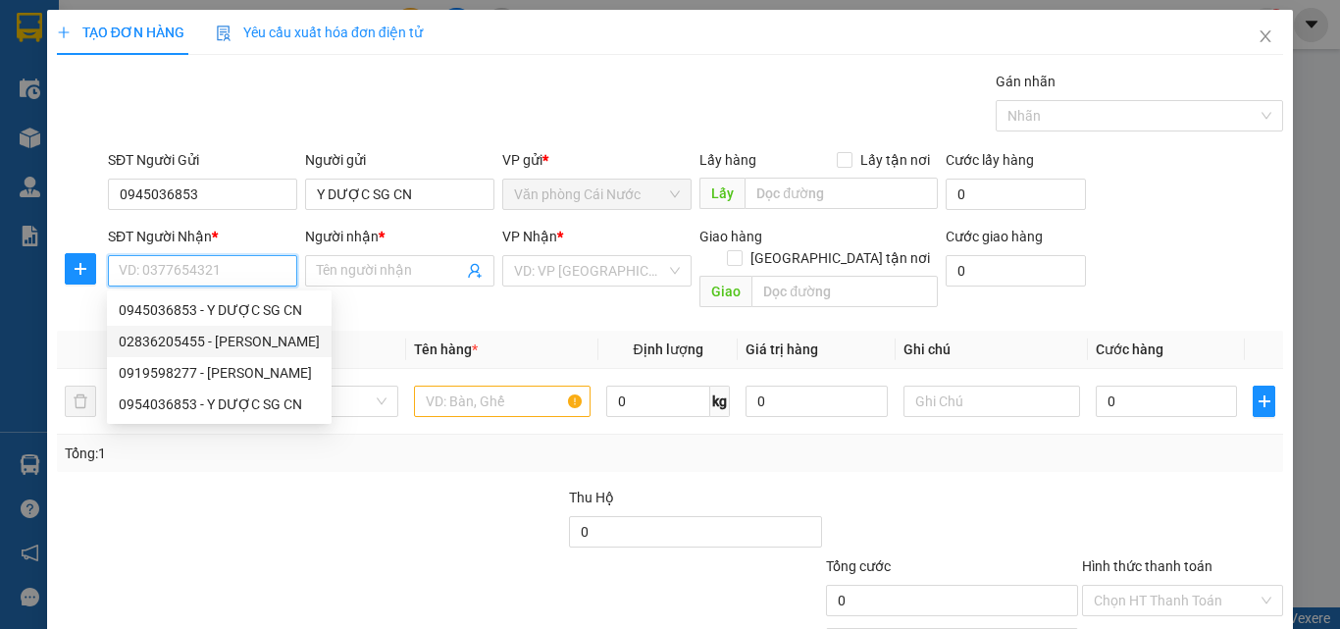
click at [239, 336] on div "02836205455 - [PERSON_NAME]" at bounding box center [219, 342] width 201 height 22
type input "02836205455"
type input "[PERSON_NAME]"
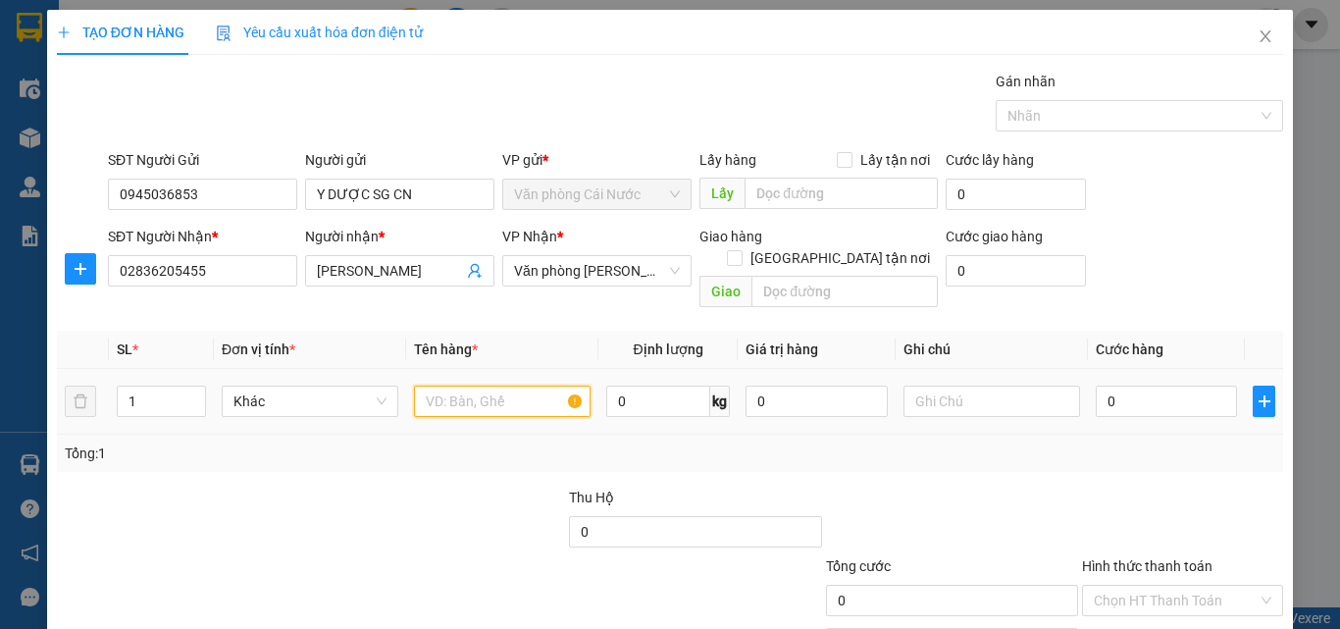
click at [489, 386] on input "text" at bounding box center [502, 401] width 177 height 31
type input "1 HỘP"
click at [1099, 491] on div at bounding box center [1182, 521] width 205 height 69
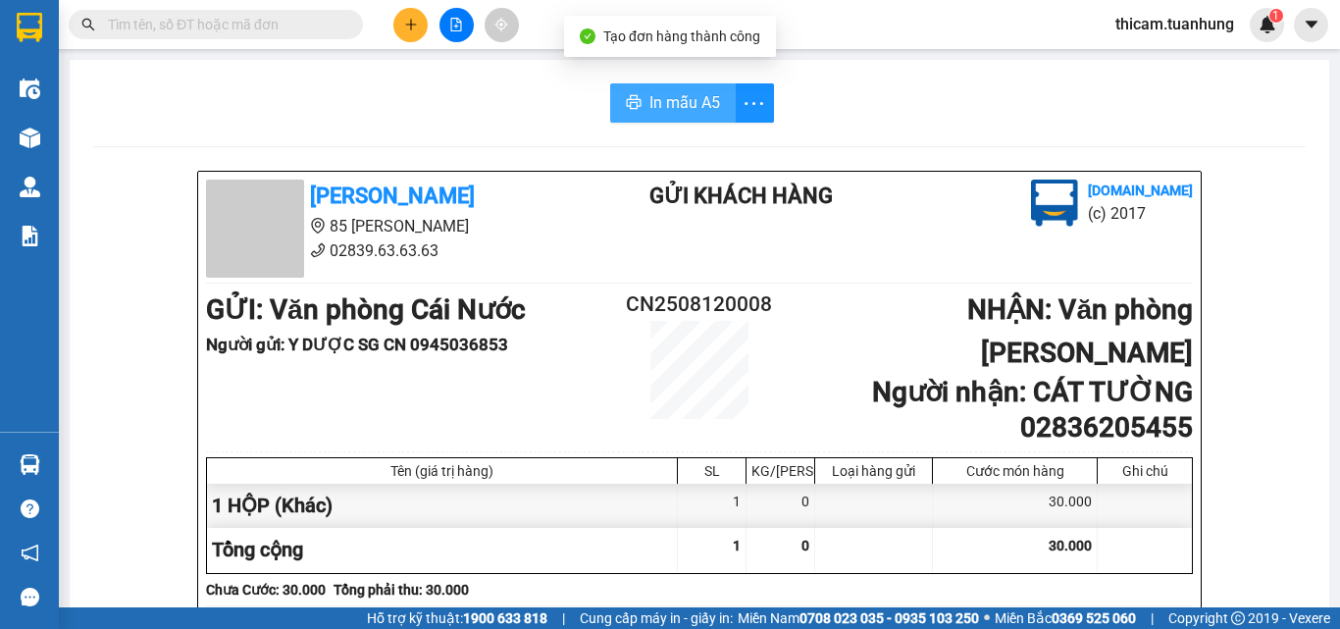
click at [669, 99] on span "In mẫu A5" at bounding box center [684, 102] width 71 height 25
